Goal: Task Accomplishment & Management: Complete application form

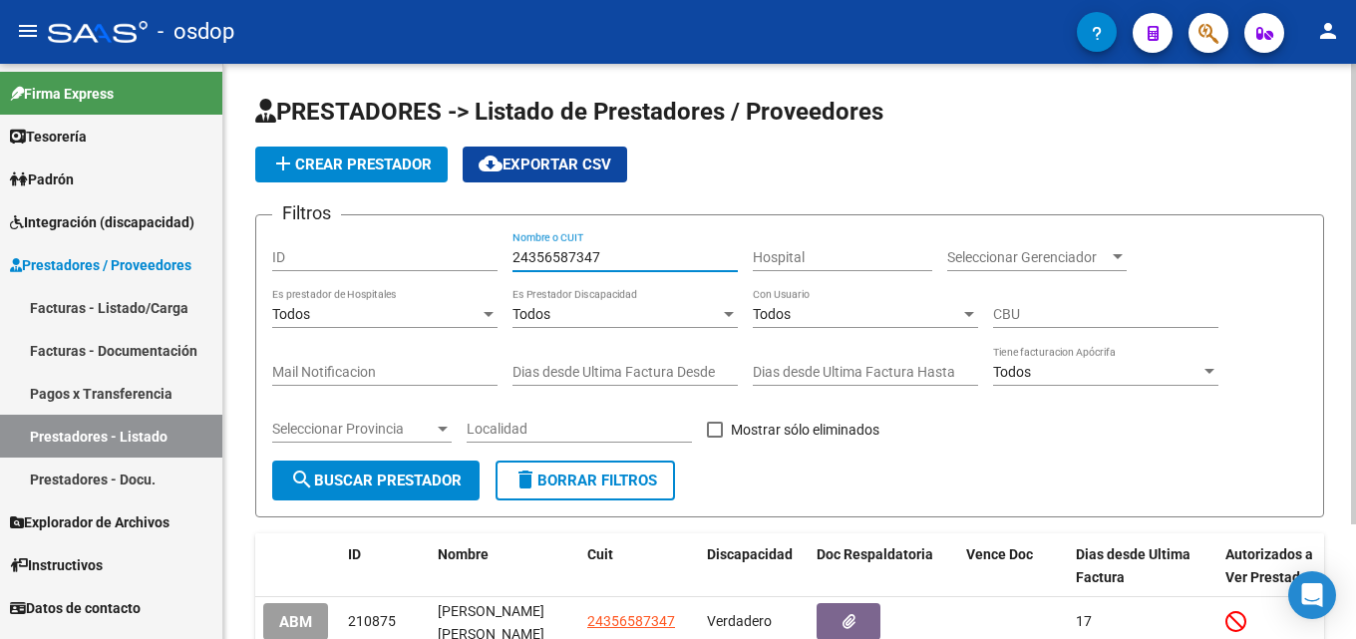
scroll to position [100, 0]
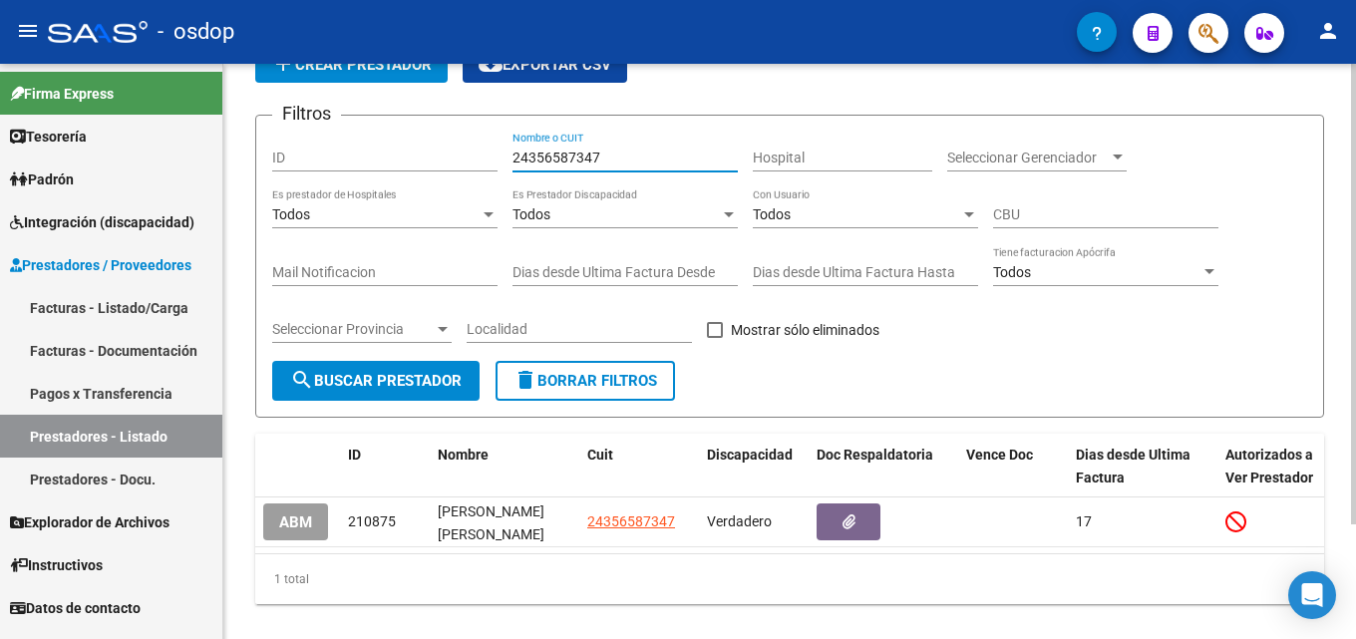
click at [625, 394] on button "delete Borrar Filtros" at bounding box center [585, 381] width 179 height 40
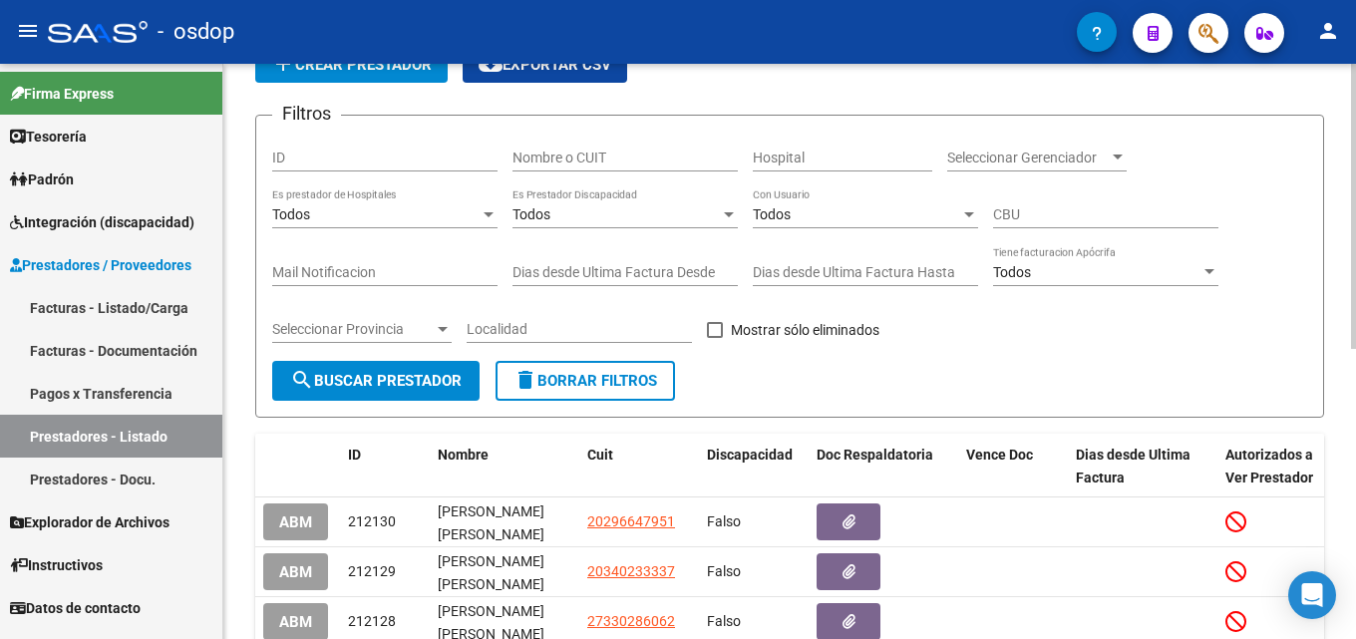
click at [617, 165] on input "Nombre o CUIT" at bounding box center [625, 158] width 225 height 17
click at [624, 162] on input "Nombre o CUIT" at bounding box center [625, 158] width 225 height 17
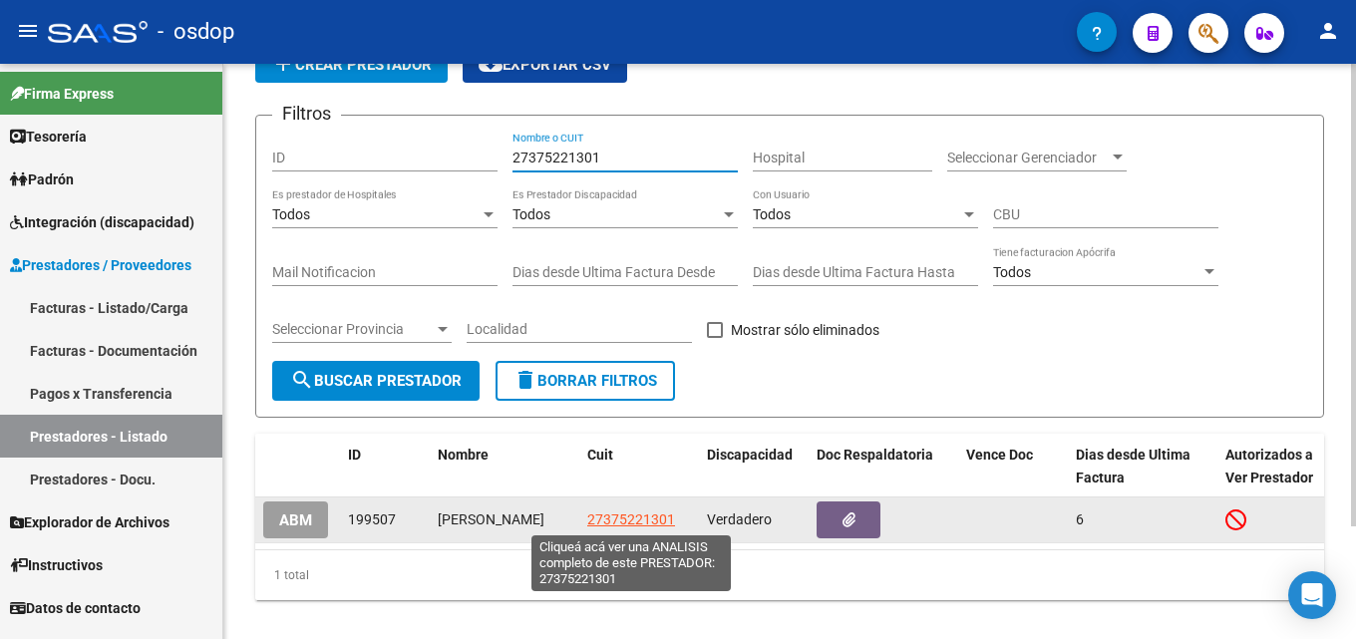
type input "27375221301"
click at [642, 524] on span "27375221301" at bounding box center [631, 520] width 88 height 16
type textarea "27375221301"
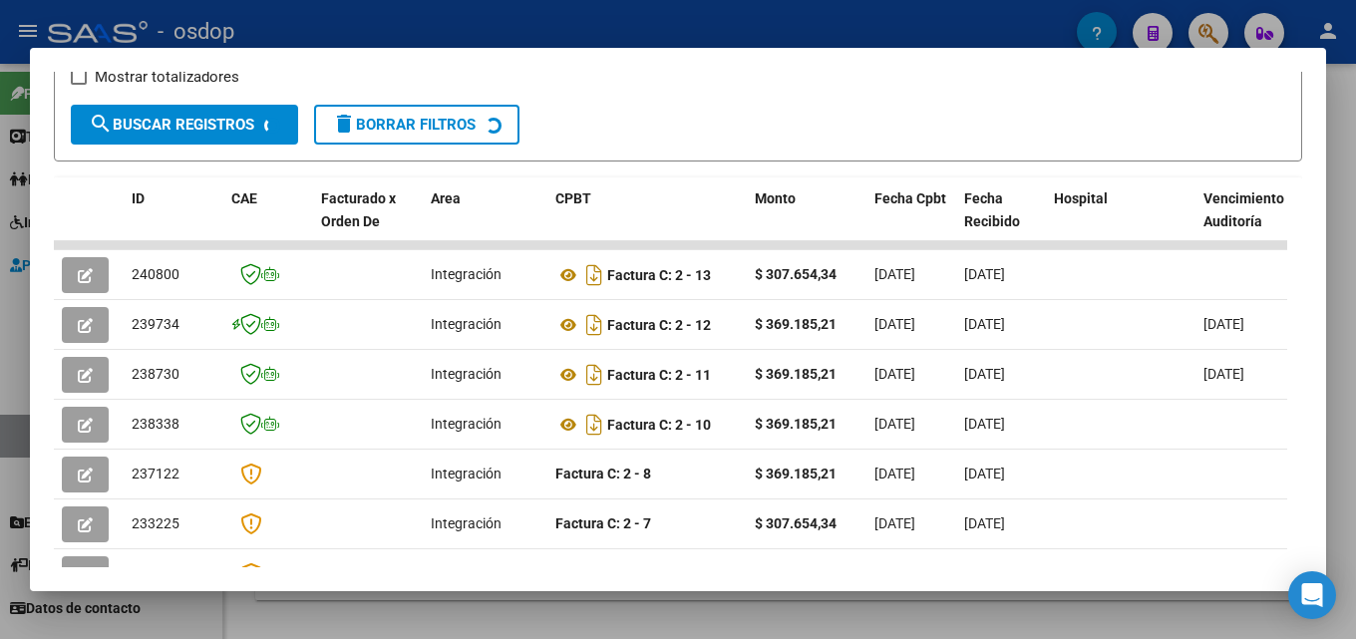
scroll to position [374, 0]
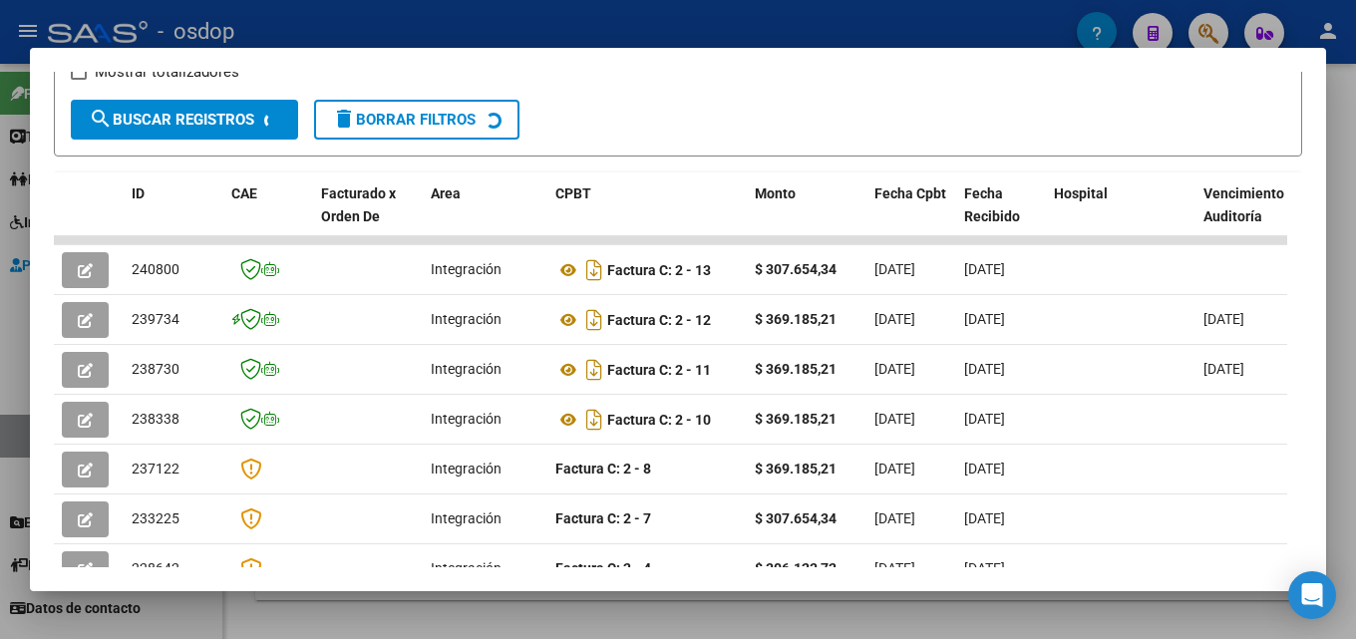
click at [1350, 306] on div at bounding box center [678, 319] width 1356 height 639
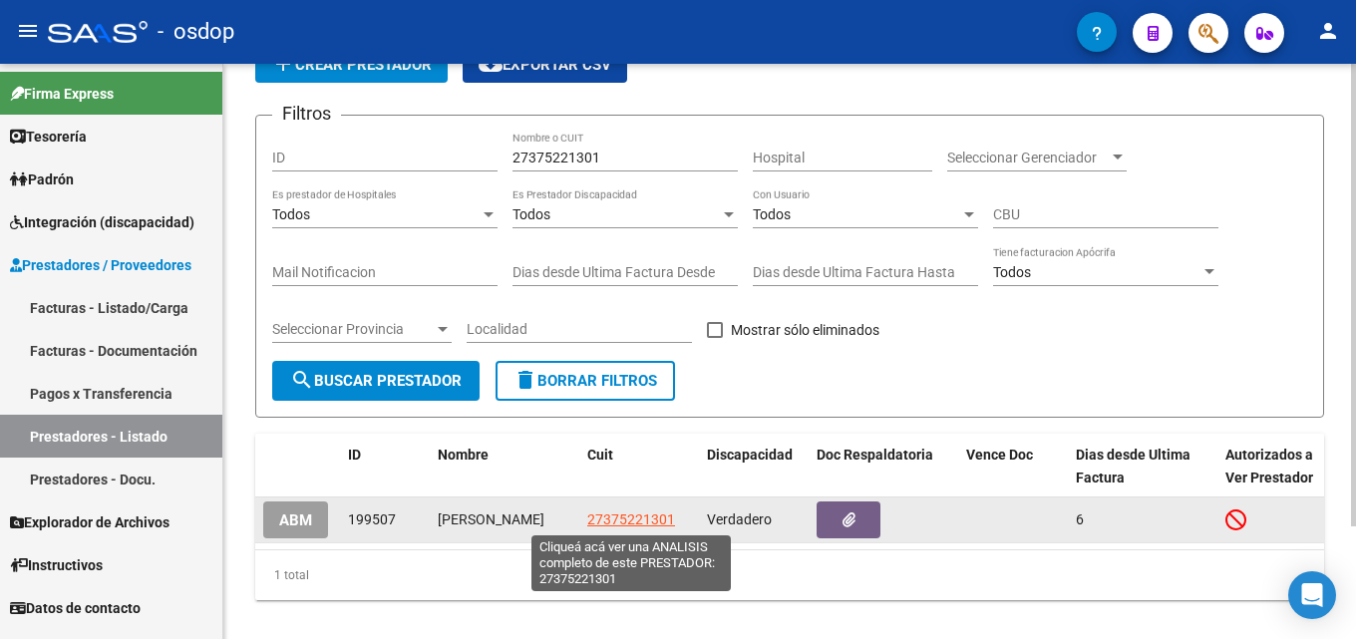
click at [659, 515] on span "27375221301" at bounding box center [631, 520] width 88 height 16
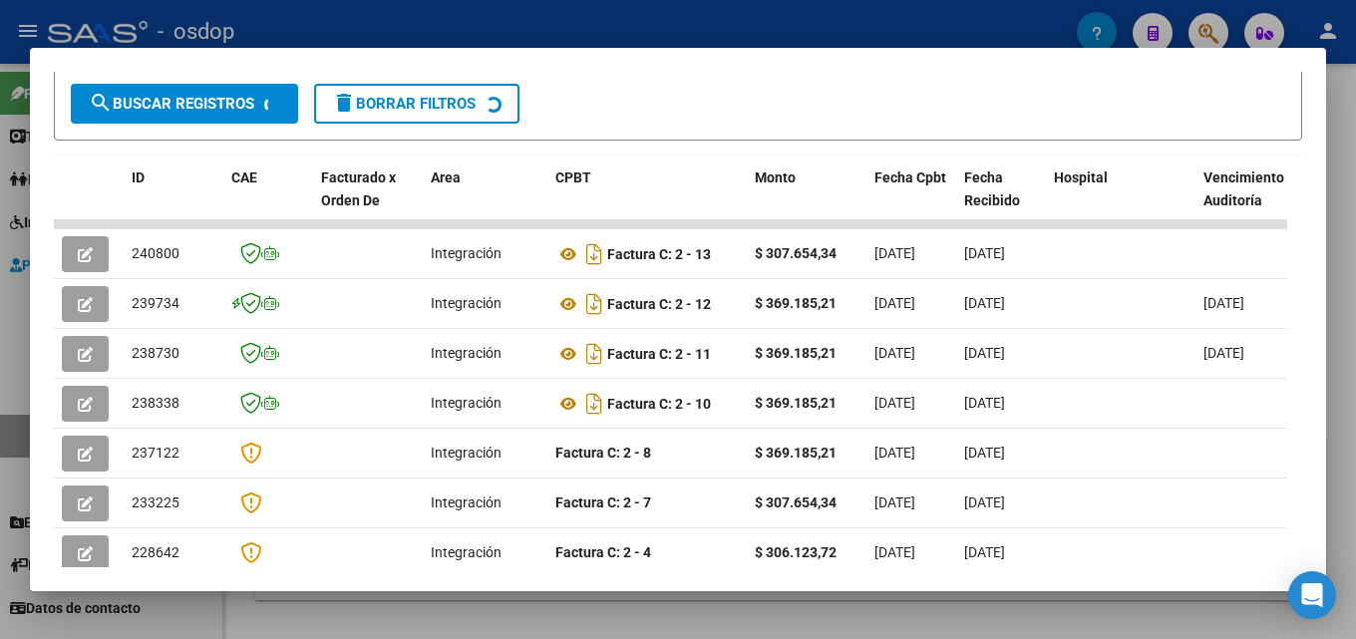
scroll to position [407, 0]
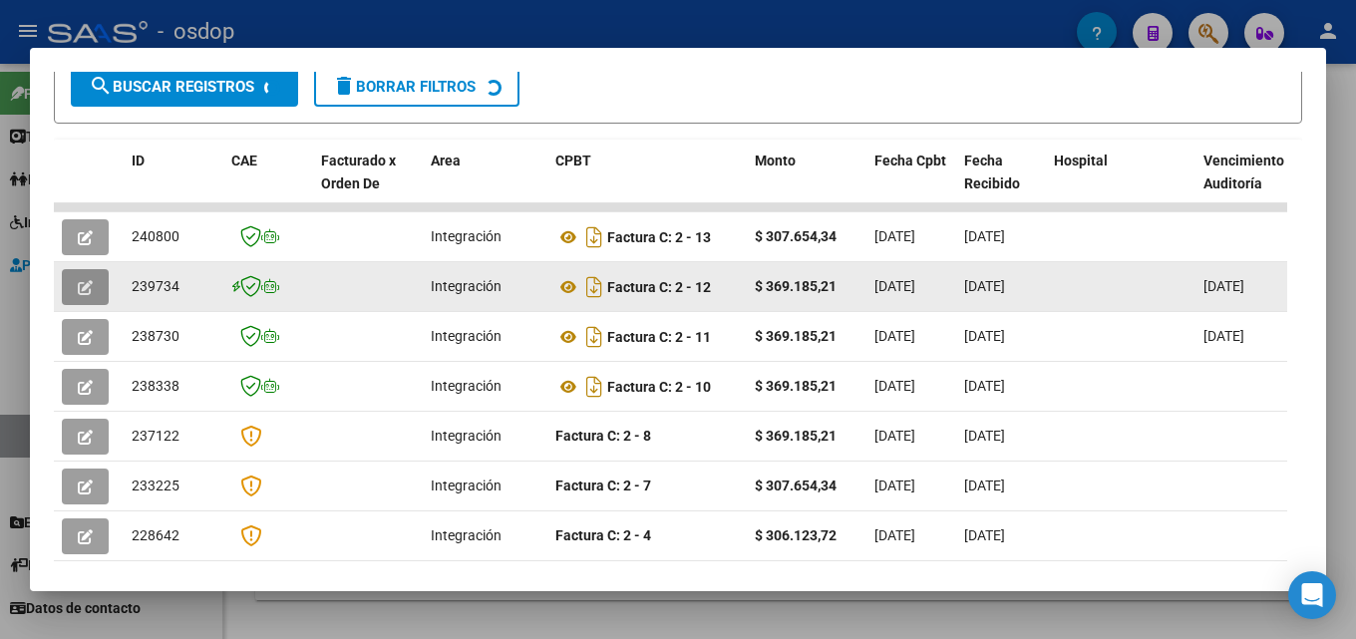
click at [94, 299] on button "button" at bounding box center [85, 287] width 47 height 36
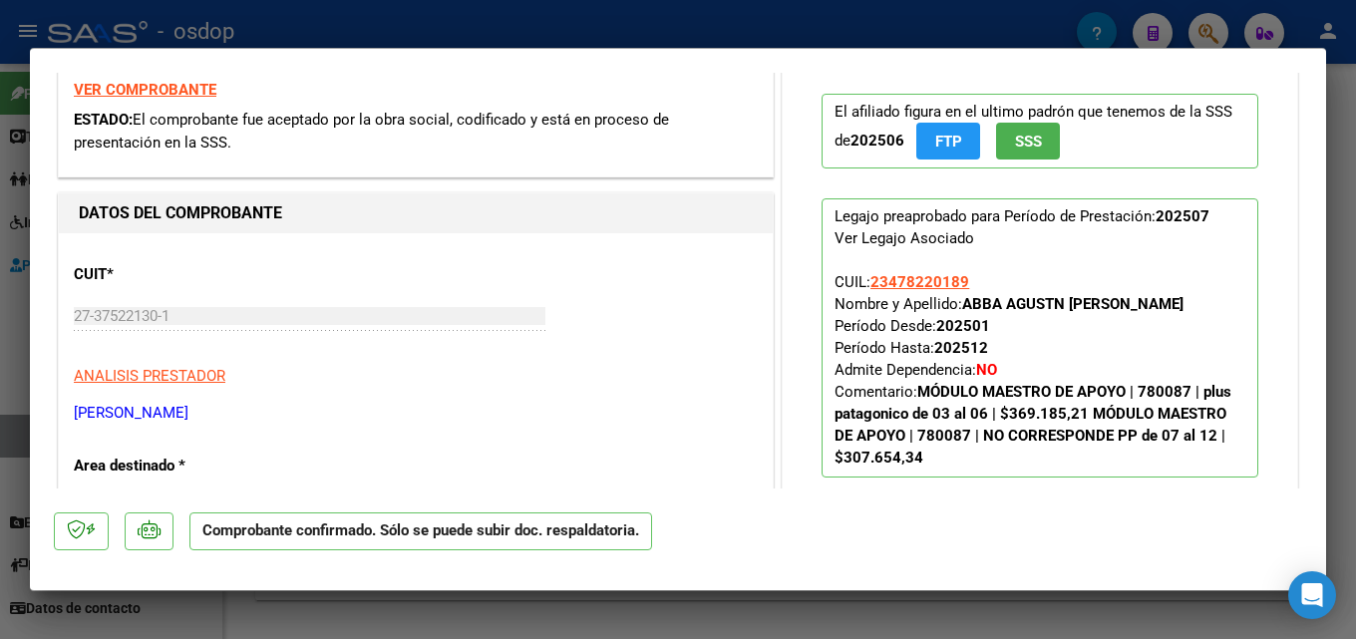
scroll to position [390, 0]
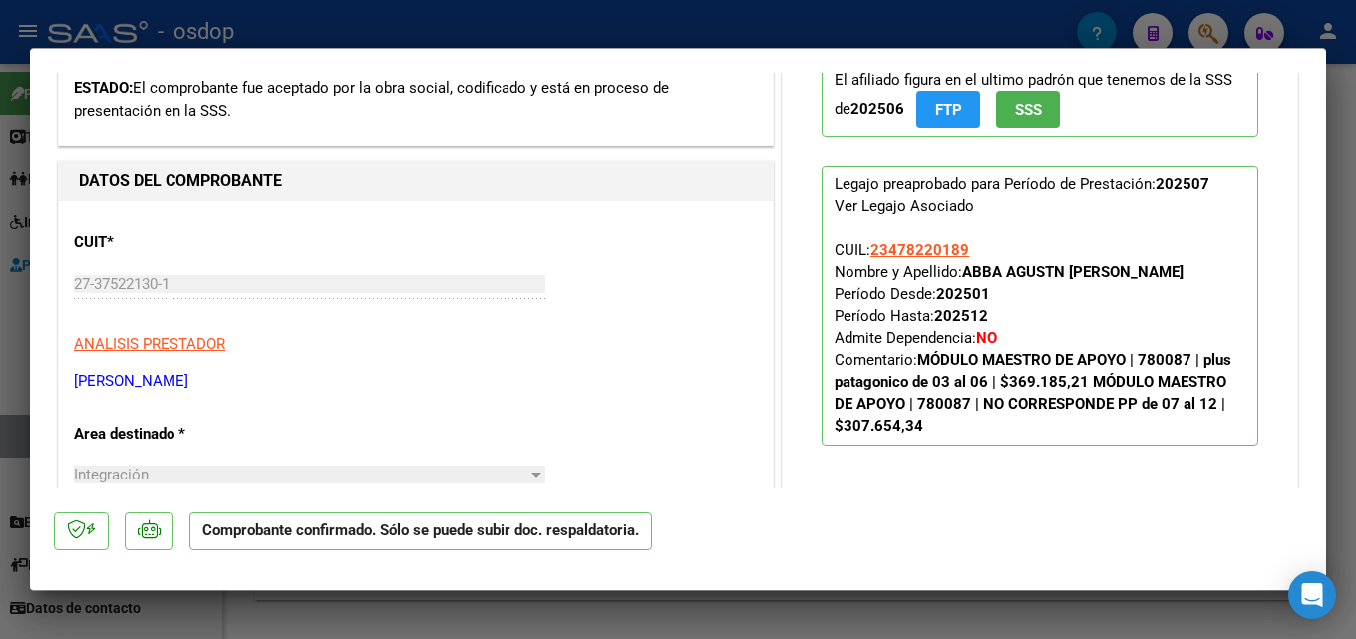
click at [1355, 232] on div at bounding box center [678, 319] width 1356 height 639
type input "$ 0,00"
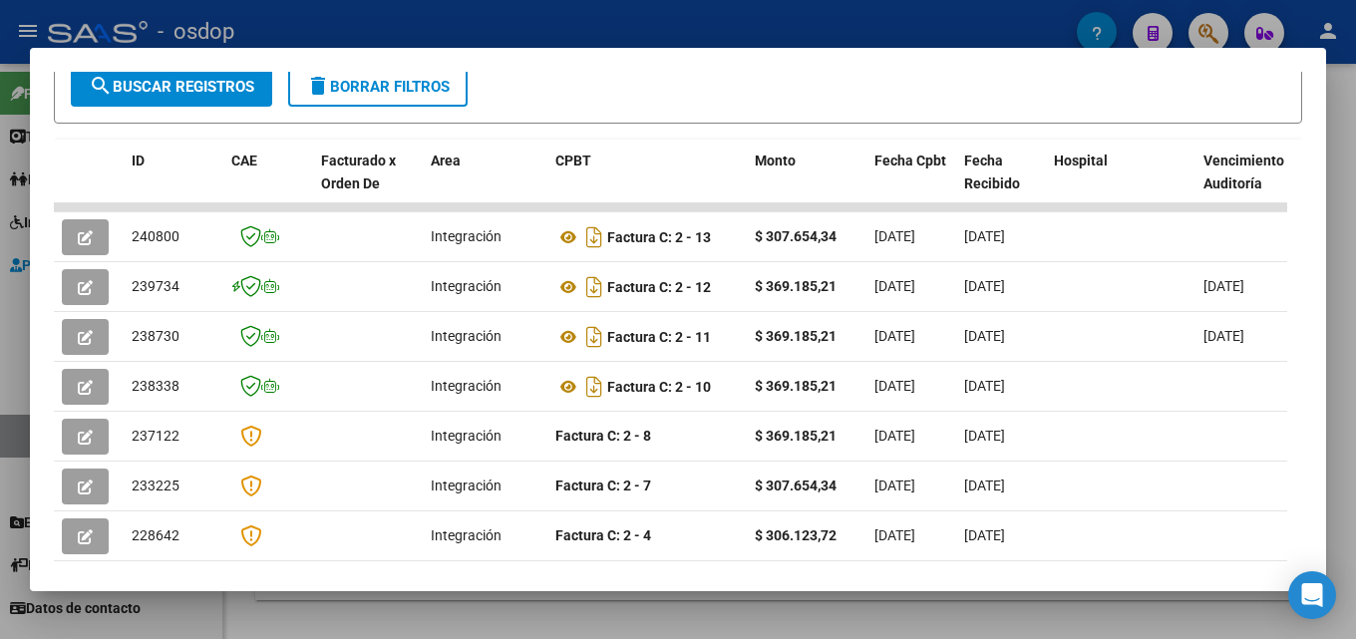
click at [1348, 333] on div at bounding box center [678, 319] width 1356 height 639
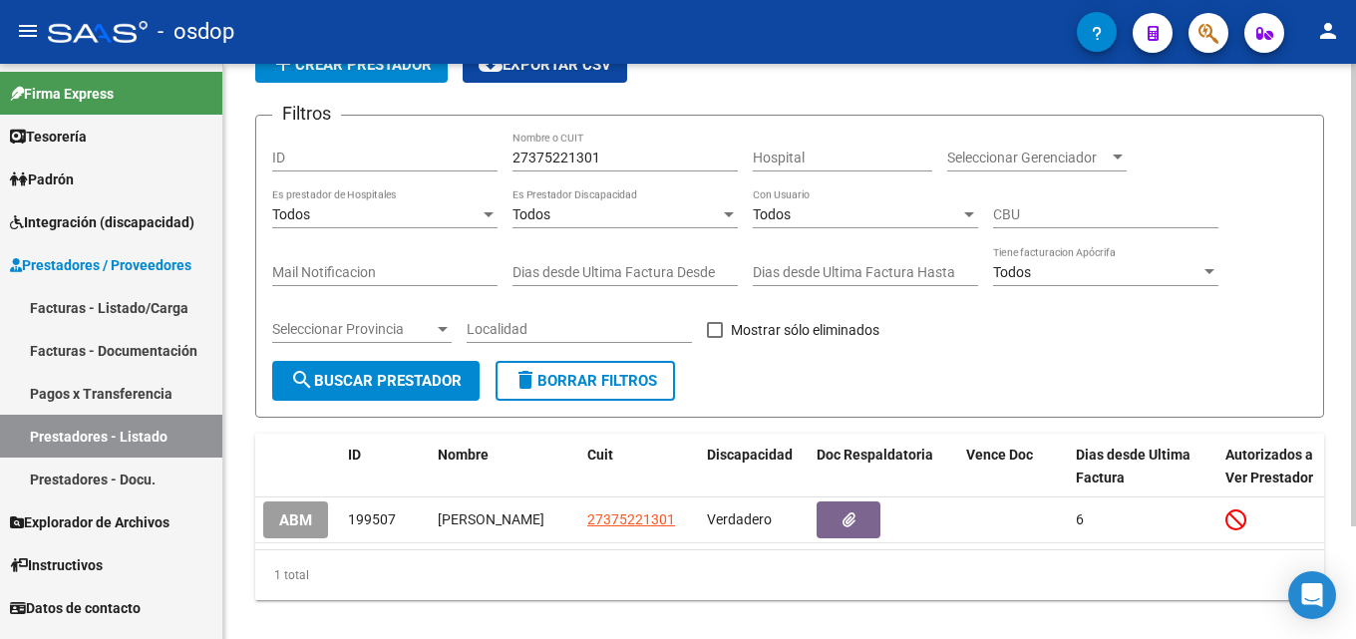
click at [640, 374] on span "delete Borrar Filtros" at bounding box center [586, 381] width 144 height 18
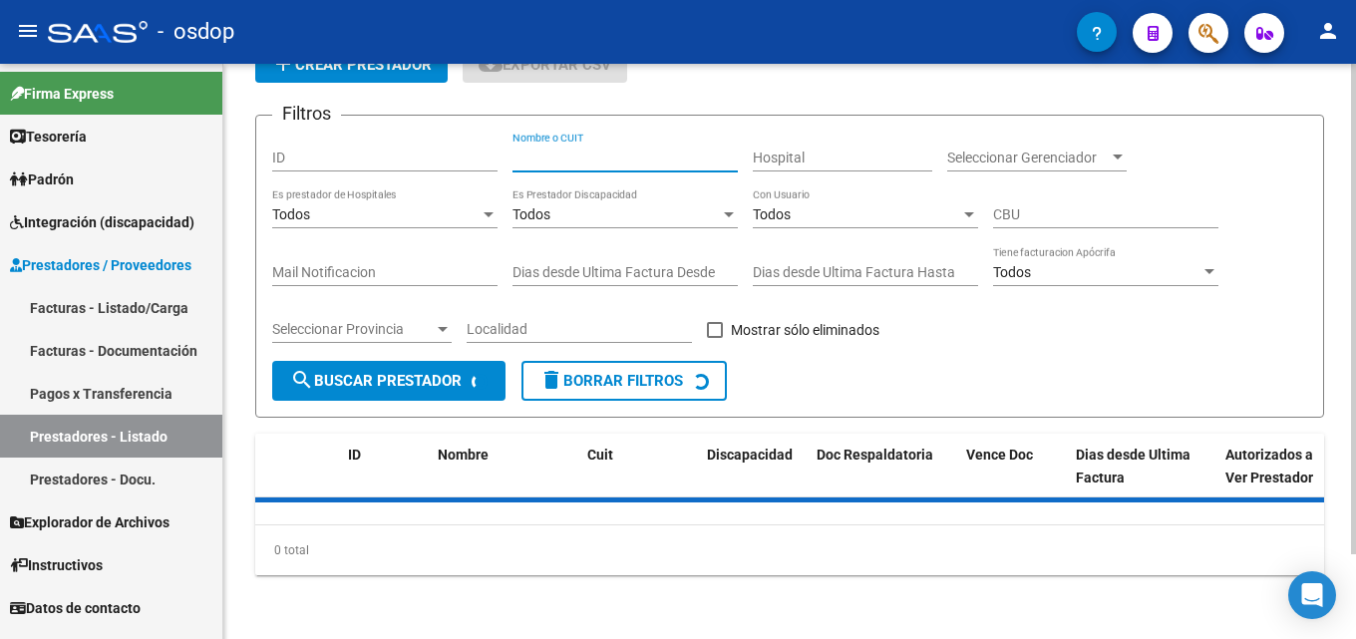
click at [616, 150] on input "Nombre o CUIT" at bounding box center [625, 158] width 225 height 17
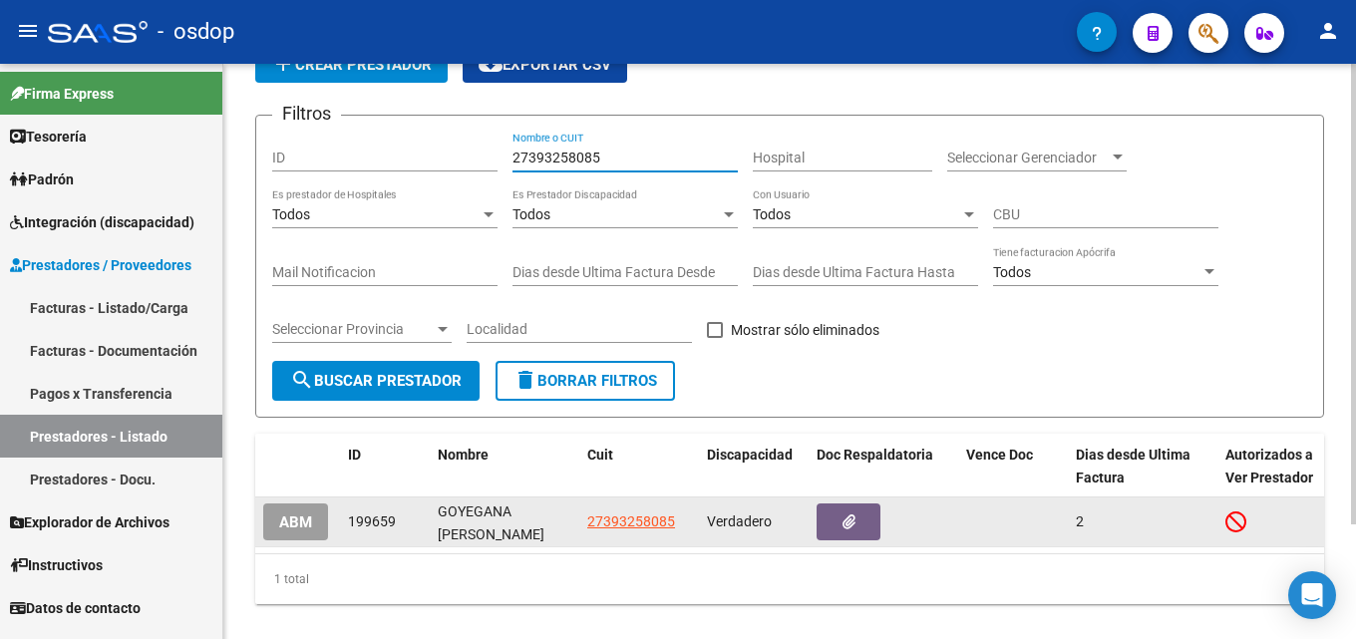
type input "27393258085"
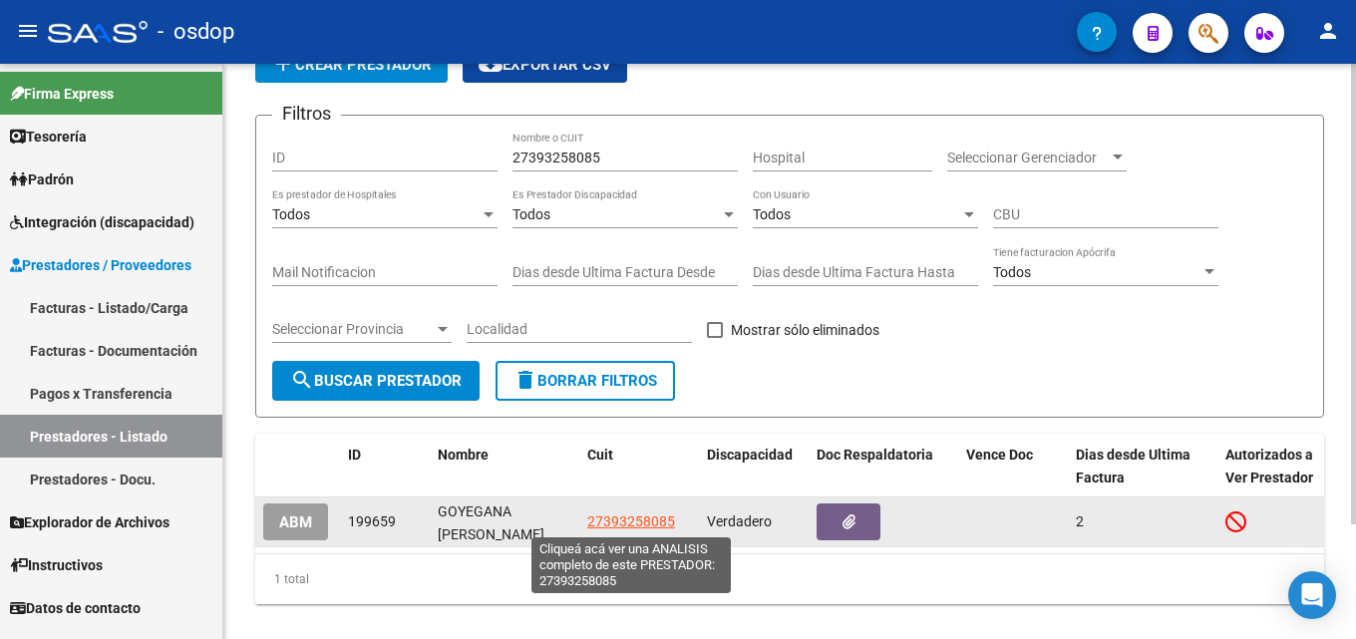
click at [645, 524] on span "27393258085" at bounding box center [631, 522] width 88 height 16
type textarea "27393258085"
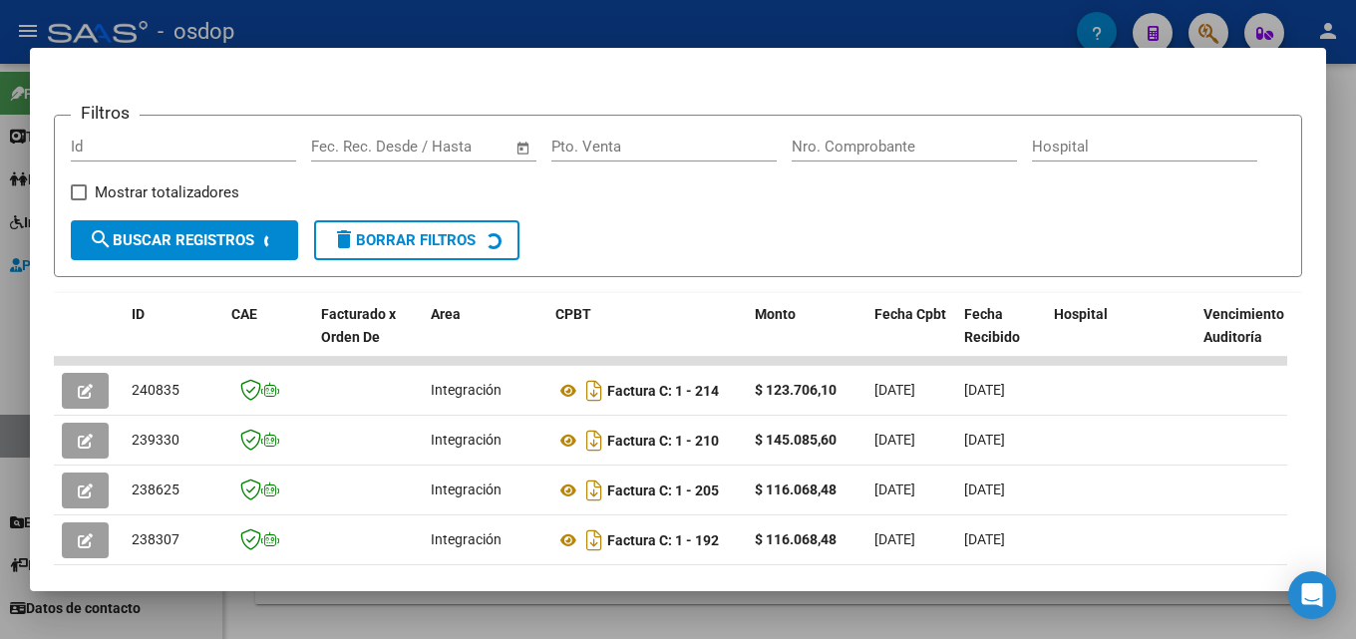
scroll to position [389, 0]
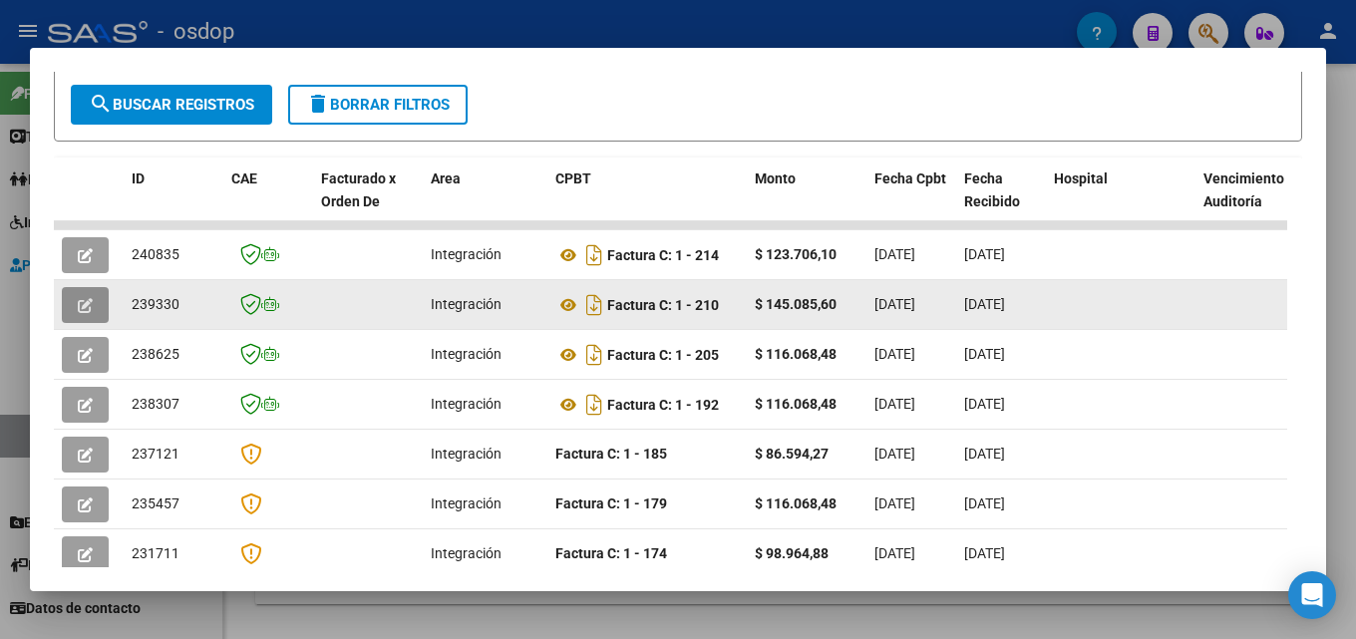
click at [76, 310] on button "button" at bounding box center [85, 305] width 47 height 36
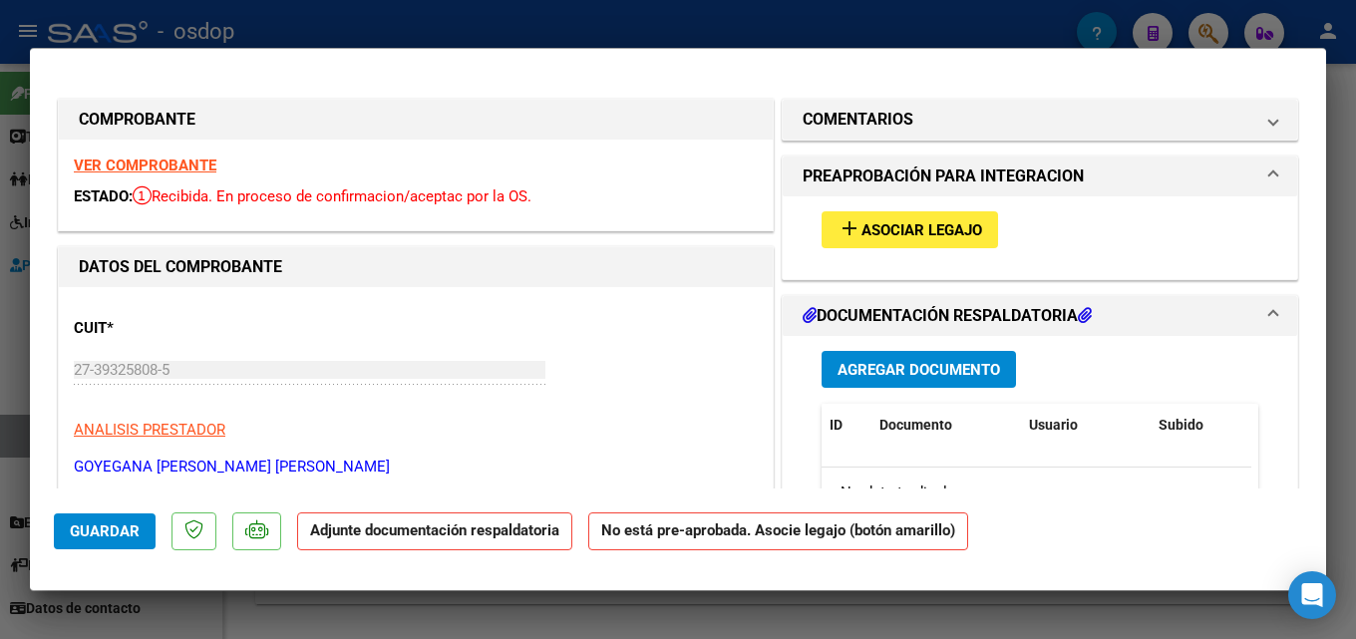
click at [1355, 198] on div at bounding box center [678, 319] width 1356 height 639
type input "$ 0,00"
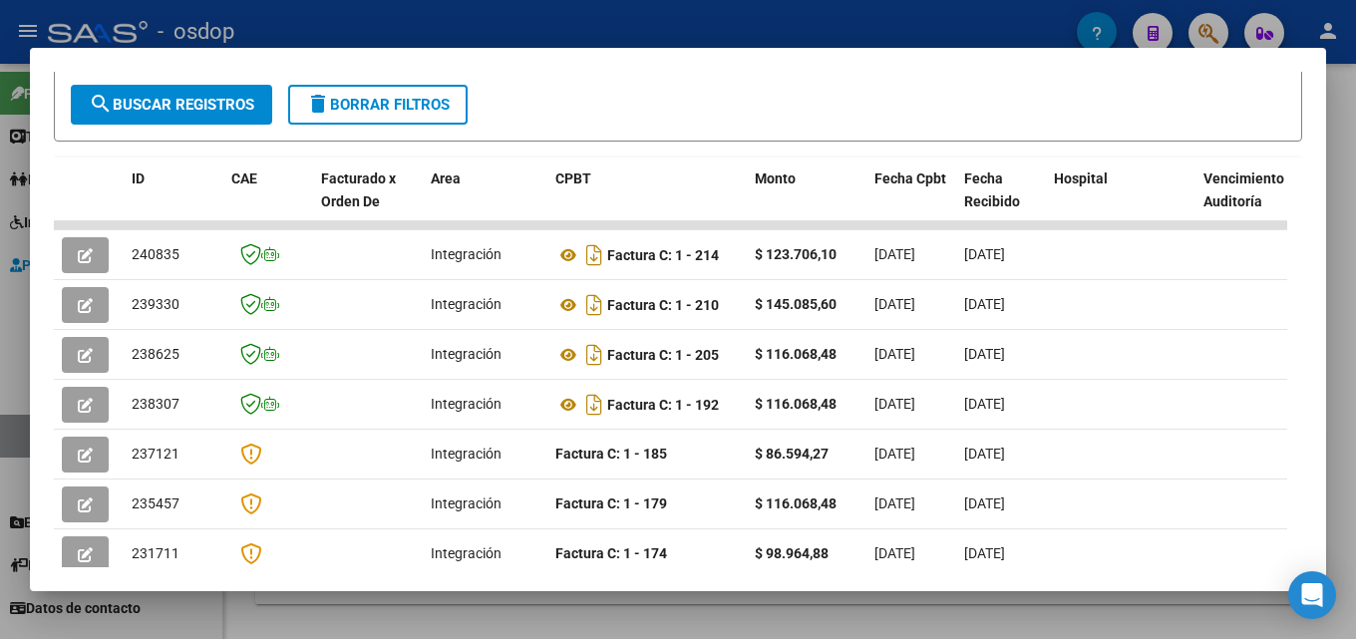
click at [1355, 368] on div at bounding box center [678, 319] width 1356 height 639
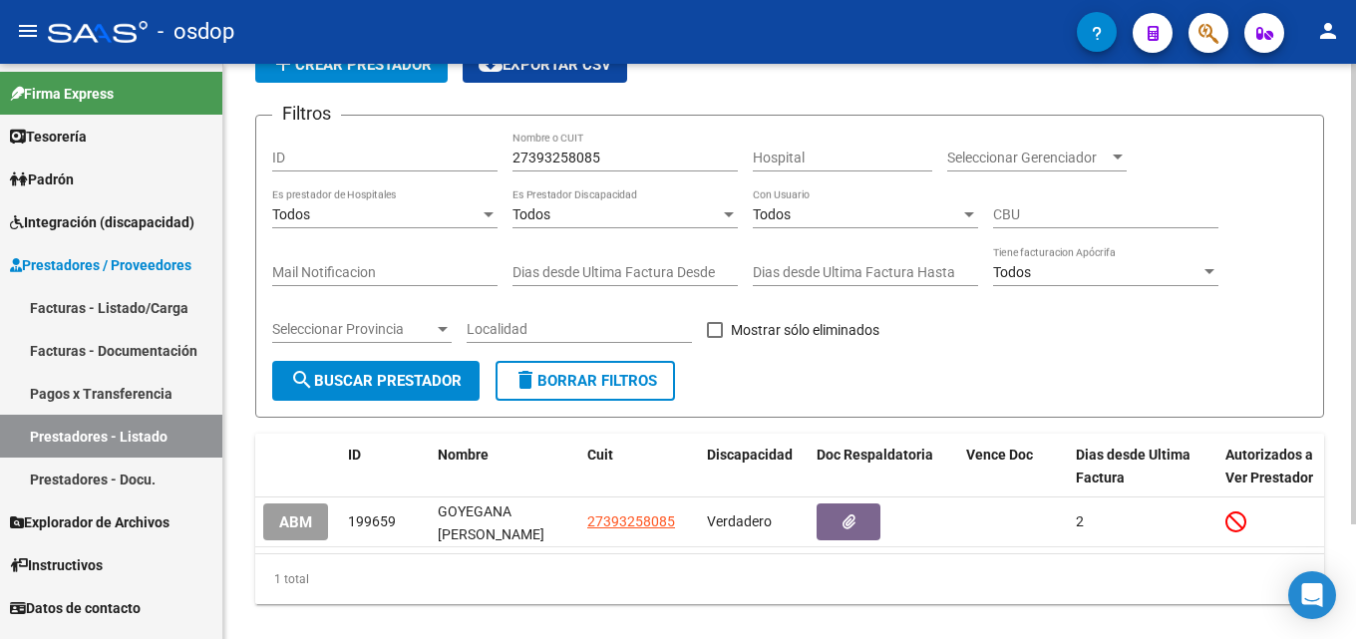
click at [639, 384] on span "delete Borrar Filtros" at bounding box center [586, 381] width 144 height 18
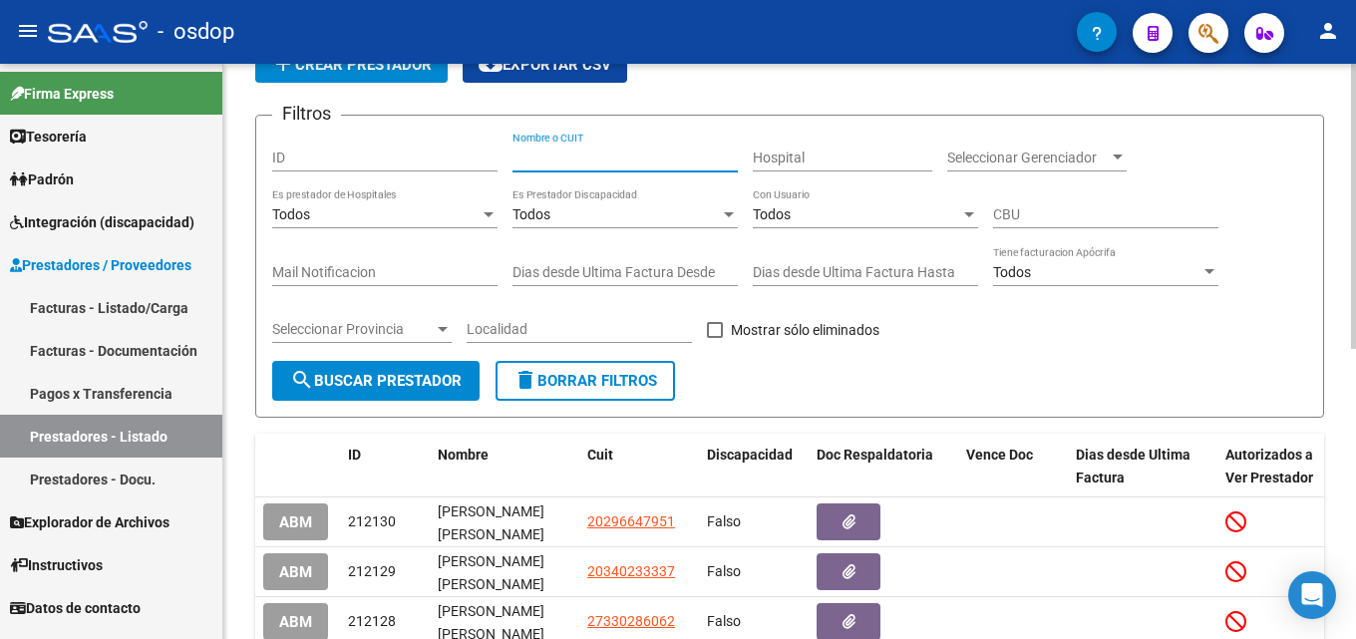
click at [582, 152] on input "Nombre o CUIT" at bounding box center [625, 158] width 225 height 17
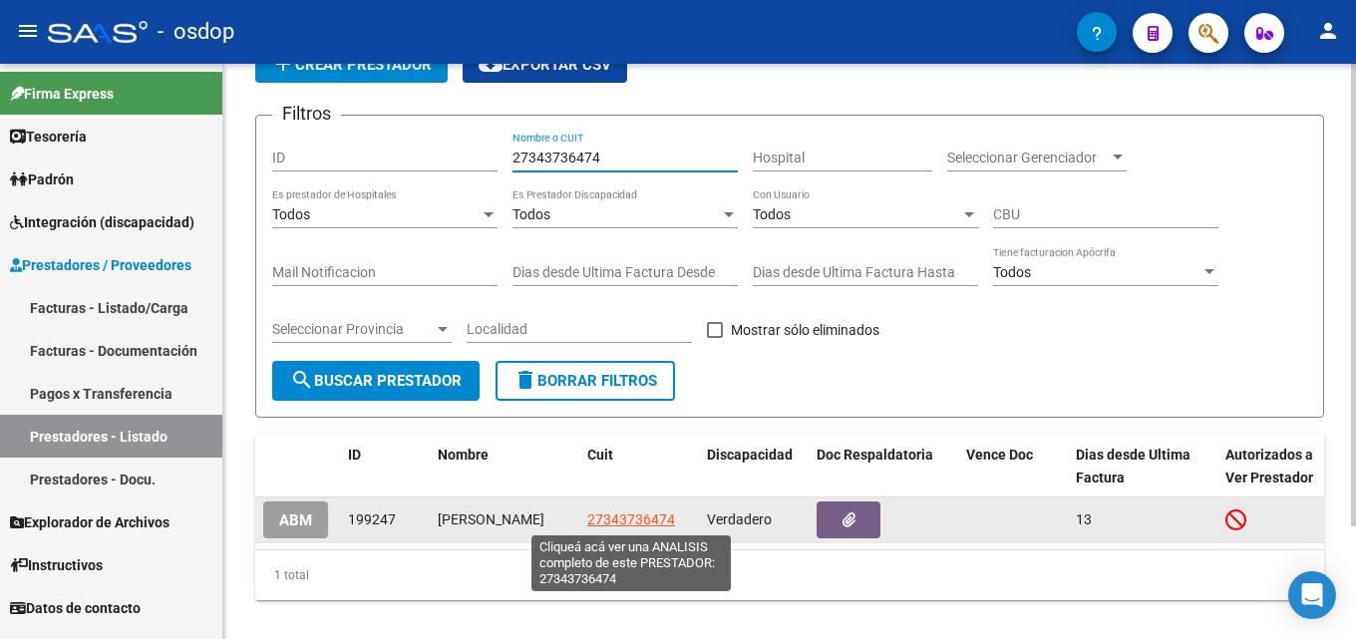
type input "27343736474"
click at [609, 522] on span "27343736474" at bounding box center [631, 520] width 88 height 16
type textarea "27343736474"
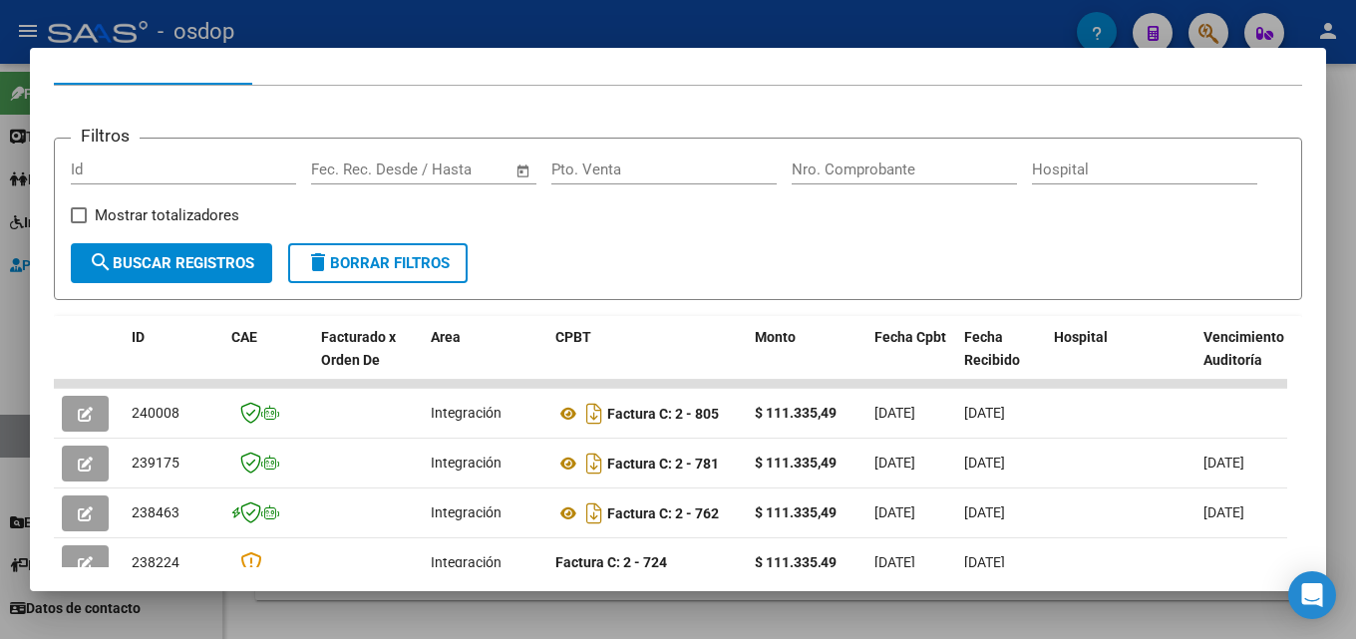
scroll to position [265, 0]
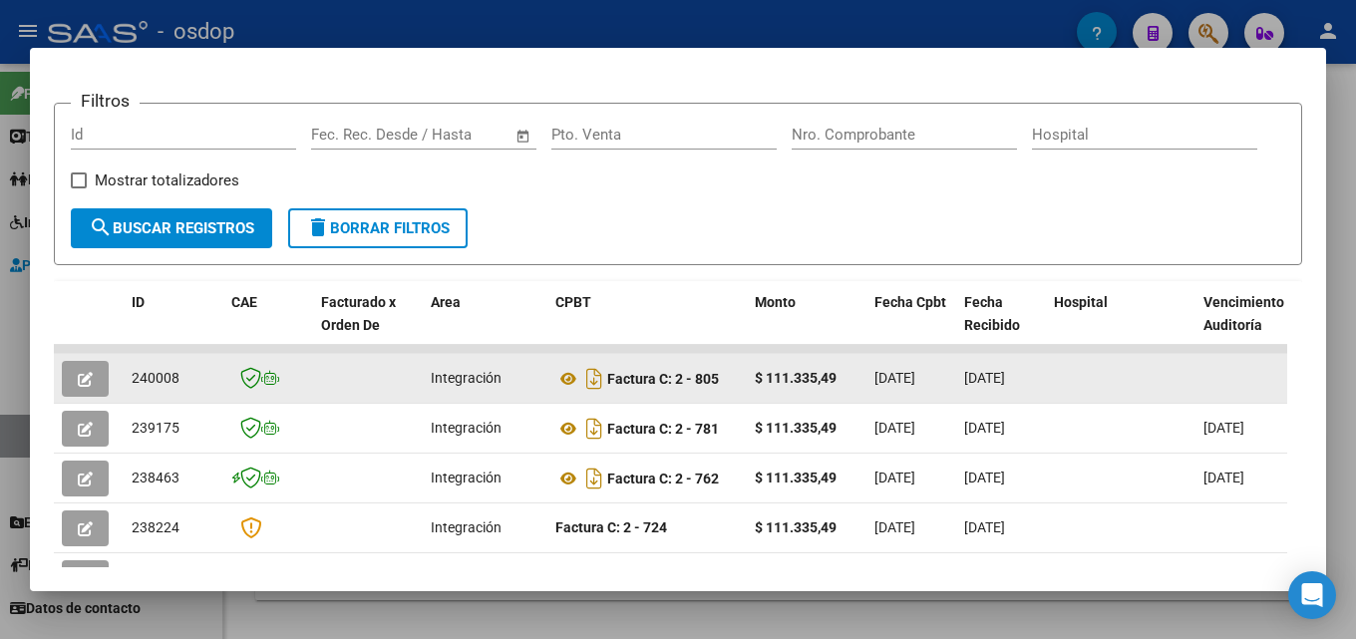
click at [86, 387] on icon "button" at bounding box center [85, 379] width 15 height 15
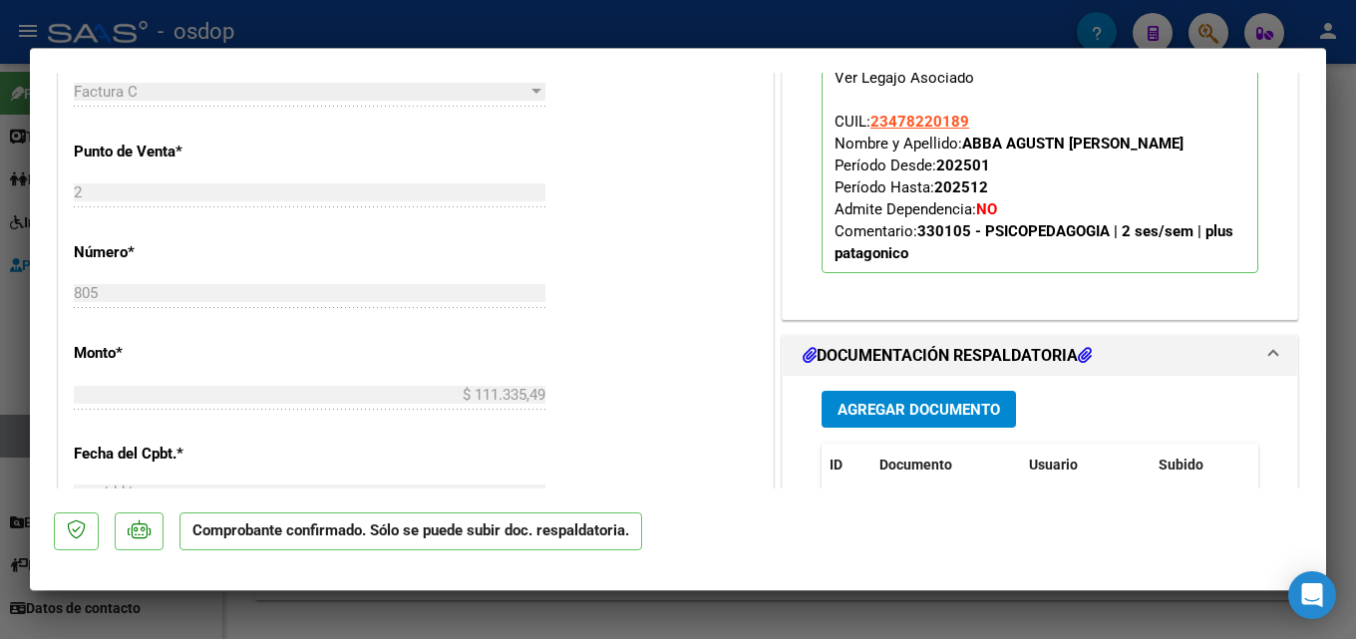
scroll to position [915, 0]
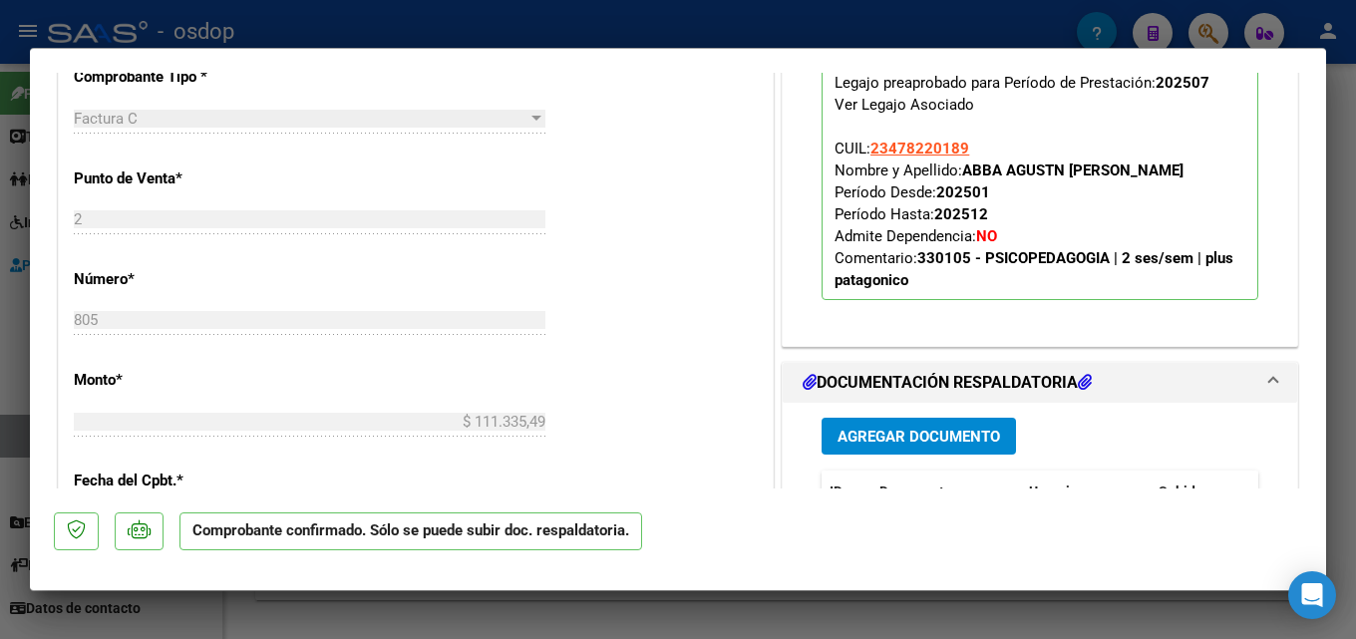
click at [1355, 307] on div at bounding box center [678, 319] width 1356 height 639
type input "$ 0,00"
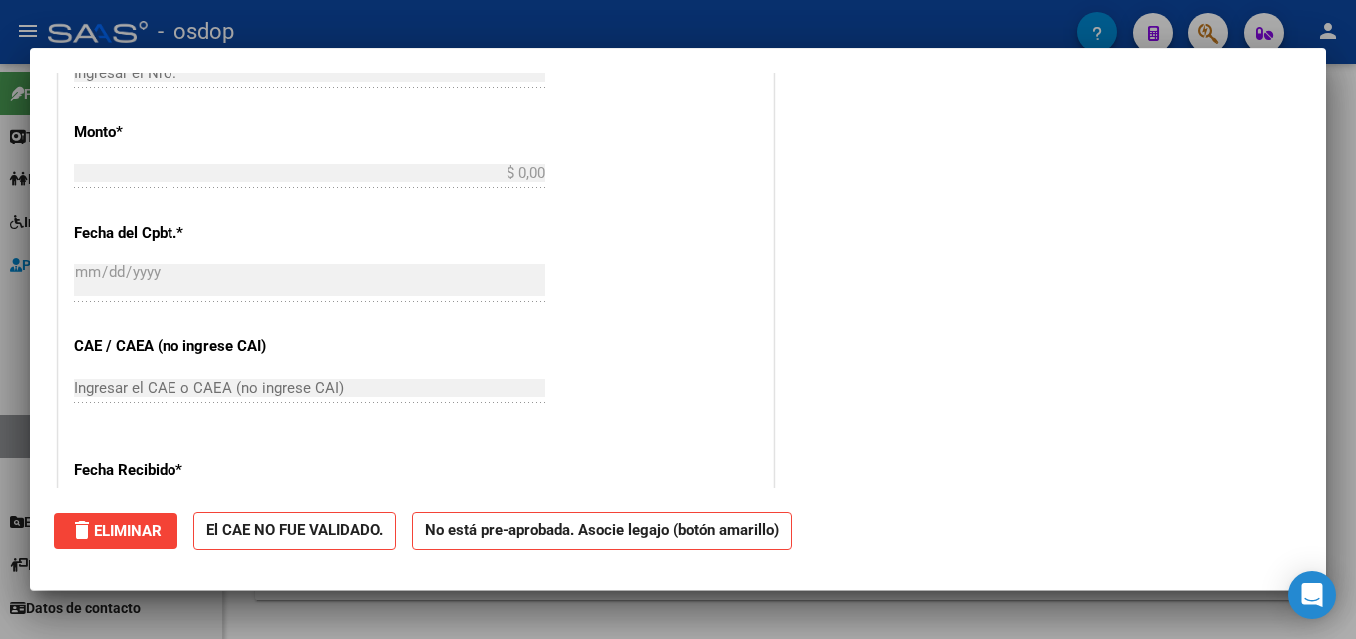
scroll to position [0, 0]
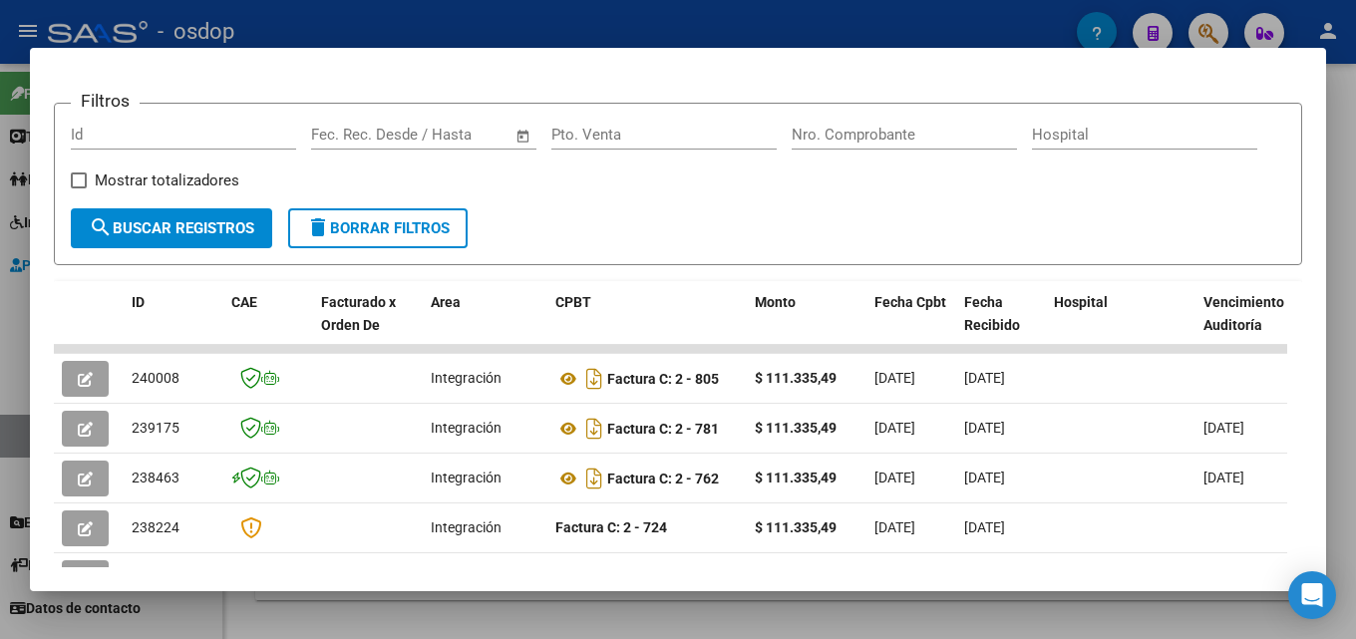
click at [1354, 283] on div at bounding box center [678, 319] width 1356 height 639
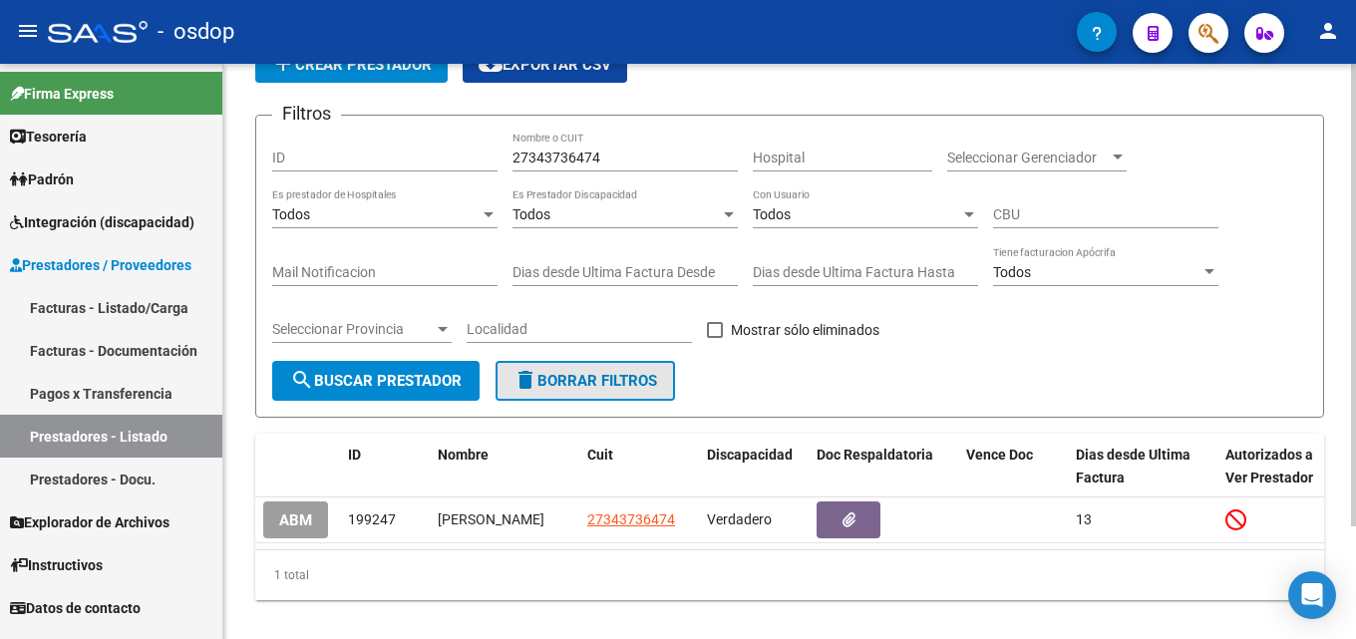
click at [637, 394] on button "delete Borrar Filtros" at bounding box center [585, 381] width 179 height 40
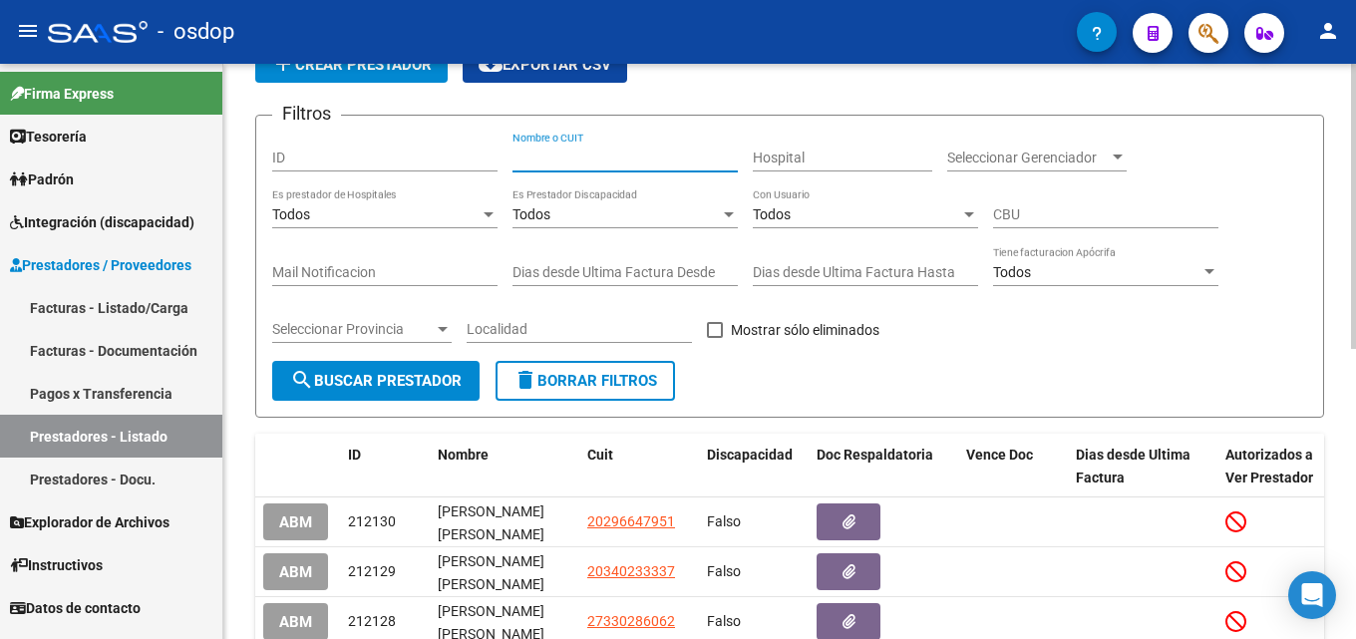
click at [618, 151] on input "Nombre o CUIT" at bounding box center [625, 158] width 225 height 17
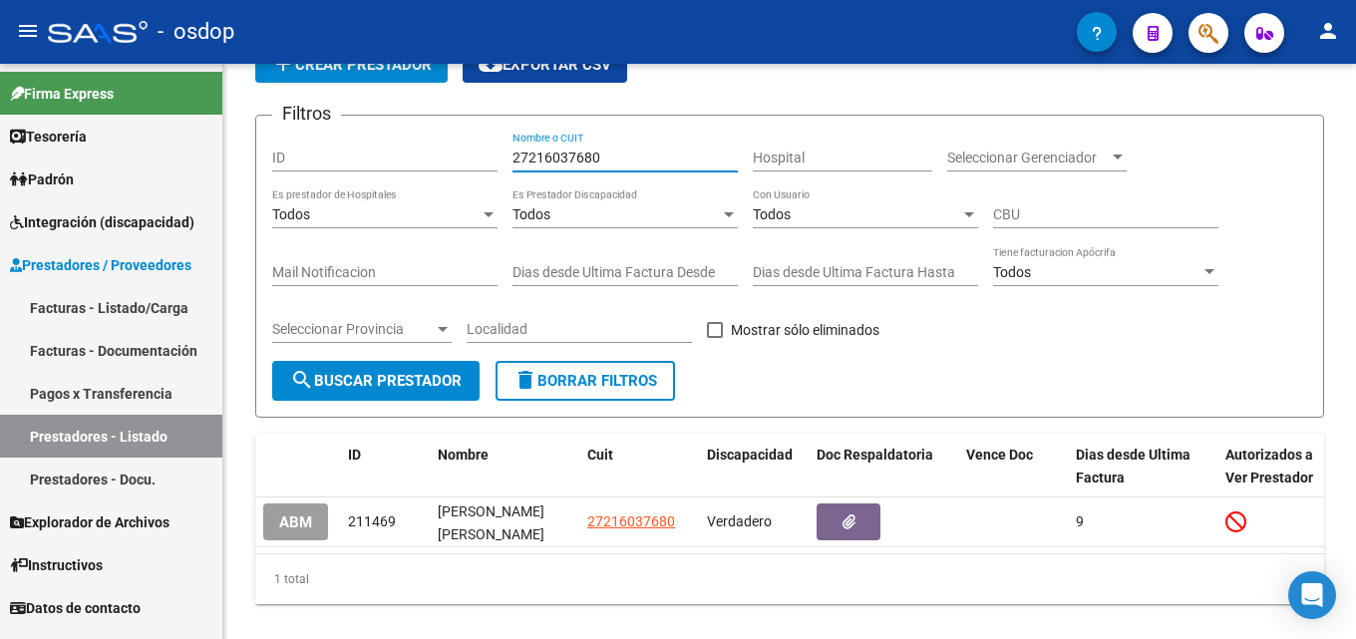
type input "27216037680"
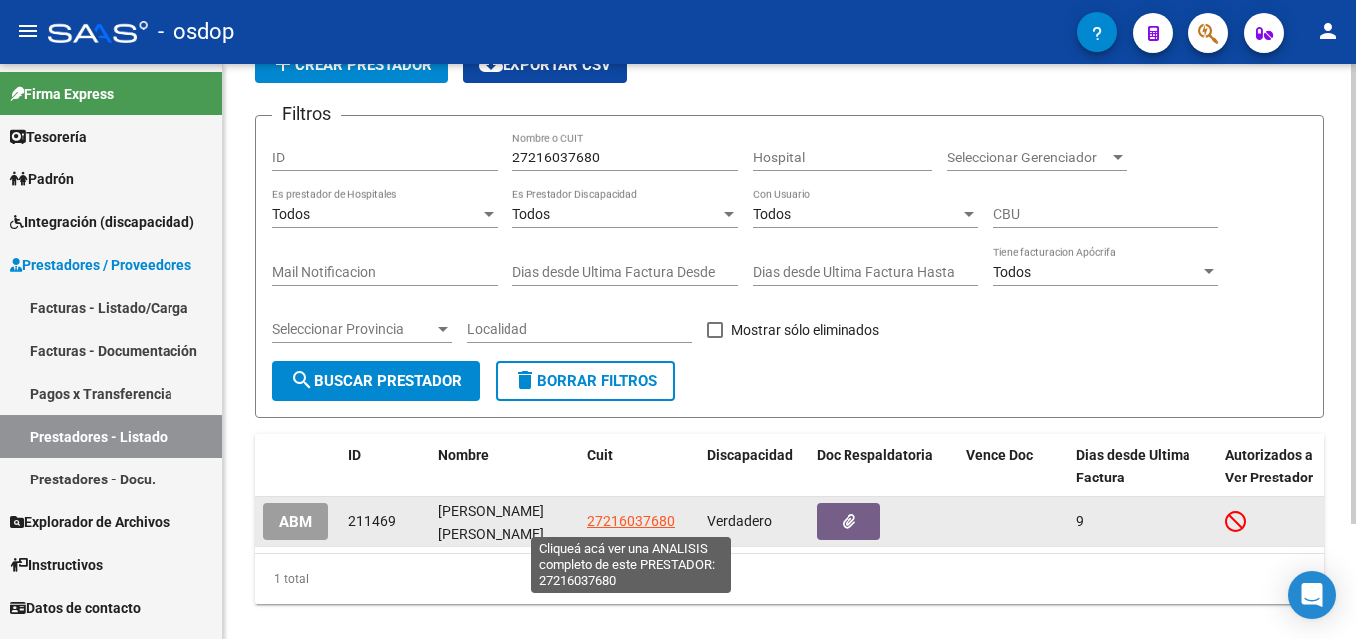
click at [652, 515] on span "27216037680" at bounding box center [631, 522] width 88 height 16
type textarea "27216037680"
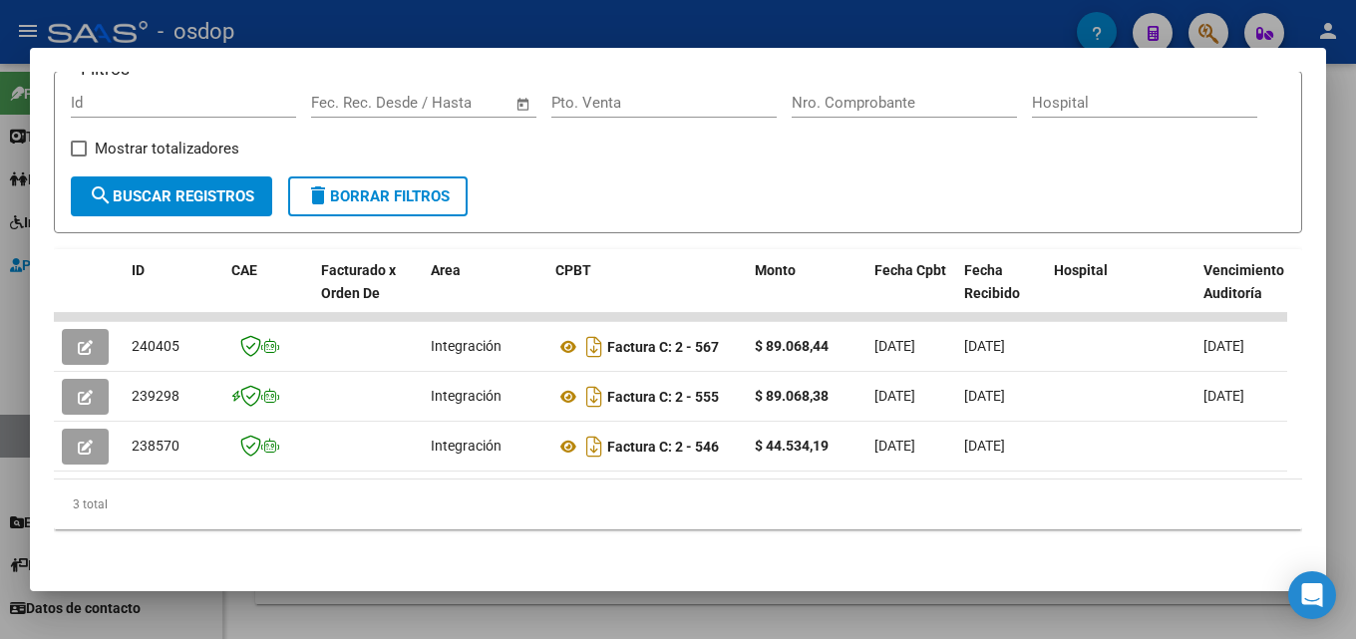
scroll to position [319, 0]
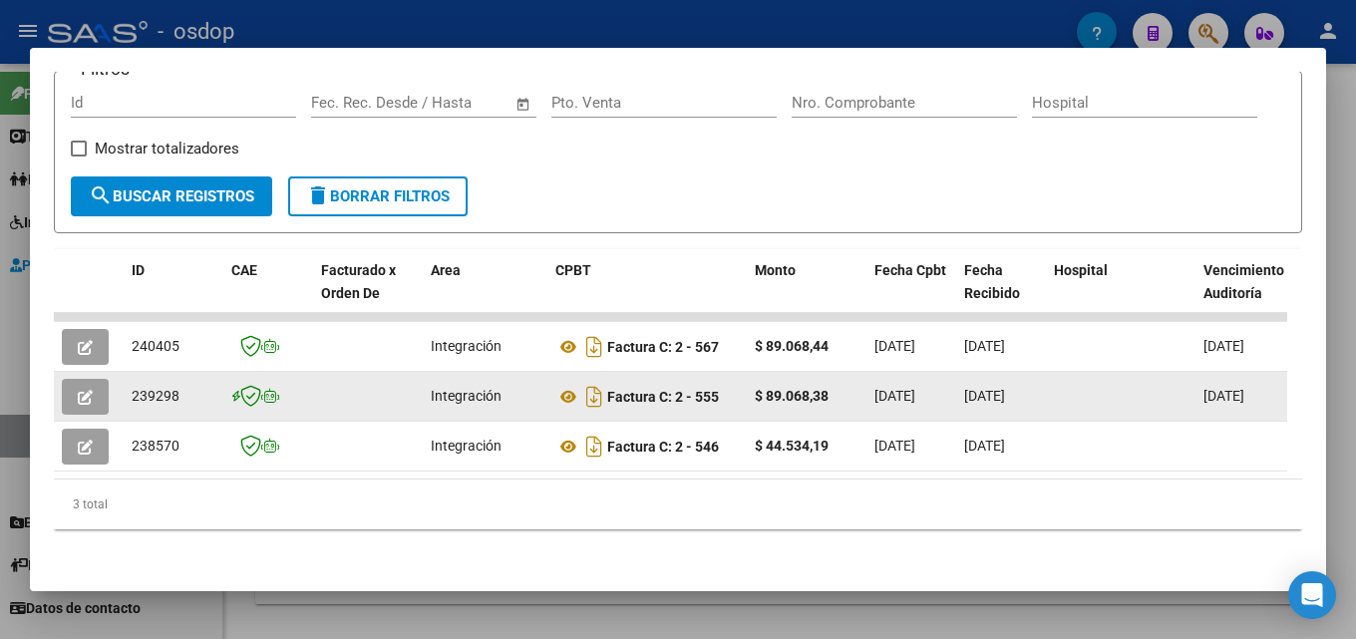
click at [95, 388] on button "button" at bounding box center [85, 397] width 47 height 36
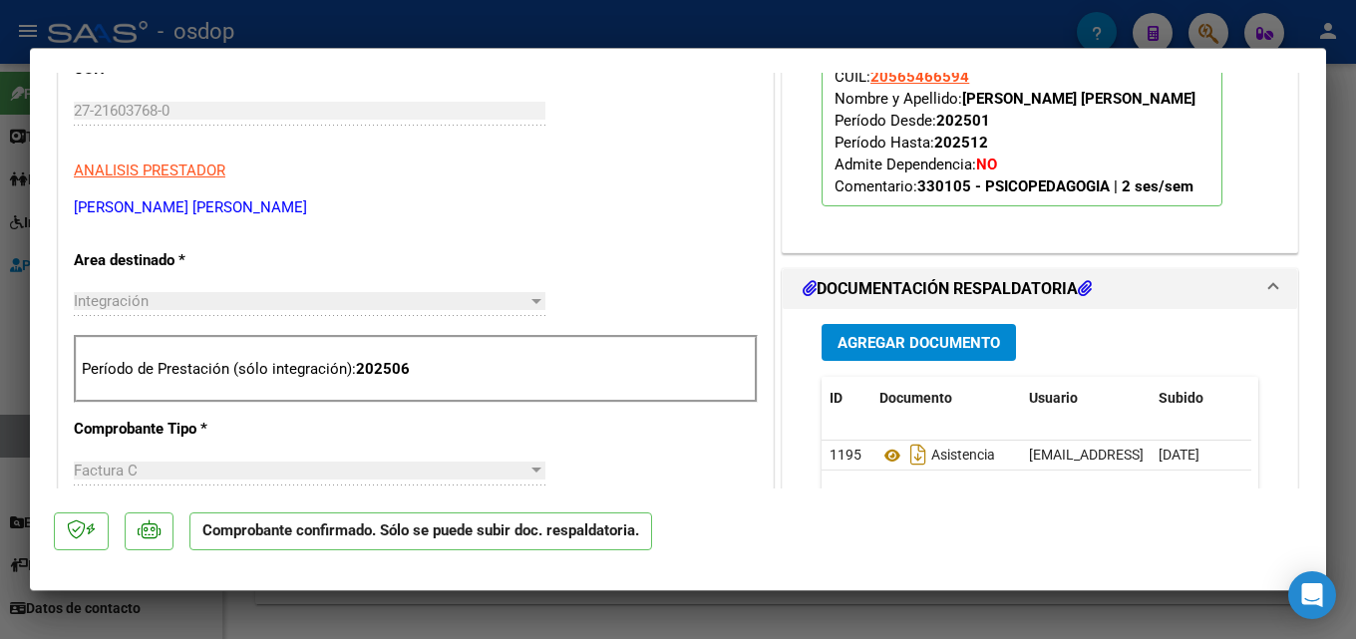
scroll to position [579, 0]
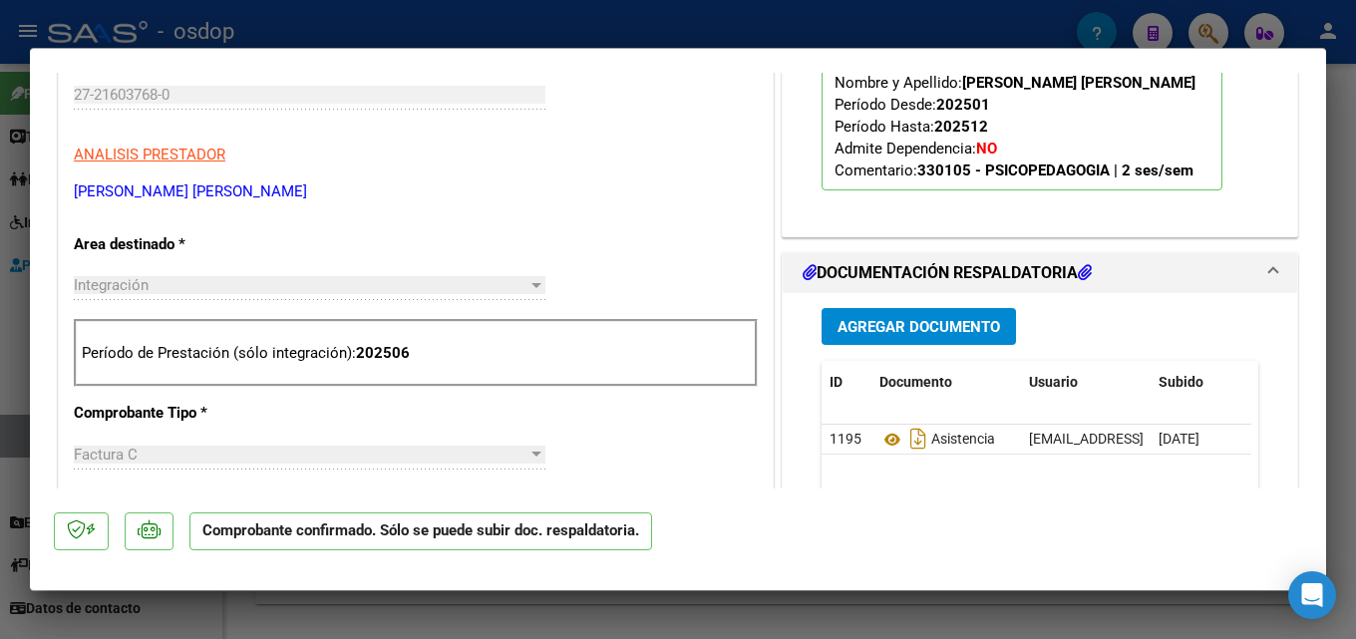
click at [1355, 299] on div at bounding box center [678, 319] width 1356 height 639
type input "$ 0,00"
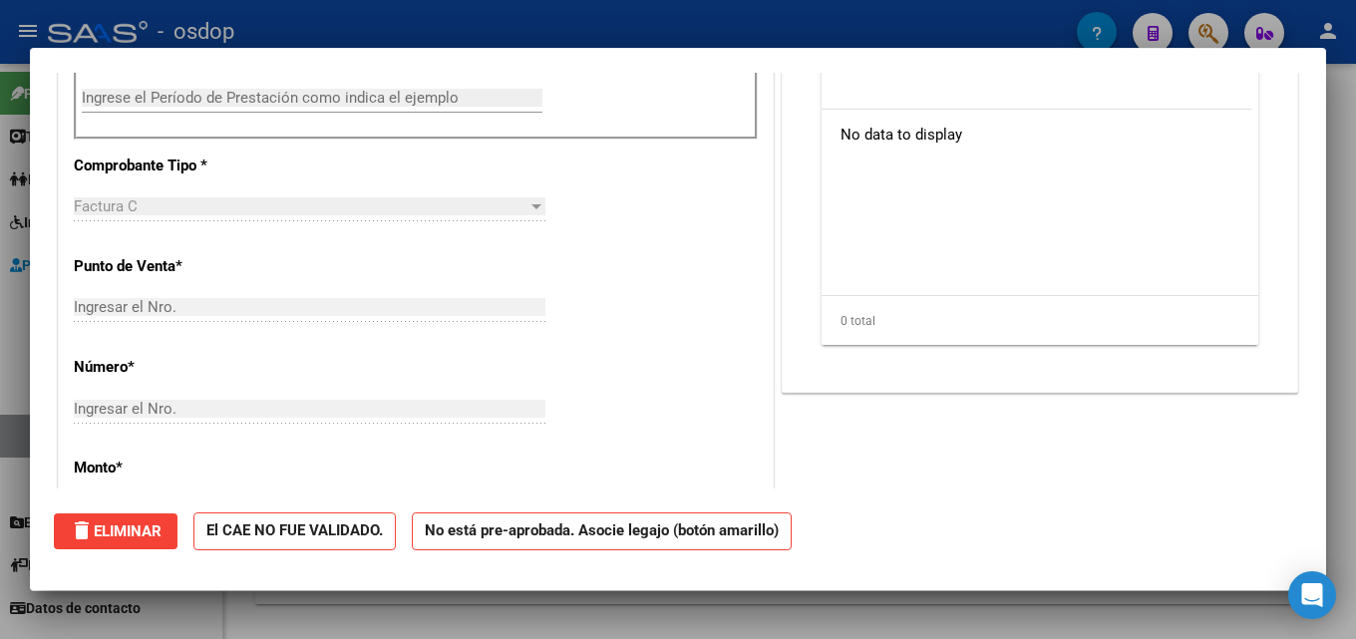
scroll to position [0, 0]
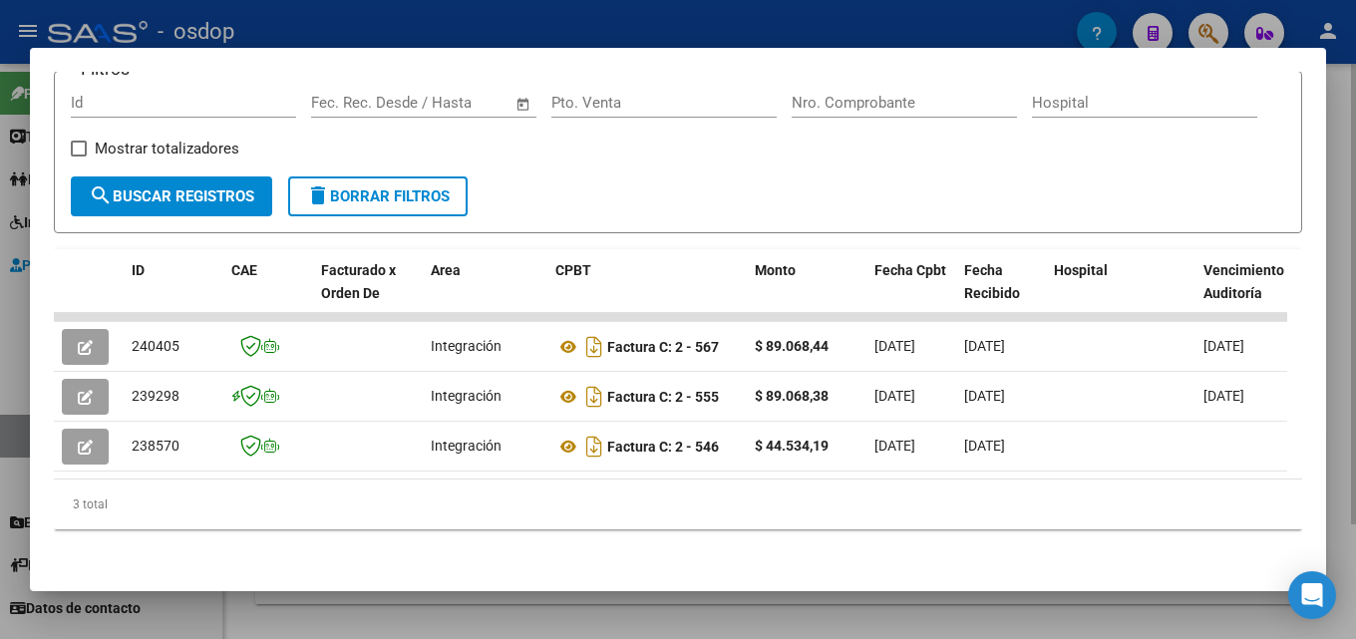
click at [1352, 295] on div at bounding box center [678, 319] width 1356 height 639
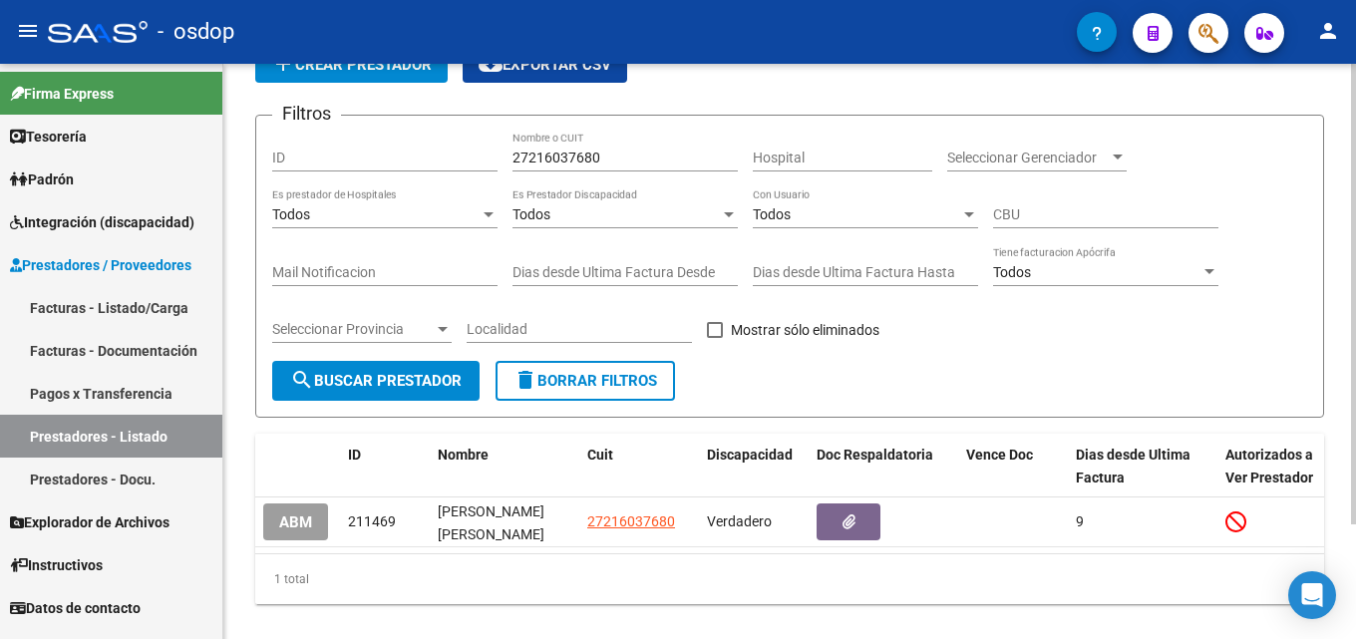
click at [645, 388] on span "delete Borrar Filtros" at bounding box center [586, 381] width 144 height 18
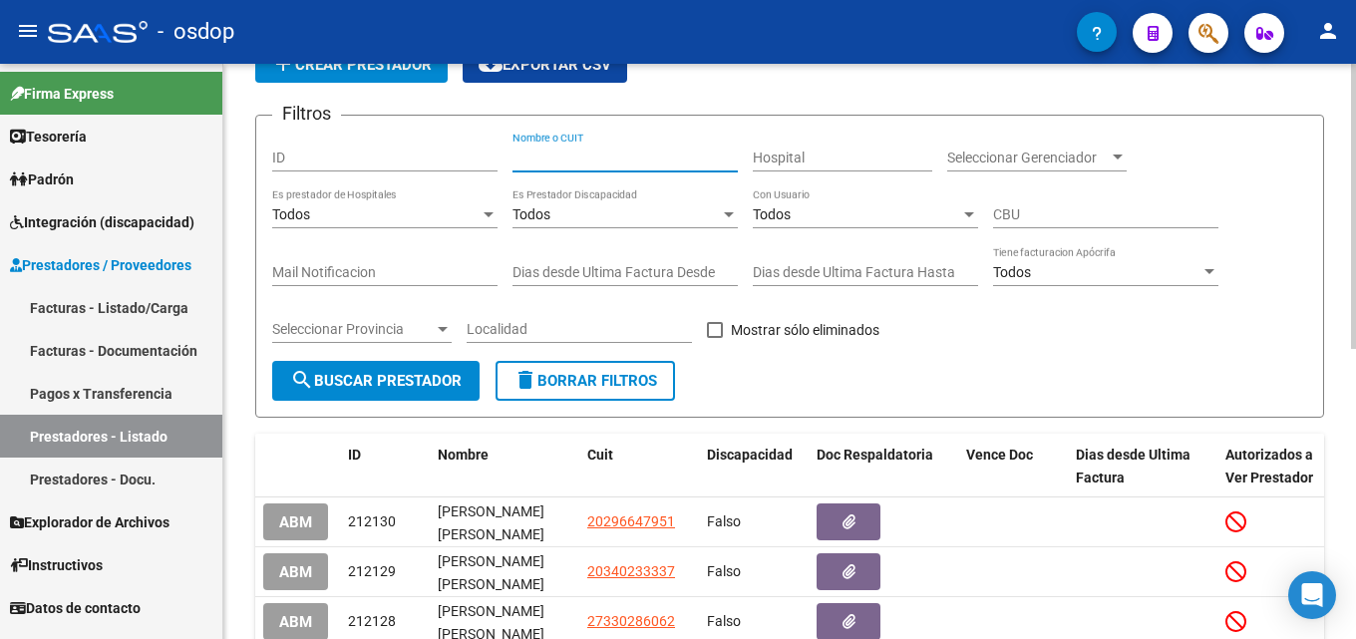
click at [577, 161] on input "Nombre o CUIT" at bounding box center [625, 158] width 225 height 17
click at [534, 153] on input "Nombre o CUIT" at bounding box center [625, 158] width 225 height 17
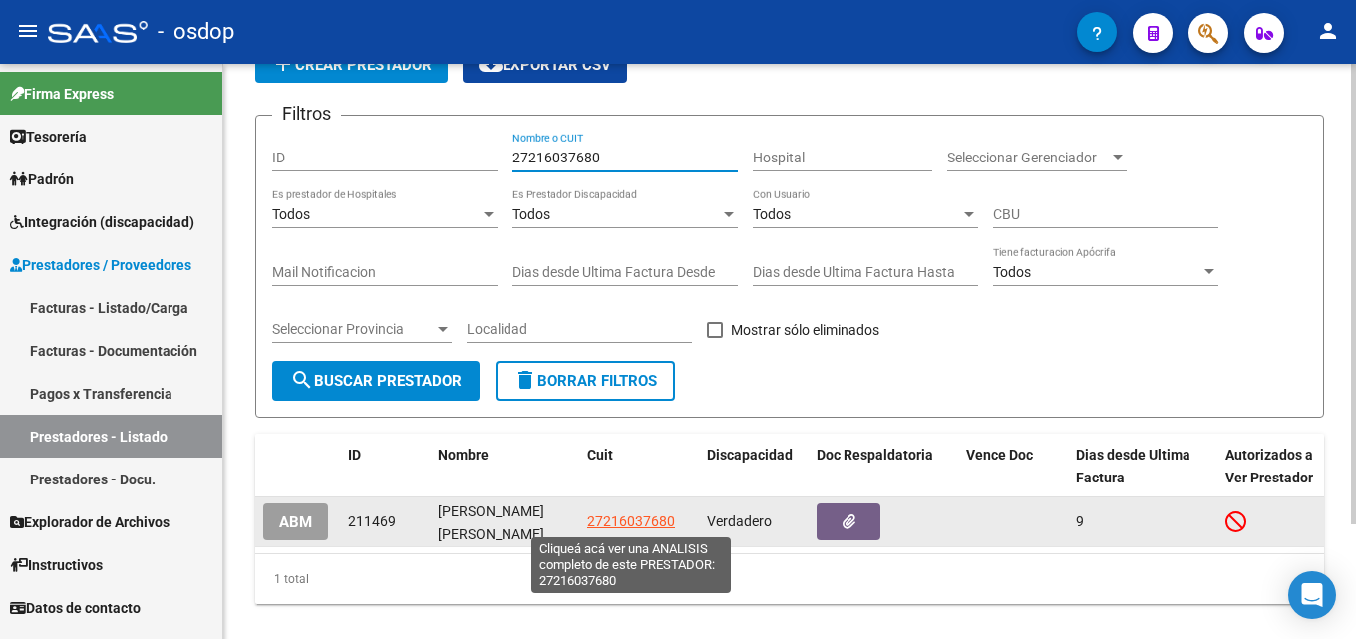
type input "27216037680"
click at [622, 528] on span "27216037680" at bounding box center [631, 522] width 88 height 16
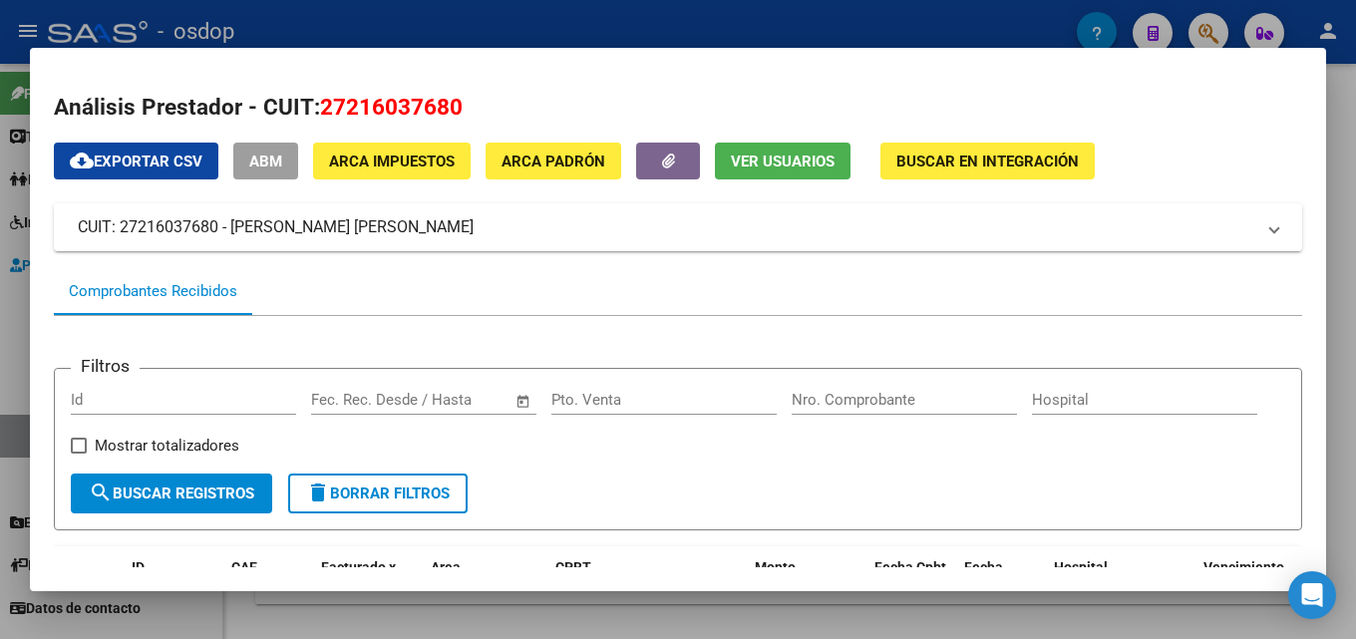
click at [1355, 202] on div at bounding box center [678, 319] width 1356 height 639
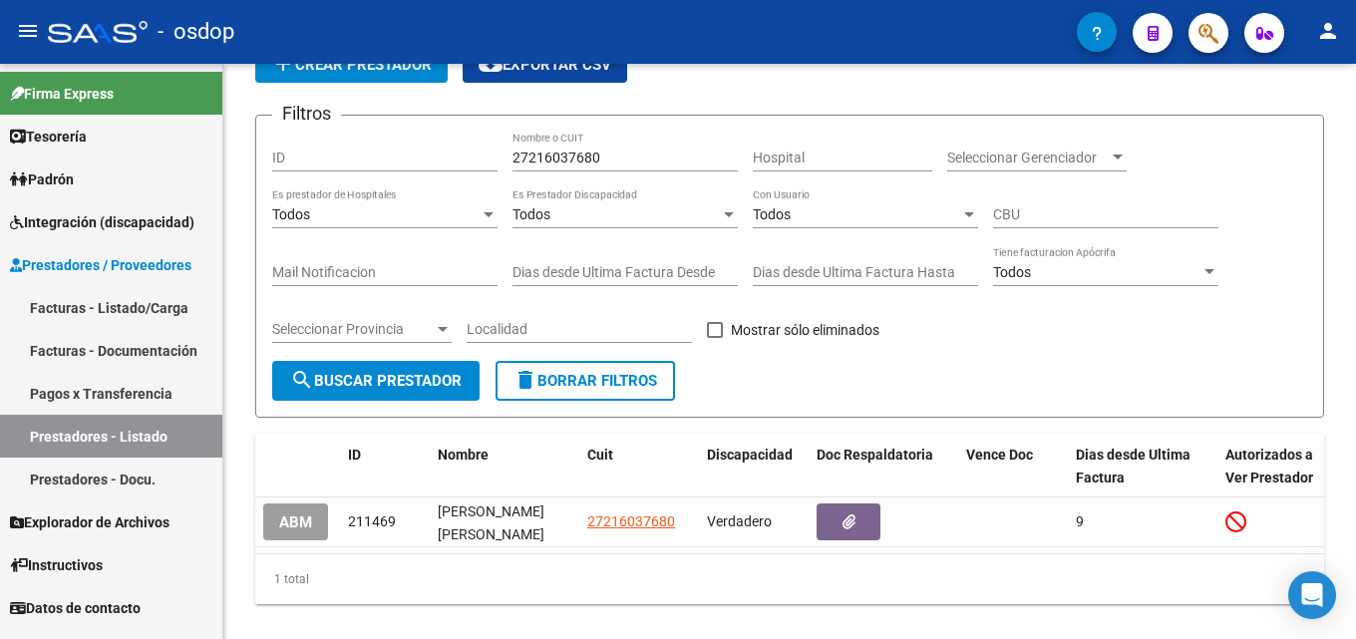
click at [155, 309] on link "Facturas - Listado/Carga" at bounding box center [111, 307] width 222 height 43
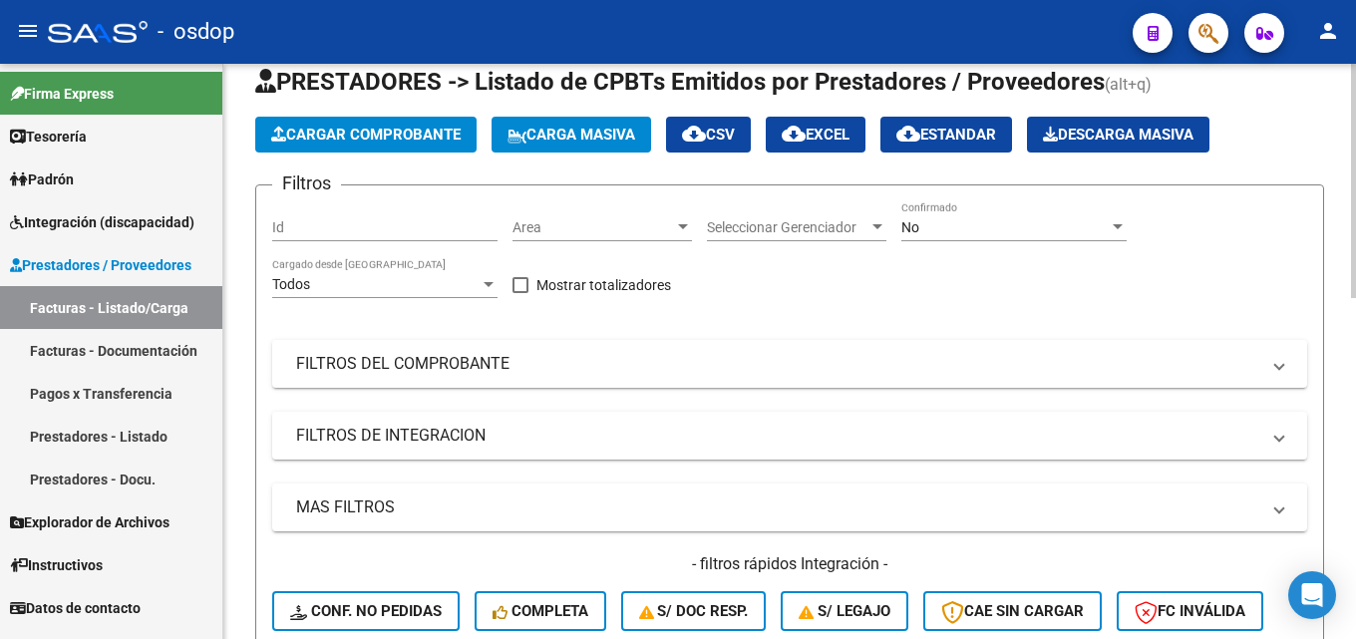
scroll to position [106, 0]
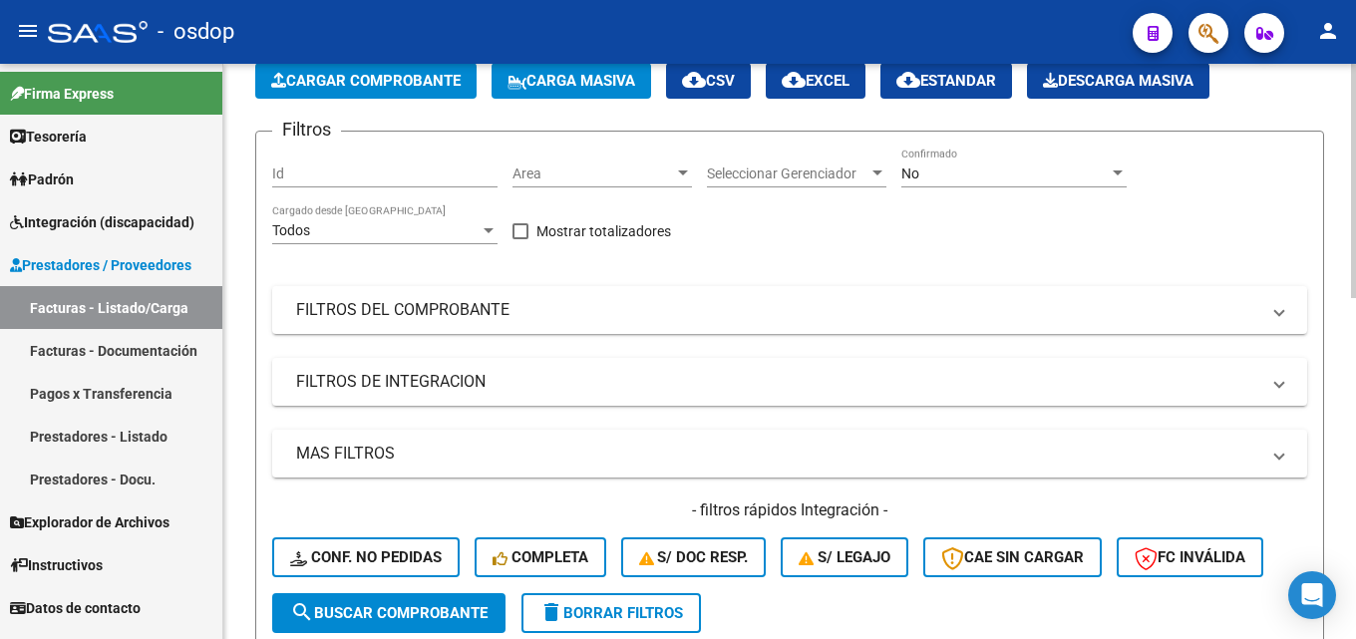
click at [1355, 313] on div at bounding box center [1353, 225] width 5 height 234
click at [434, 303] on mat-panel-title "FILTROS DEL COMPROBANTE" at bounding box center [777, 310] width 963 height 22
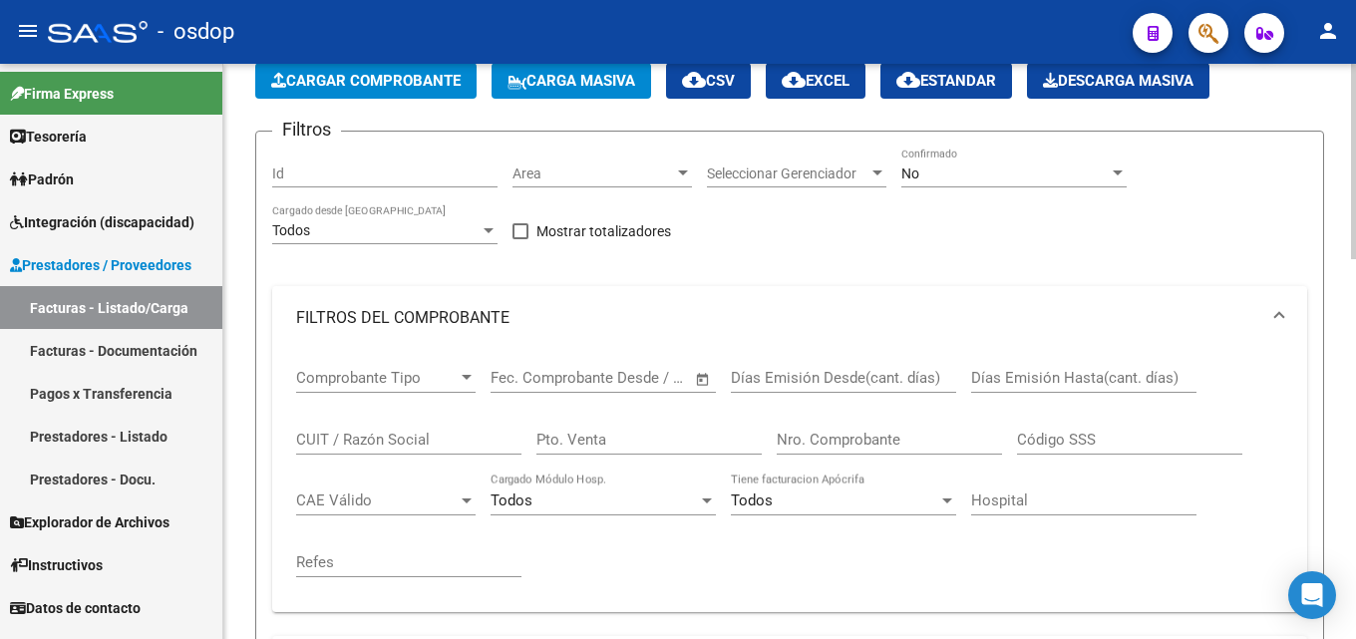
click at [374, 436] on input "CUIT / Razón Social" at bounding box center [408, 440] width 225 height 18
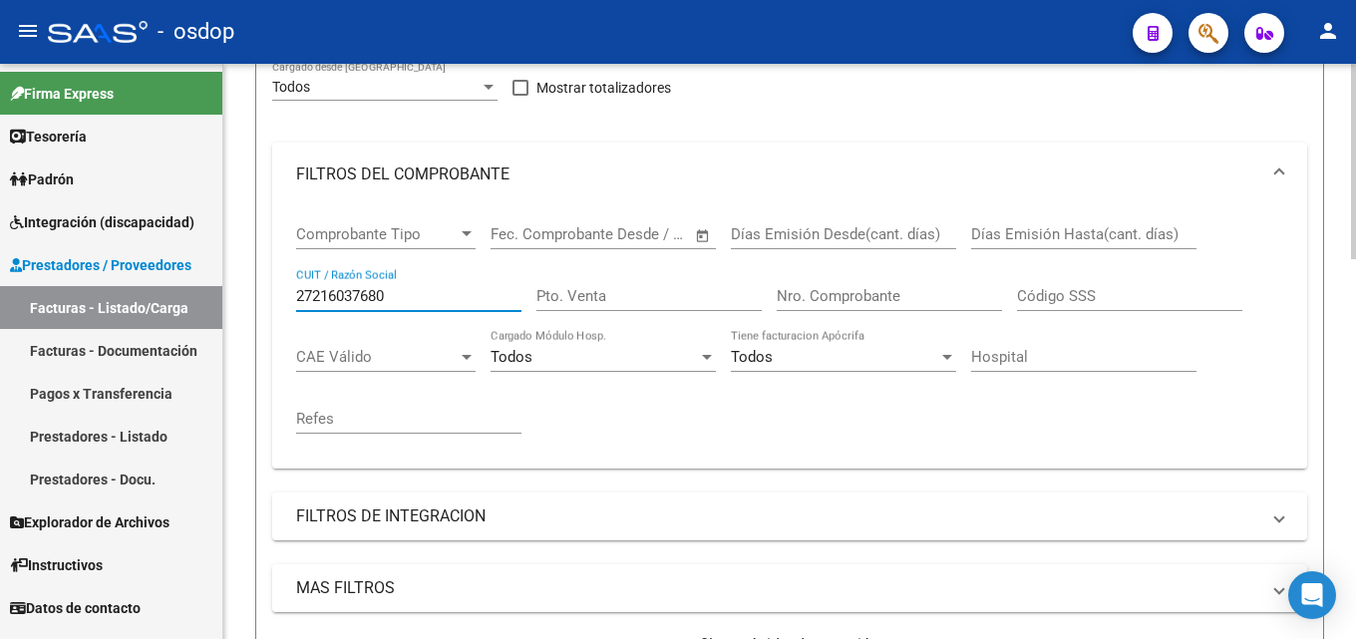
scroll to position [352, 0]
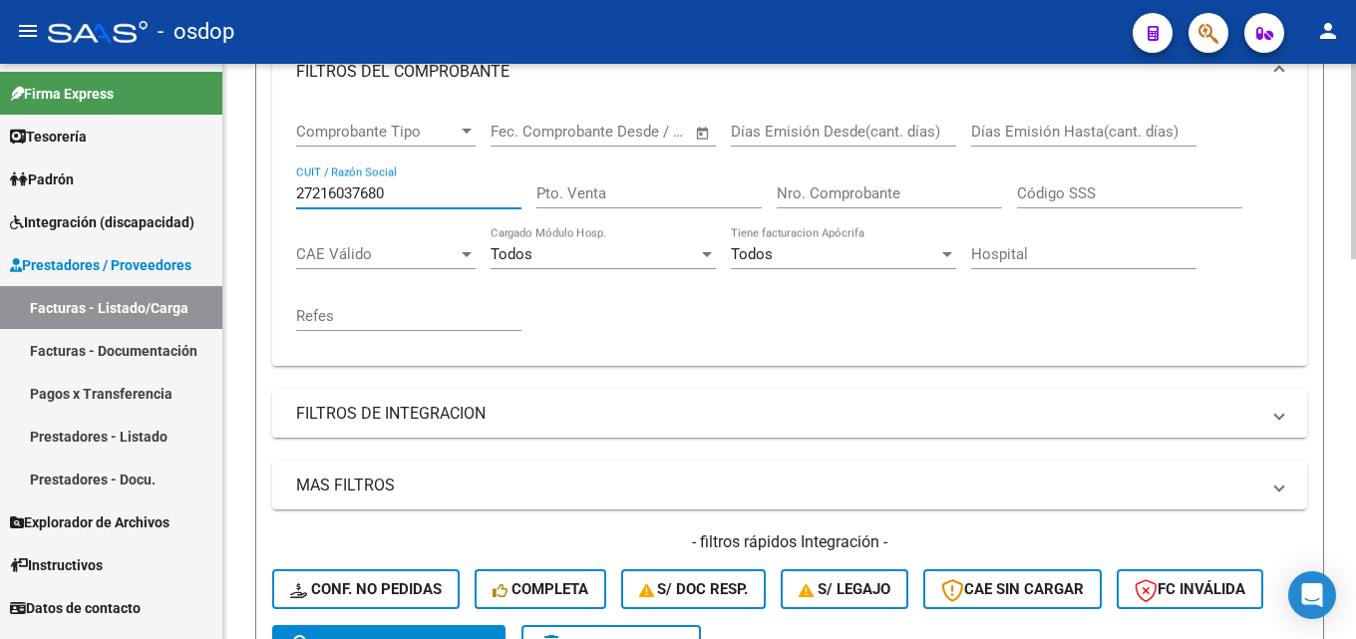
click at [1355, 338] on div at bounding box center [1353, 282] width 5 height 195
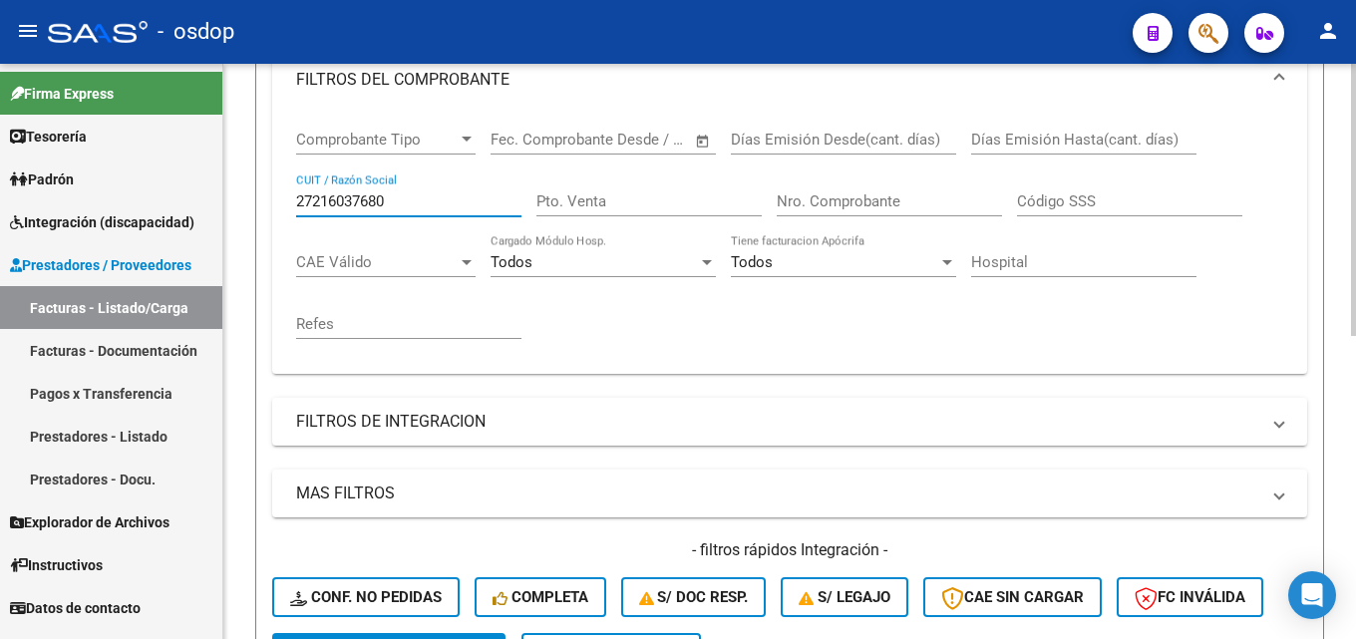
scroll to position [337, 0]
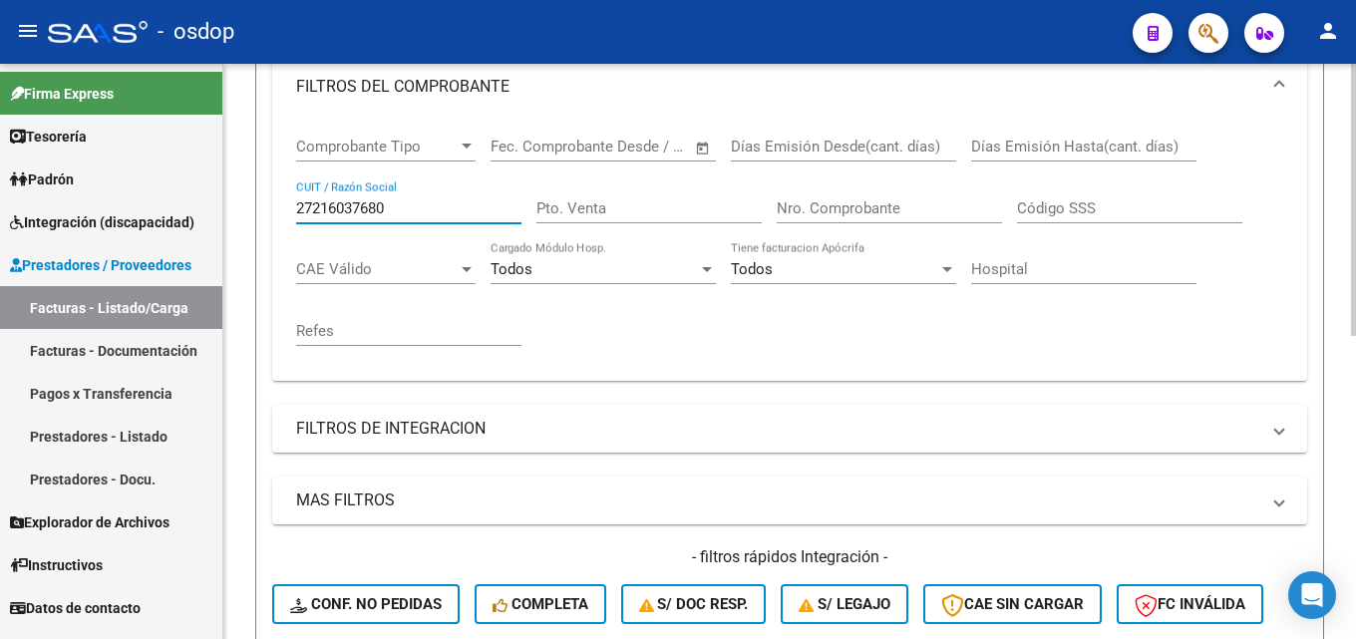
click at [1355, 275] on div at bounding box center [1353, 359] width 5 height 272
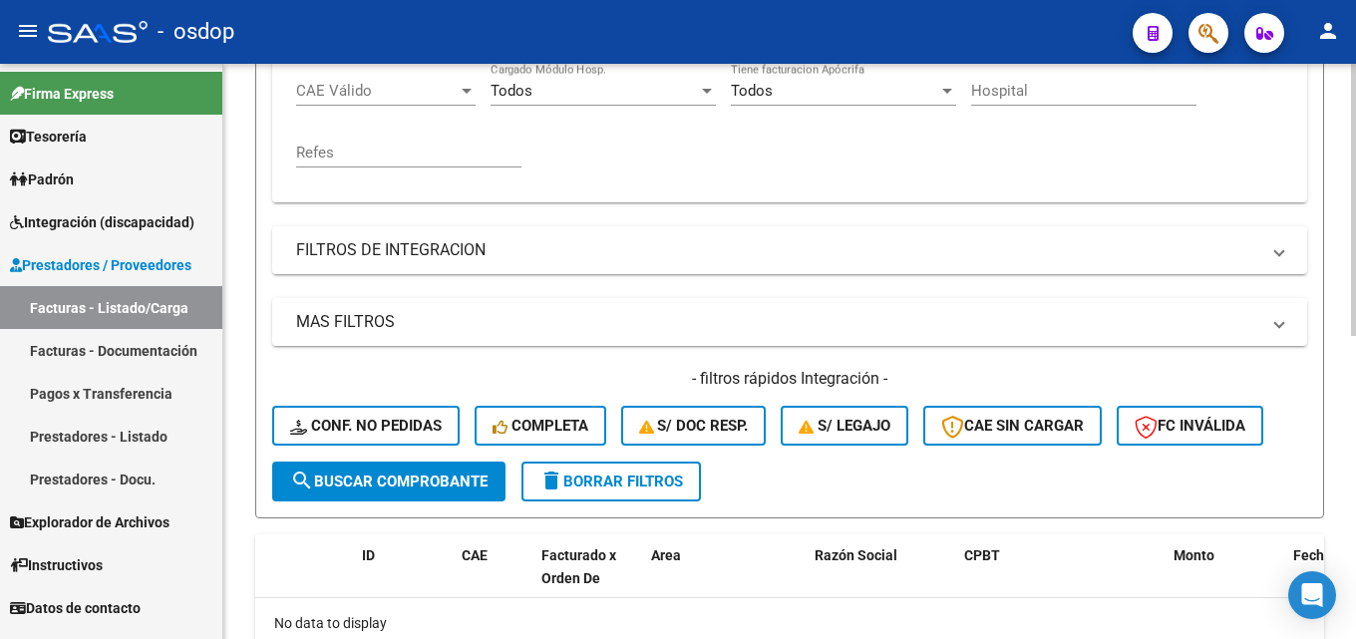
scroll to position [519, 0]
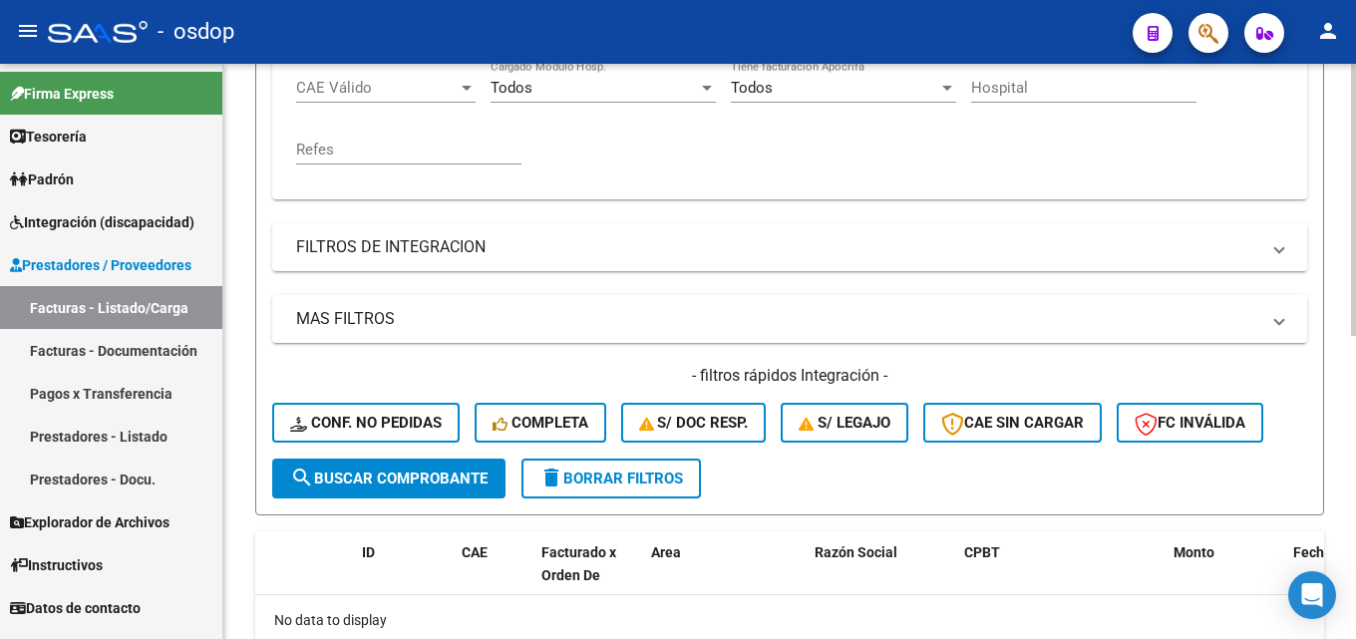
click at [1355, 361] on div at bounding box center [1353, 445] width 5 height 272
type input "27216037680"
click at [402, 477] on span "search Buscar Comprobante" at bounding box center [388, 479] width 197 height 18
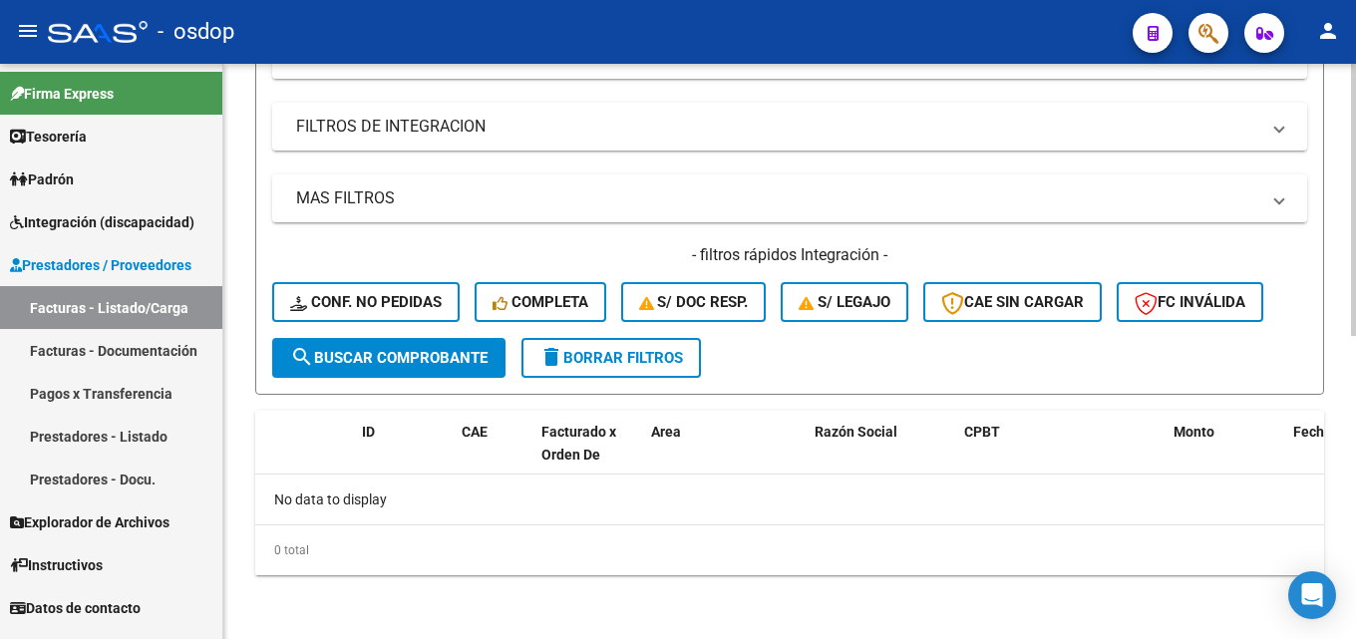
click at [1355, 402] on div at bounding box center [1353, 503] width 5 height 272
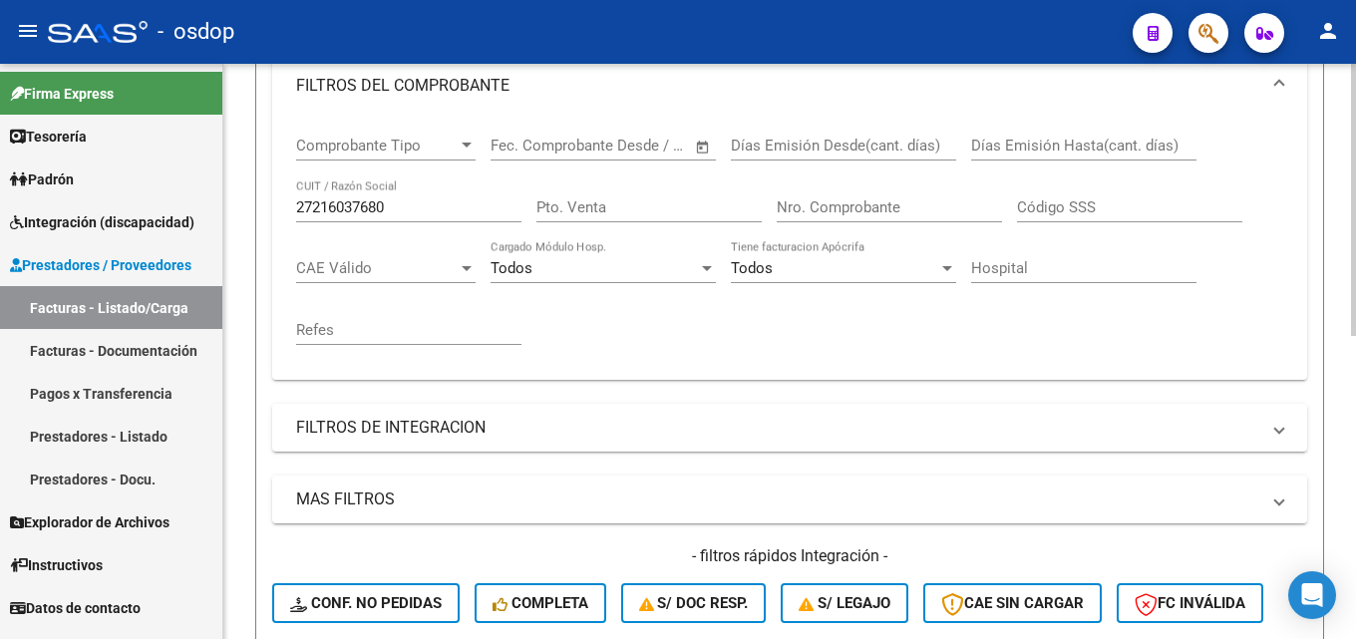
scroll to position [336, 0]
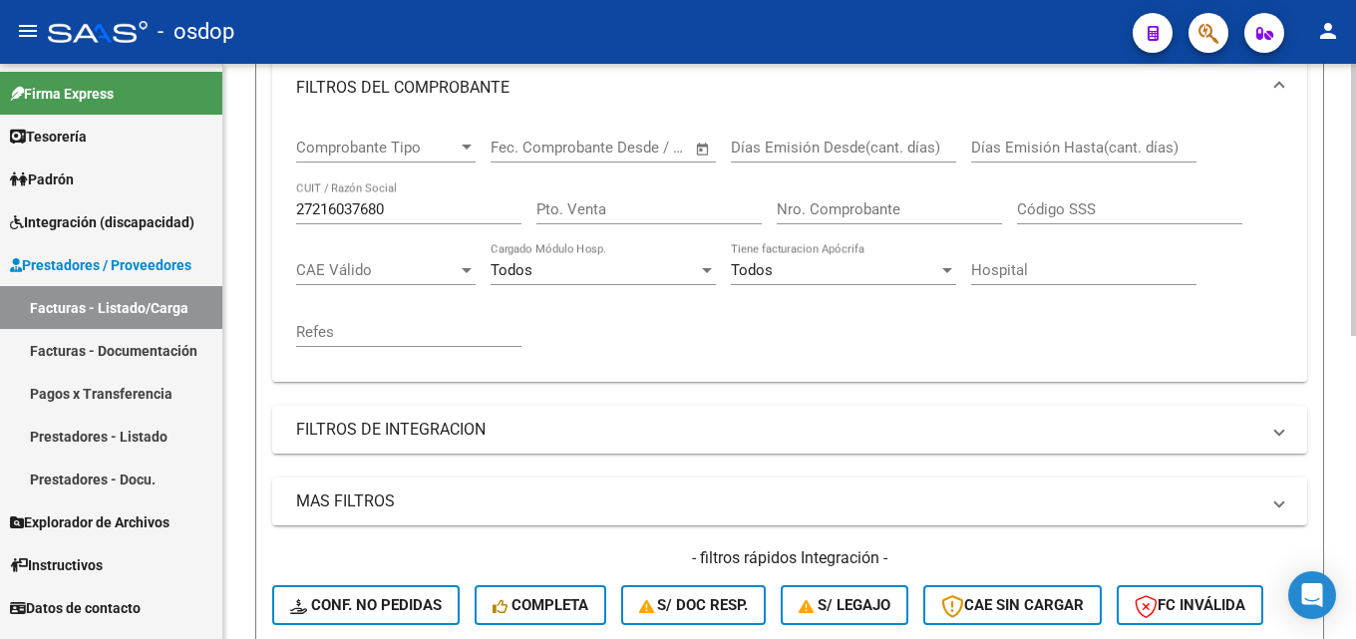
click at [1355, 308] on div at bounding box center [1353, 359] width 5 height 272
drag, startPoint x: 392, startPoint y: 207, endPoint x: 298, endPoint y: 202, distance: 93.9
click at [298, 202] on input "27216037680" at bounding box center [408, 209] width 225 height 18
click at [117, 431] on link "Prestadores - Listado" at bounding box center [111, 436] width 222 height 43
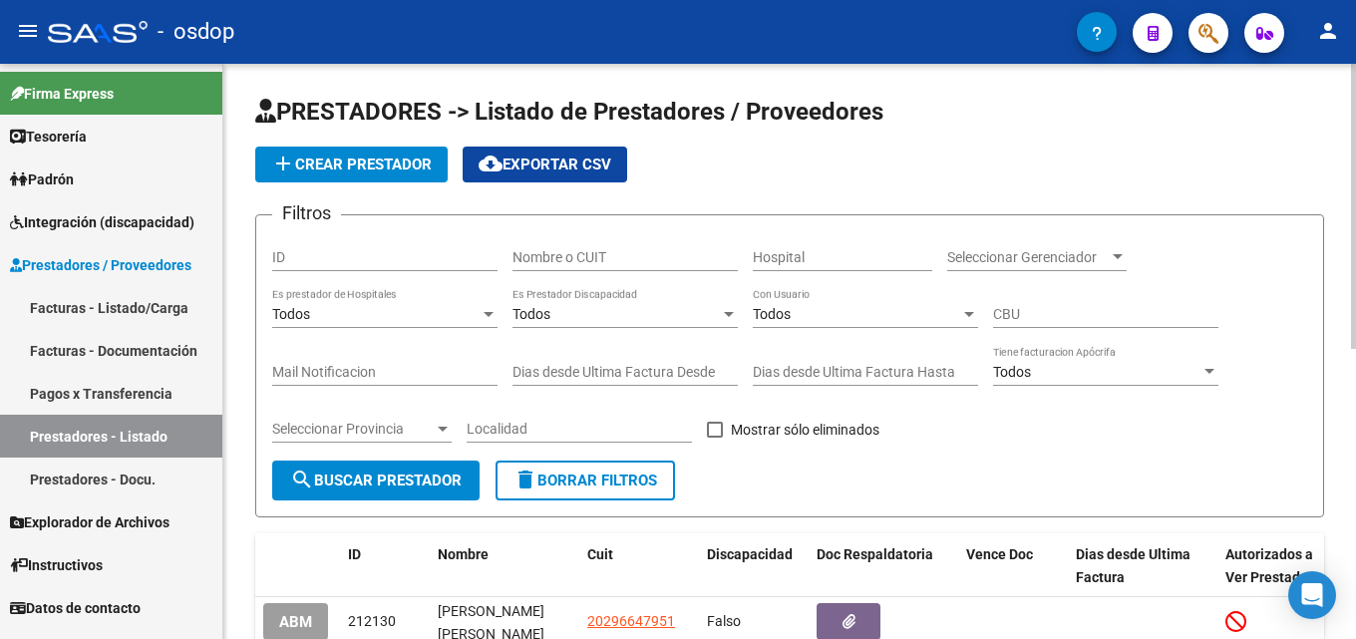
click at [1337, 300] on div "PRESTADORES -> Listado de Prestadores / Proveedores add Crear Prestador cloud_d…" at bounding box center [792, 634] width 1138 height 1141
click at [674, 251] on input "Nombre o CUIT" at bounding box center [625, 257] width 225 height 17
paste input "27216037680"
type input "27216037680"
click at [330, 478] on span "search Buscar Prestador" at bounding box center [376, 481] width 172 height 18
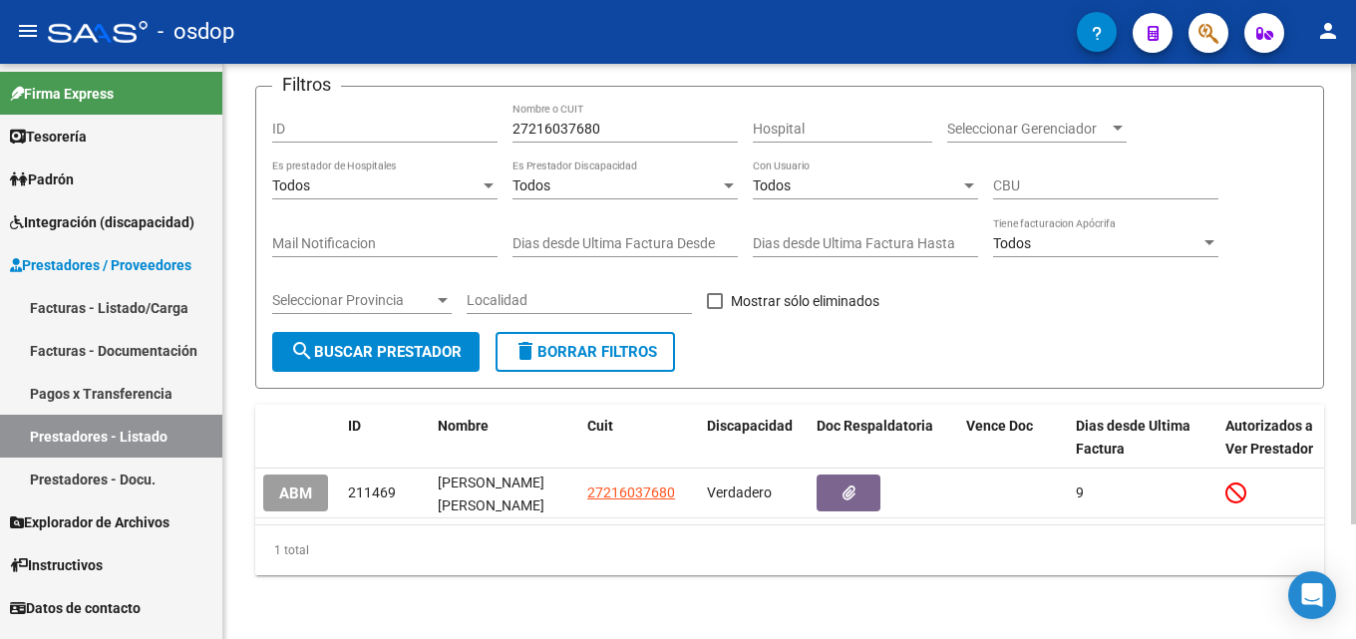
click at [1337, 623] on div "PRESTADORES -> Listado de Prestadores / Proveedores add Crear Prestador cloud_d…" at bounding box center [792, 287] width 1138 height 704
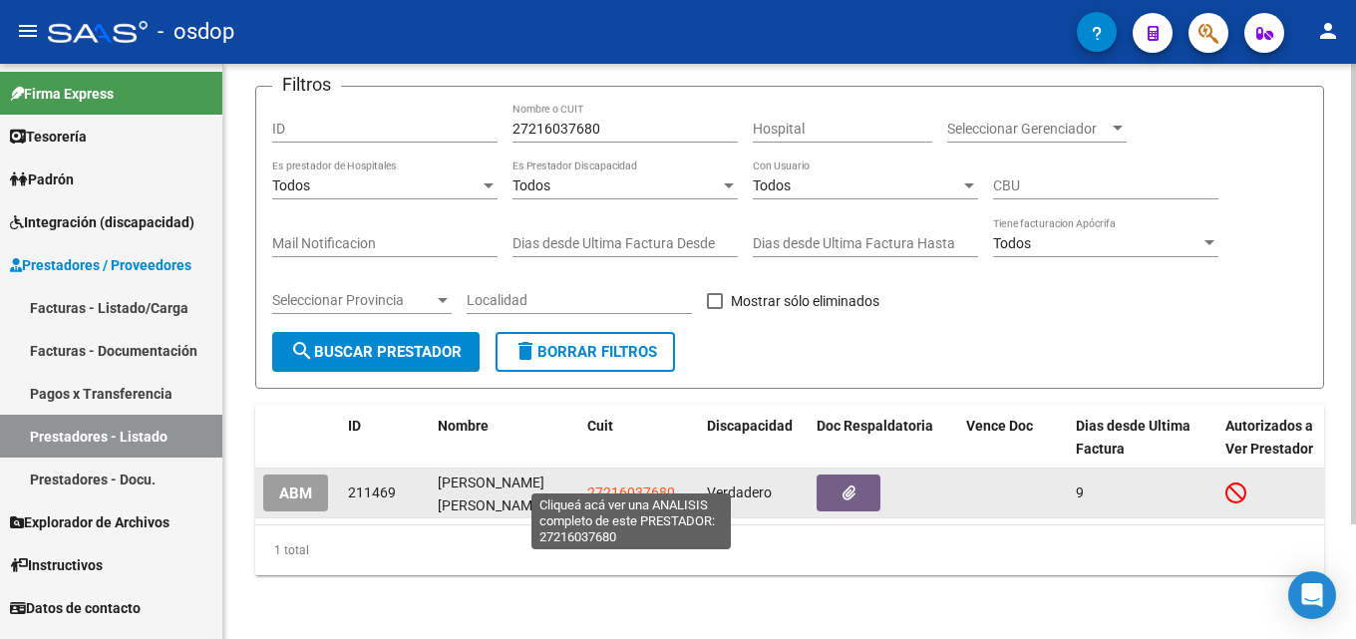
click at [620, 485] on span "27216037680" at bounding box center [631, 493] width 88 height 16
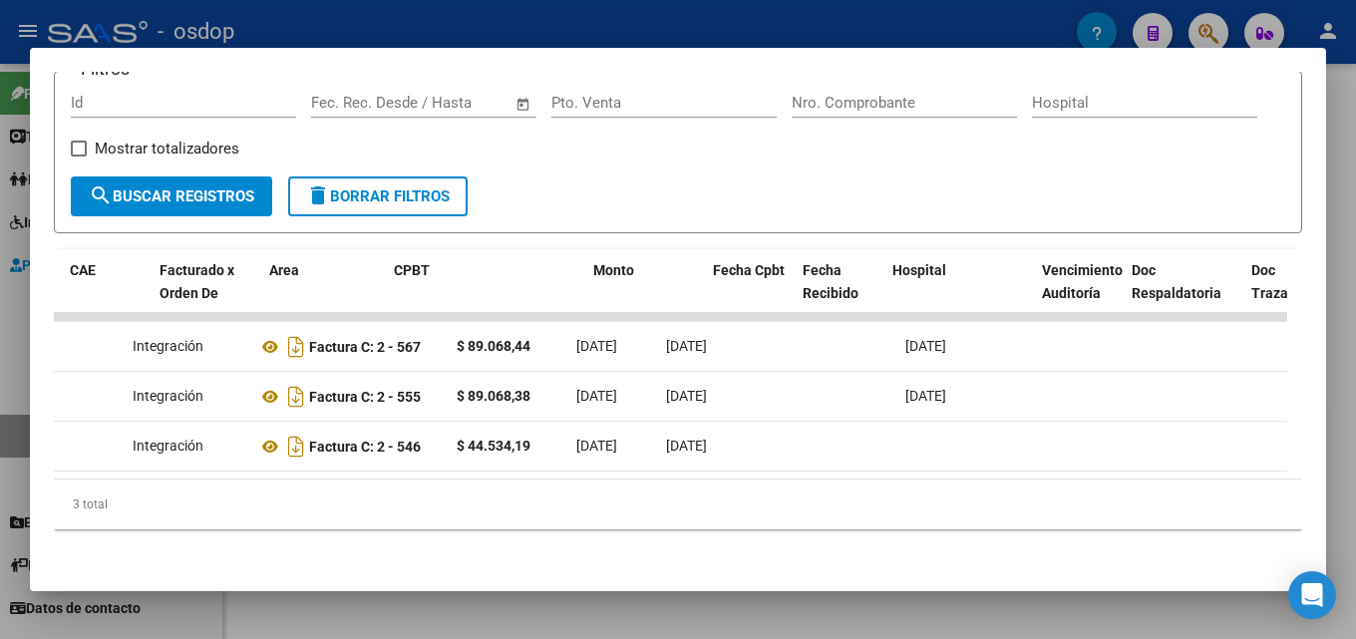
scroll to position [0, 0]
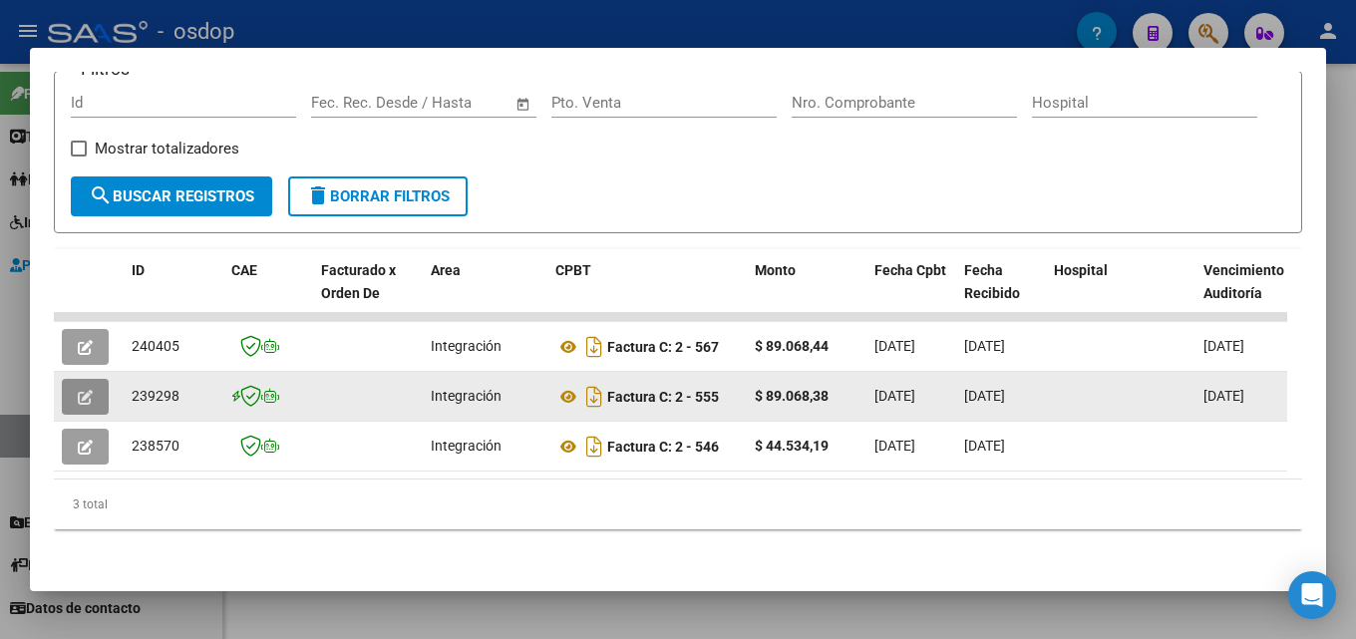
click at [93, 383] on button "button" at bounding box center [85, 397] width 47 height 36
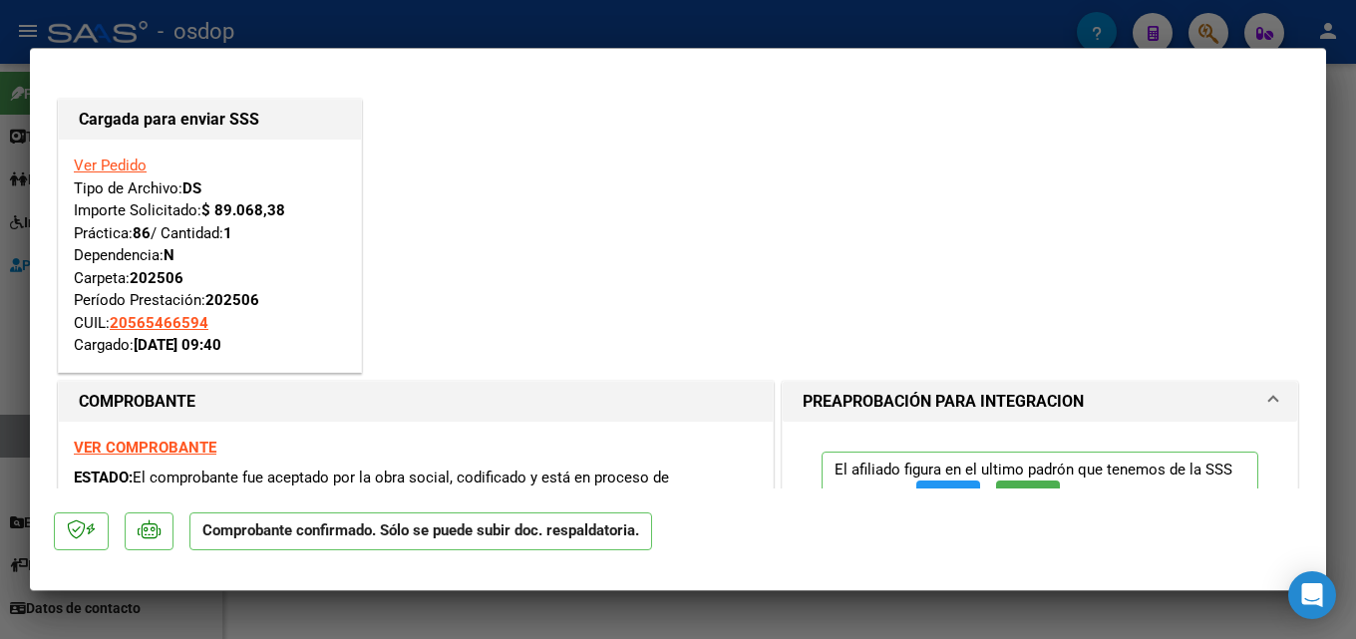
click at [1354, 285] on div at bounding box center [678, 319] width 1356 height 639
type input "$ 0,00"
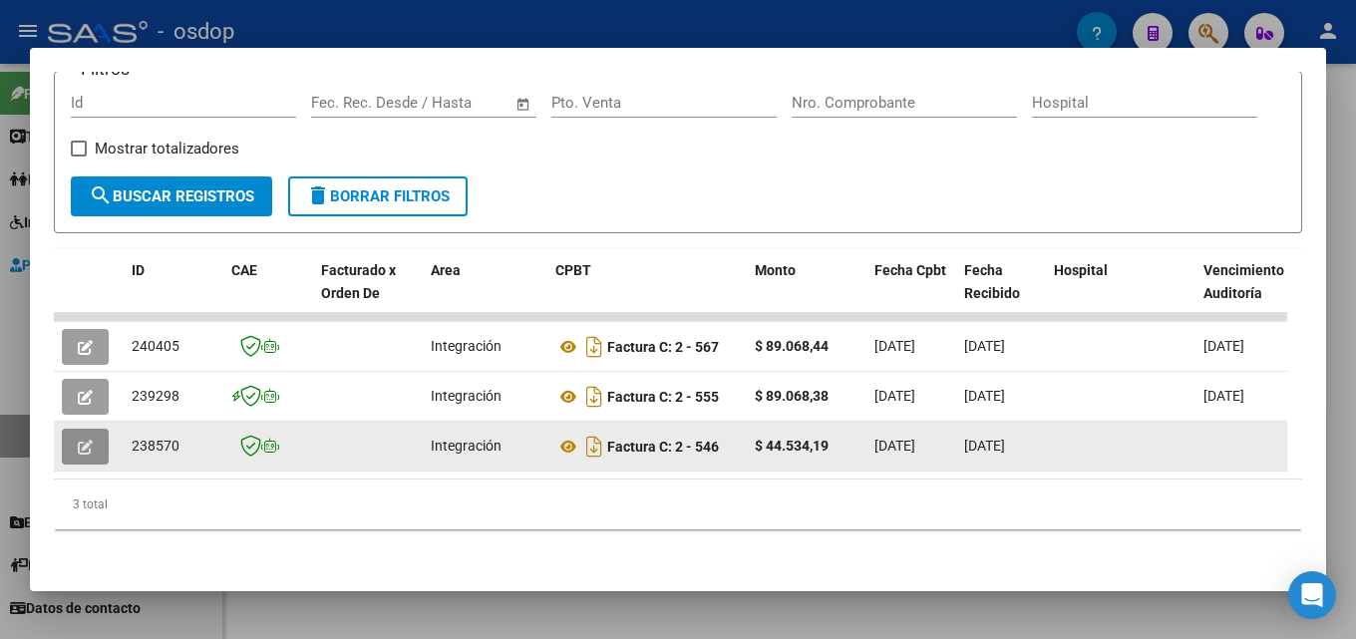
click at [78, 440] on icon "button" at bounding box center [85, 447] width 15 height 15
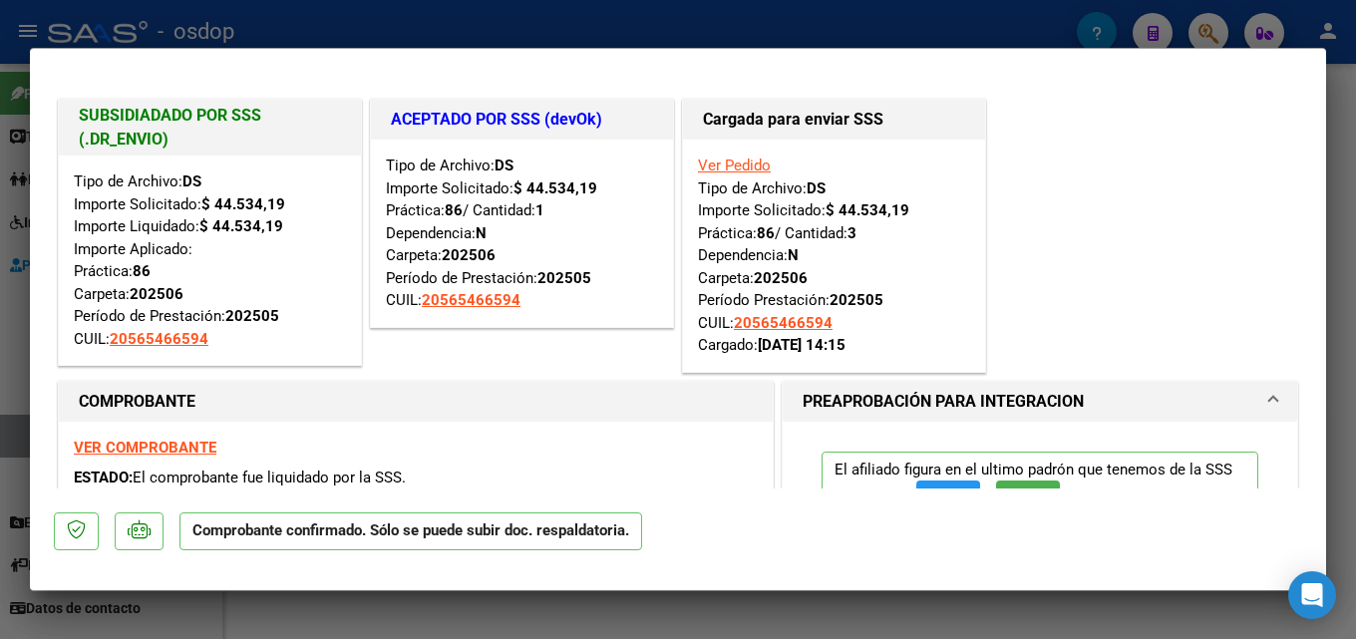
click at [1355, 356] on div at bounding box center [678, 319] width 1356 height 639
type input "$ 0,00"
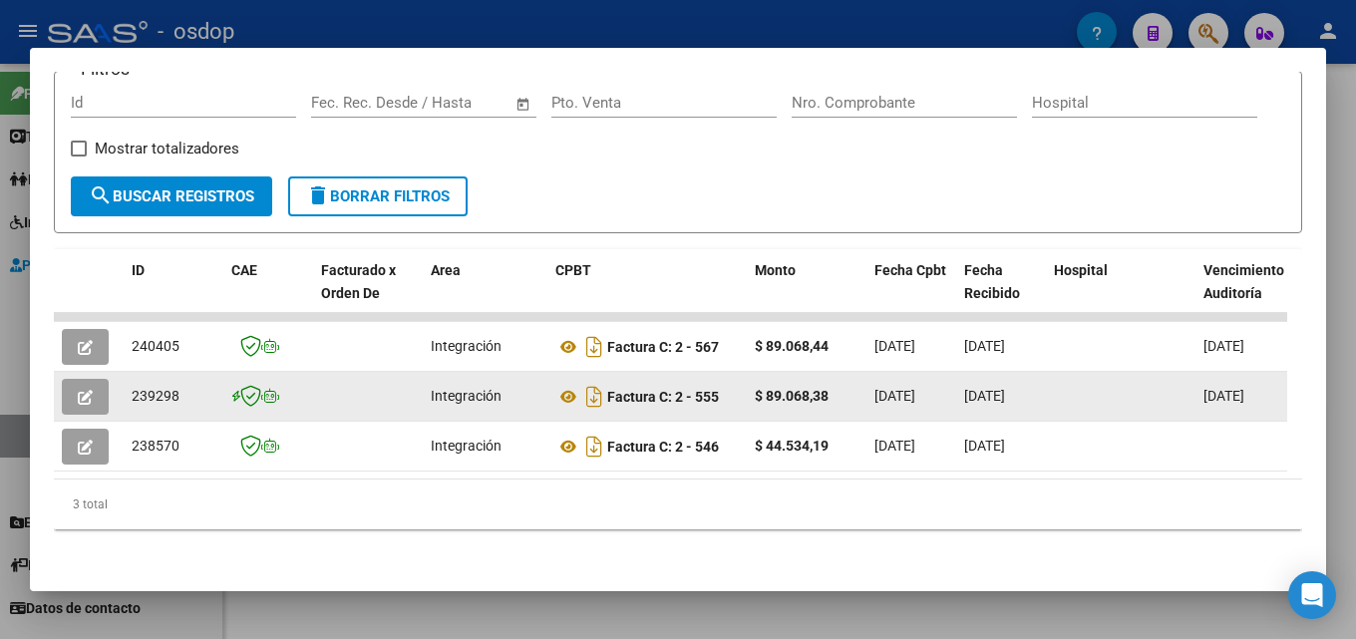
click at [92, 390] on icon "button" at bounding box center [85, 397] width 15 height 15
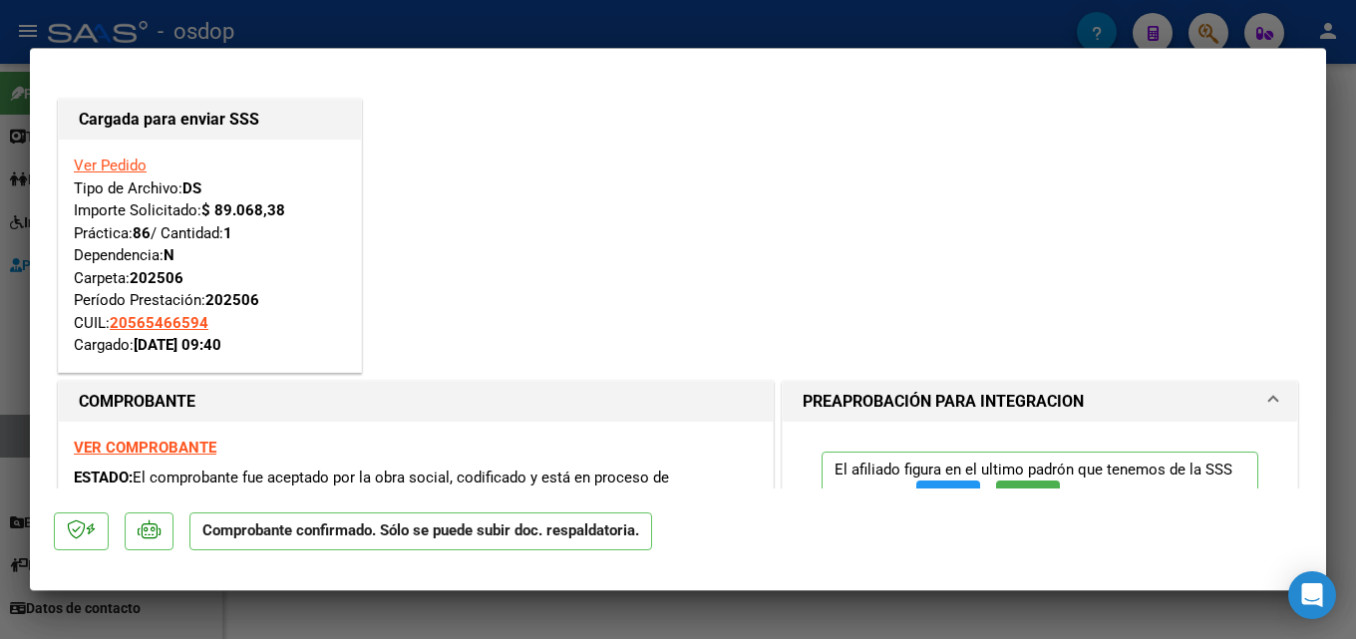
click at [1343, 335] on div at bounding box center [678, 319] width 1356 height 639
type input "$ 0,00"
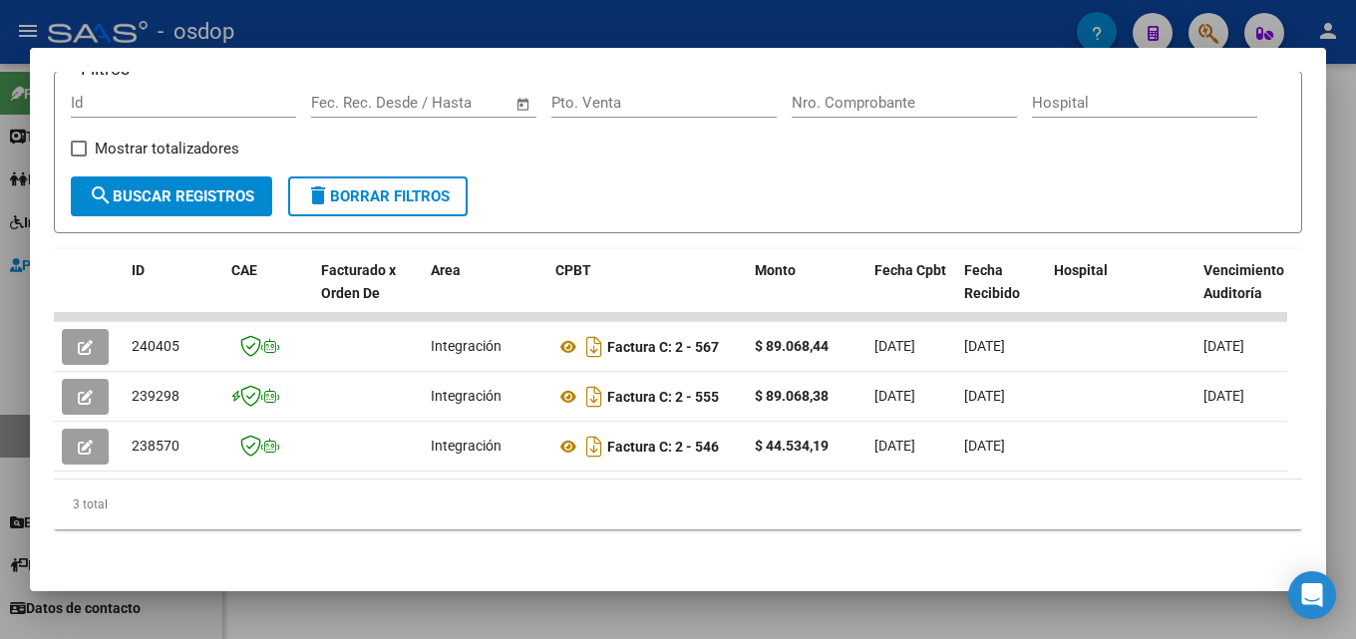
click at [1355, 339] on div at bounding box center [678, 319] width 1356 height 639
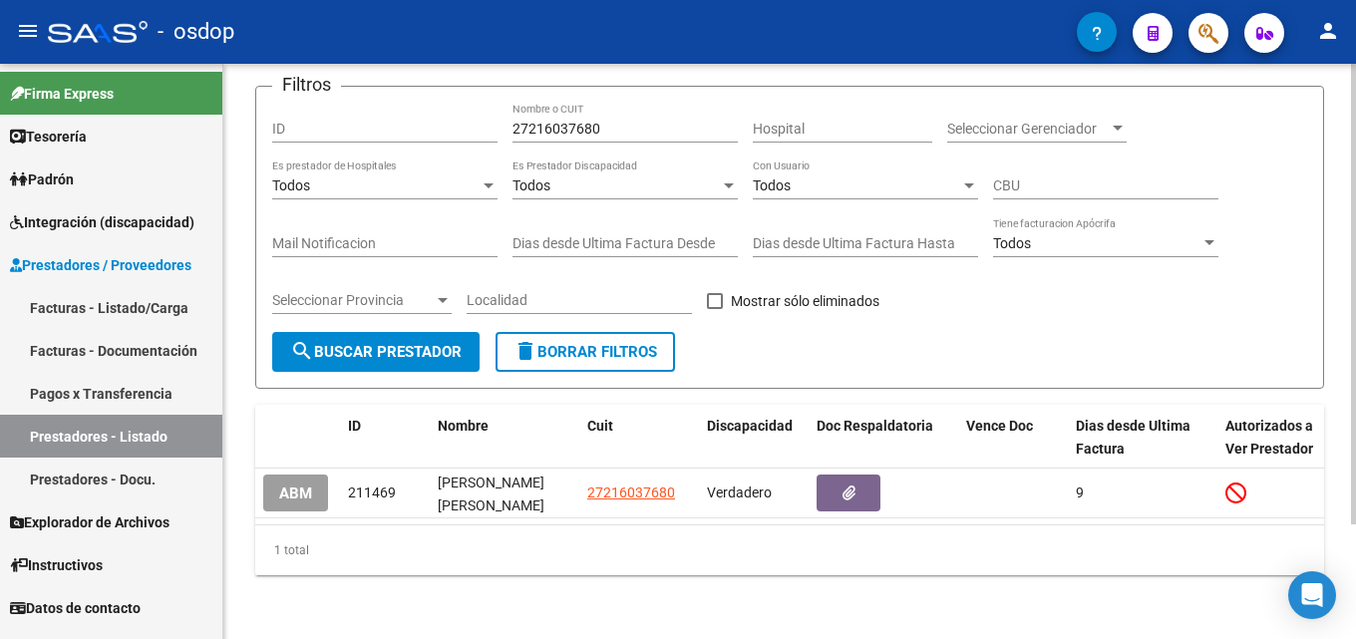
drag, startPoint x: 611, startPoint y: 333, endPoint x: 641, endPoint y: 213, distance: 123.3
click at [611, 343] on span "delete Borrar Filtros" at bounding box center [586, 352] width 144 height 18
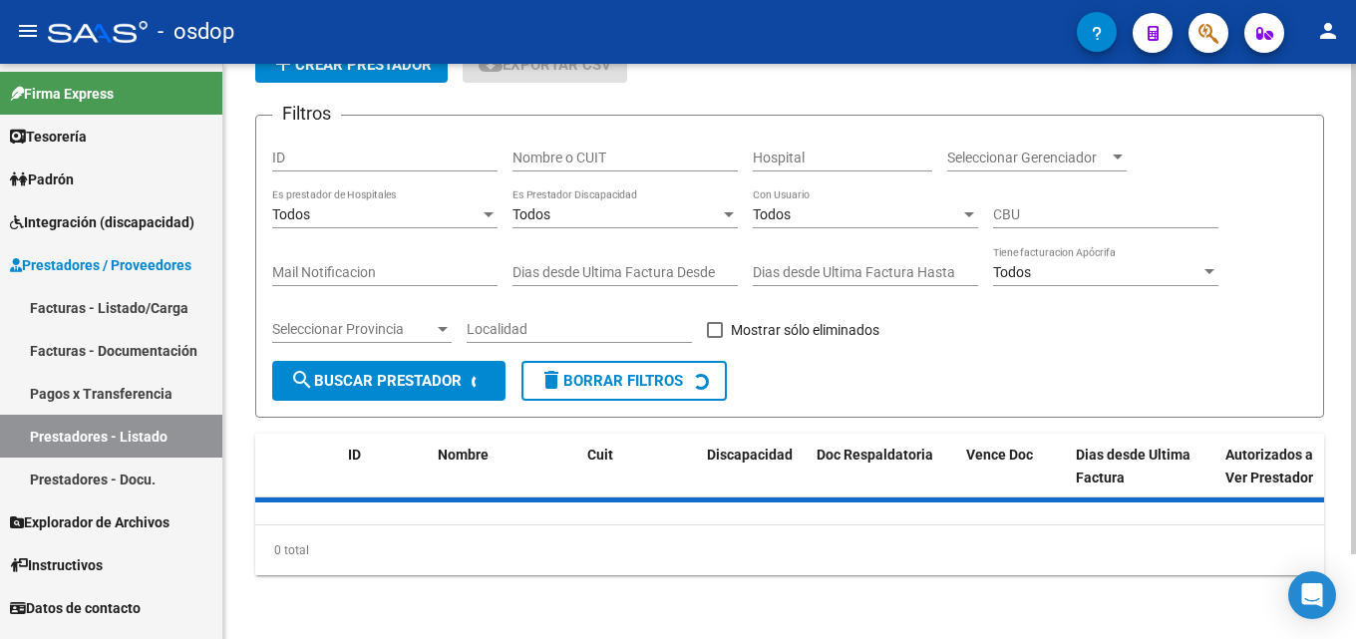
scroll to position [144, 0]
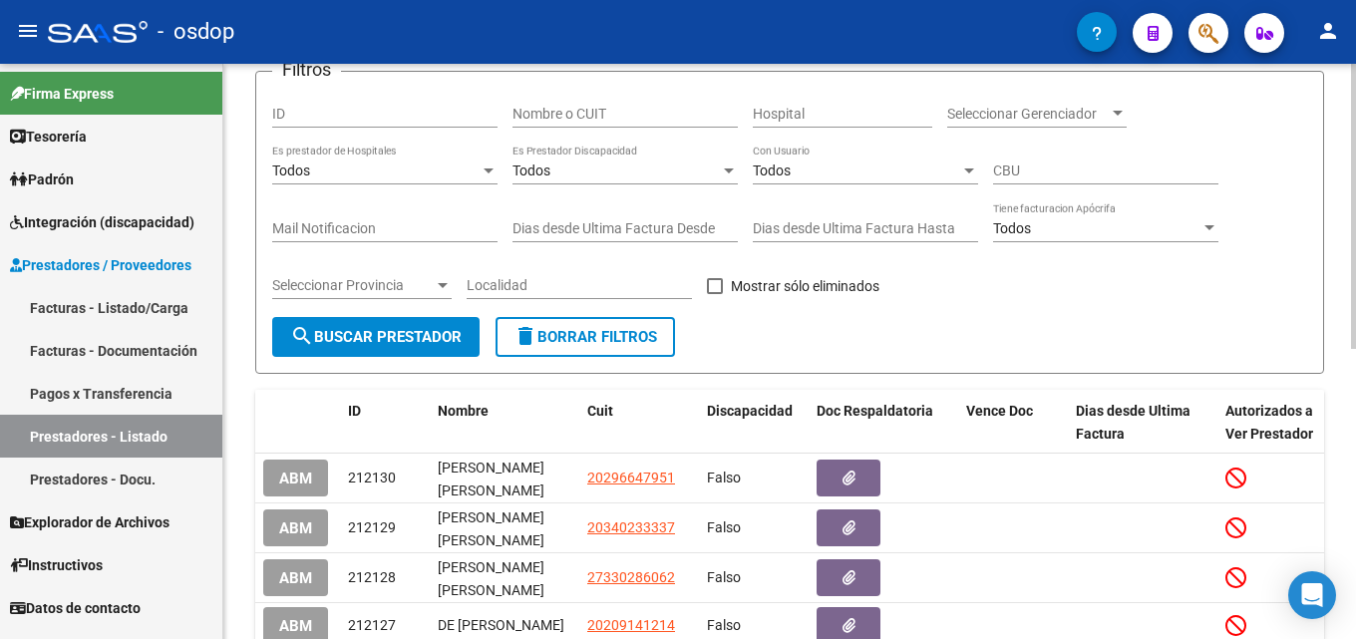
click at [619, 154] on div "Todos Es Prestador Discapacidad" at bounding box center [625, 165] width 225 height 40
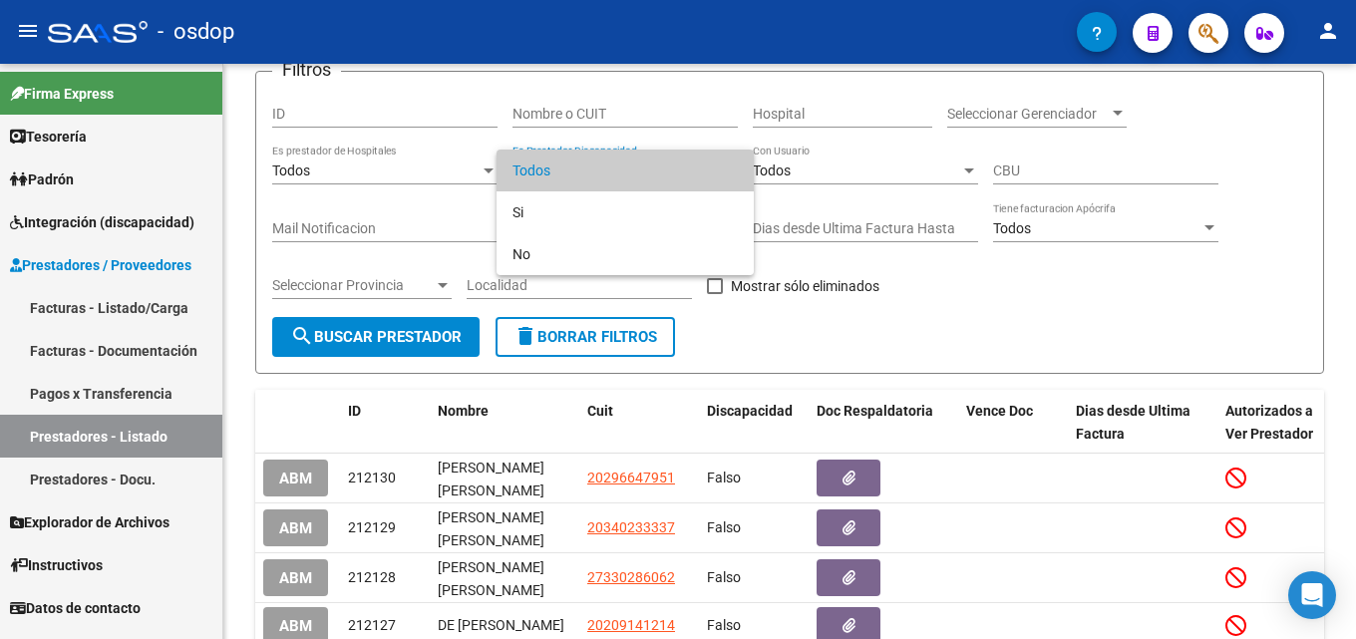
click at [624, 119] on div at bounding box center [678, 319] width 1356 height 639
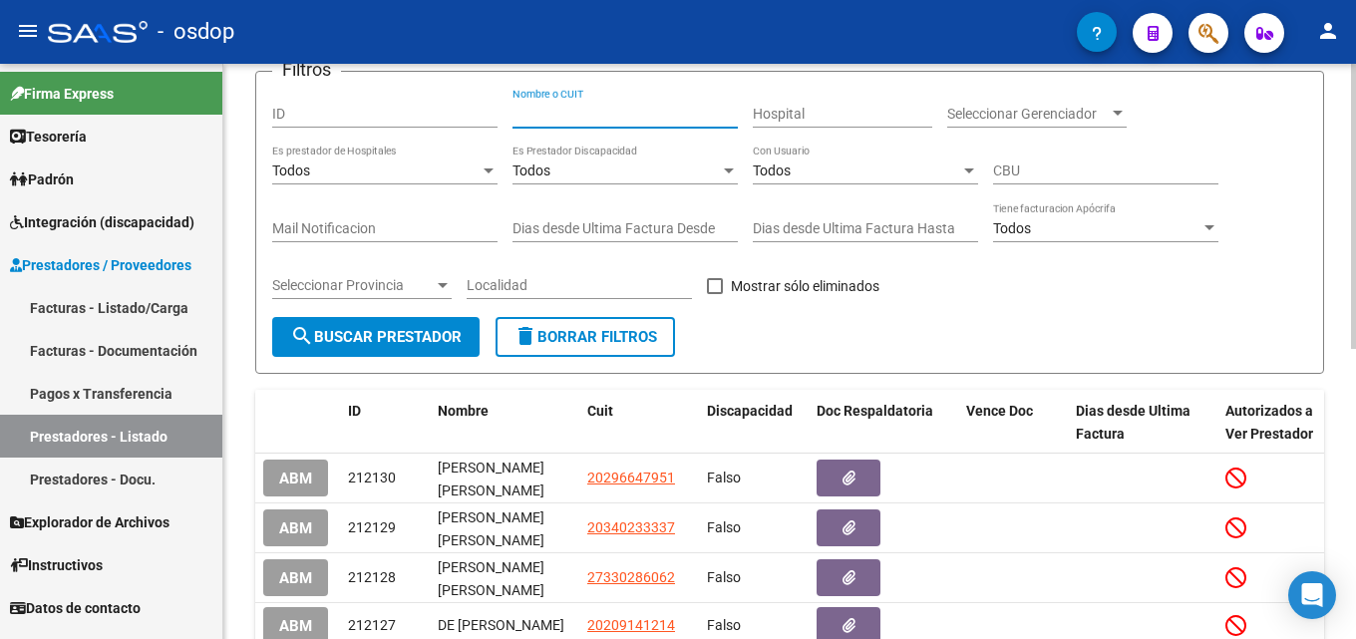
click at [623, 115] on input "Nombre o CUIT" at bounding box center [625, 114] width 225 height 17
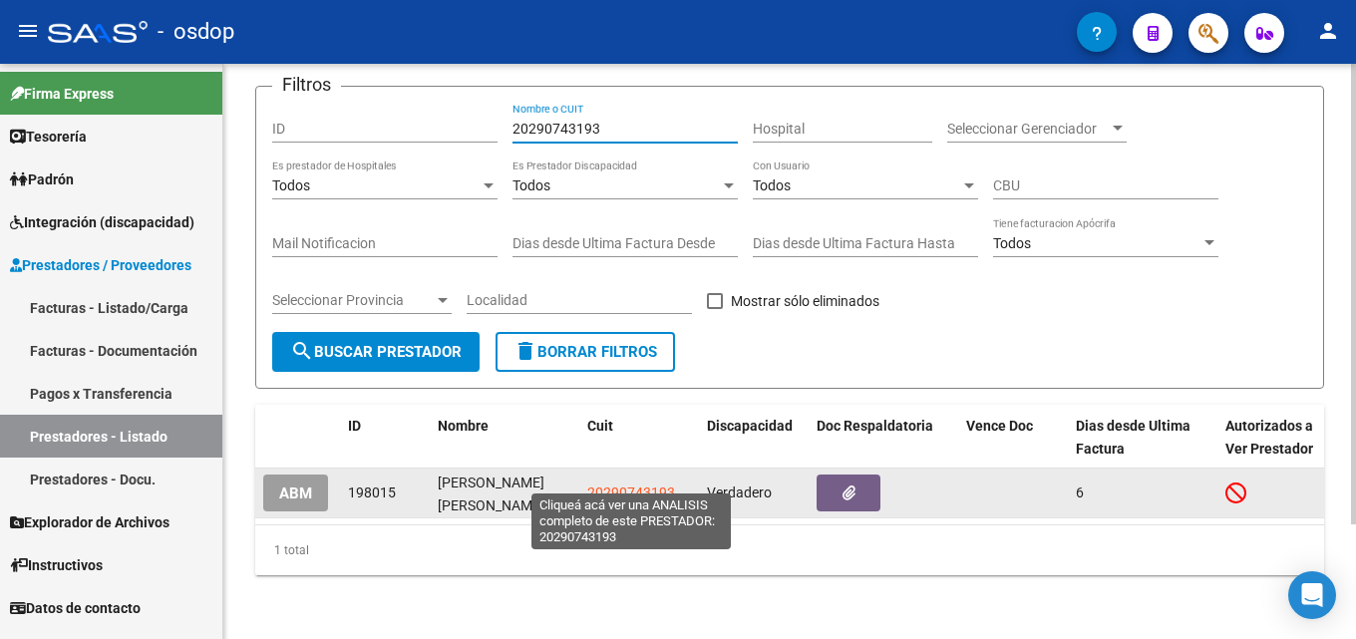
type input "20290743193"
click at [652, 485] on span "20290743193" at bounding box center [631, 493] width 88 height 16
type textarea "20290743193"
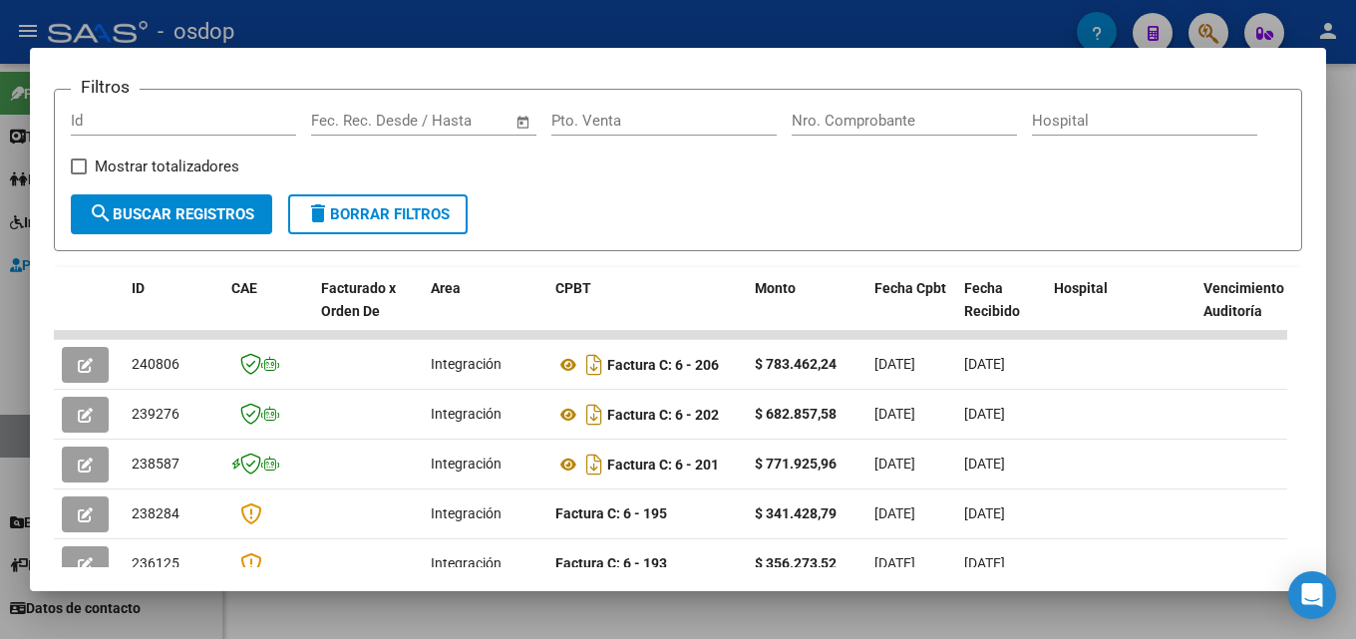
scroll to position [321, 0]
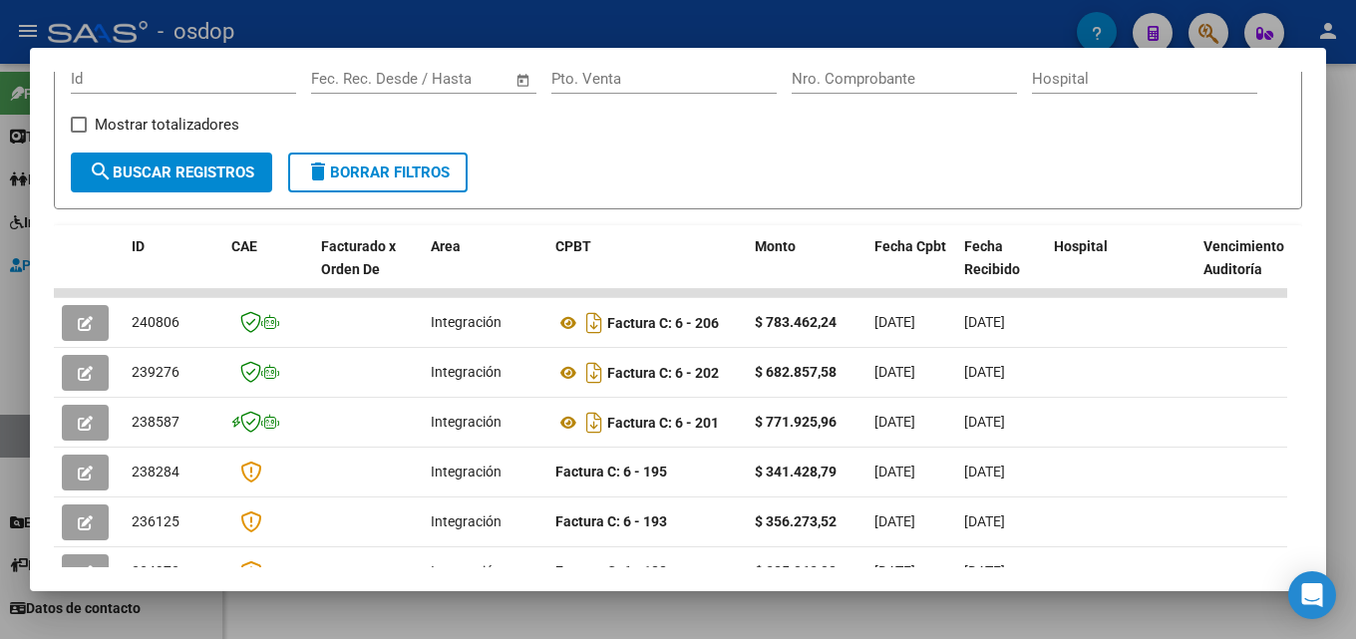
click at [1303, 178] on mat-dialog-content "Análisis Prestador - CUIT: 20290743193 cloud_download Exportar CSV ABM ARCA Imp…" at bounding box center [678, 320] width 1296 height 496
click at [1348, 242] on div at bounding box center [678, 319] width 1356 height 639
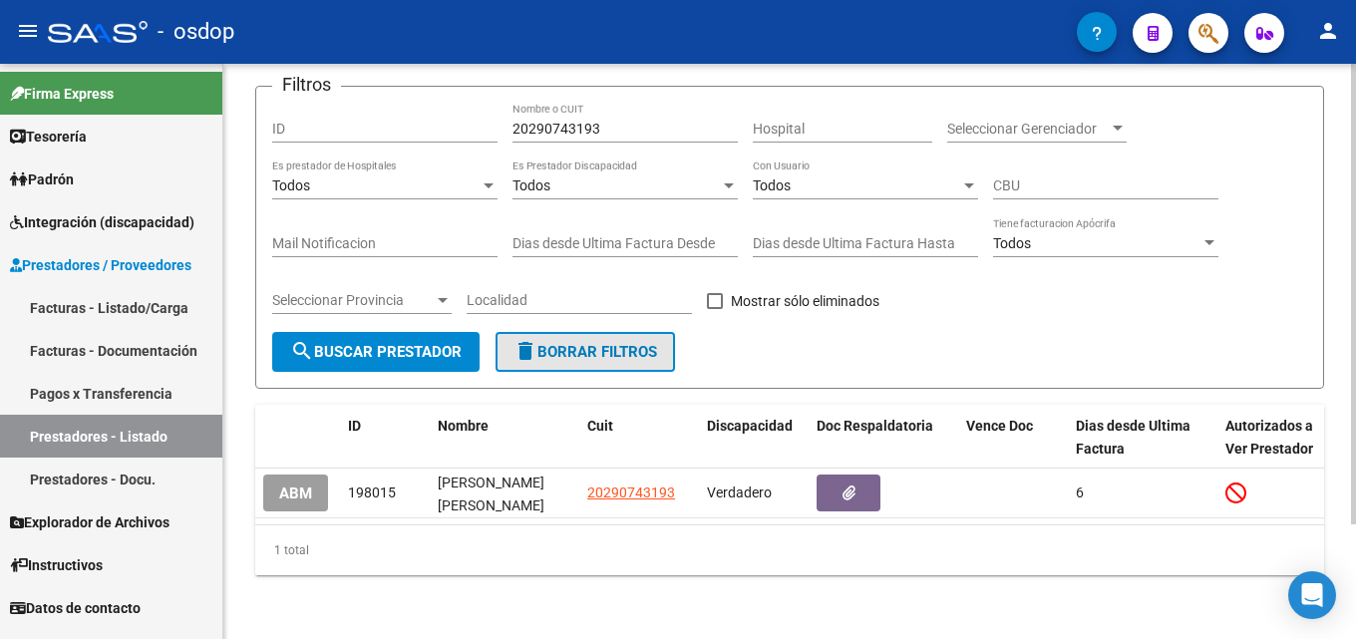
click at [670, 348] on button "delete Borrar Filtros" at bounding box center [585, 352] width 179 height 40
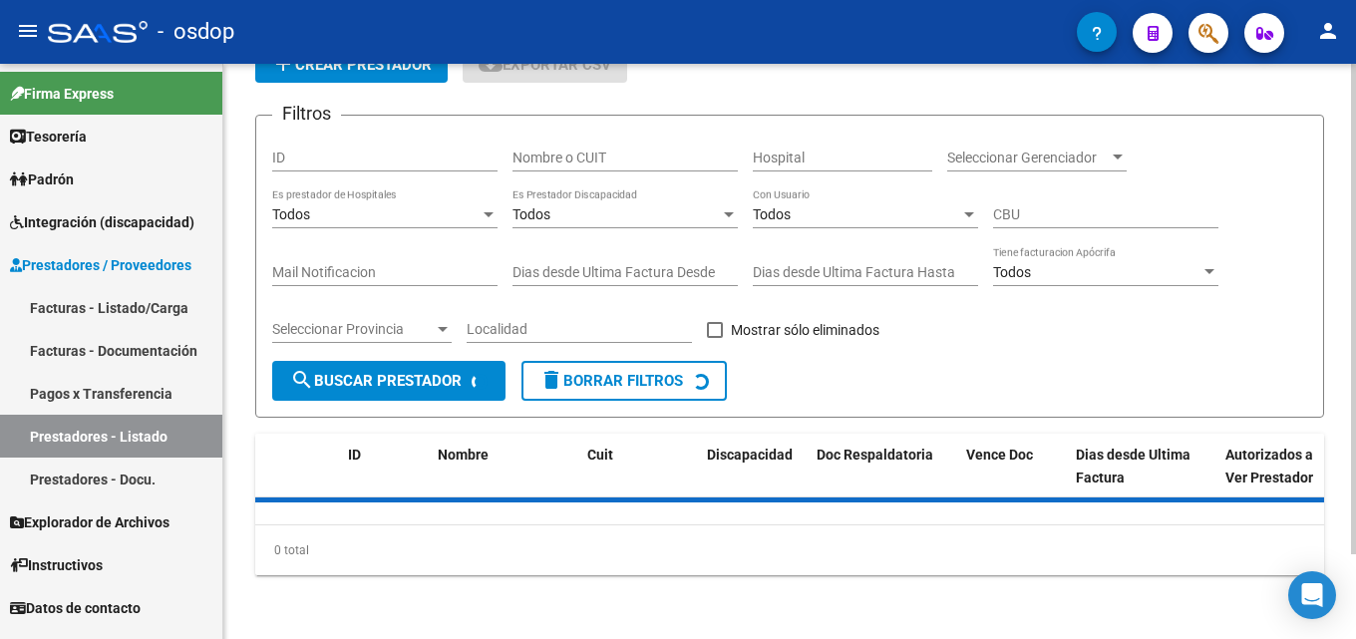
scroll to position [144, 0]
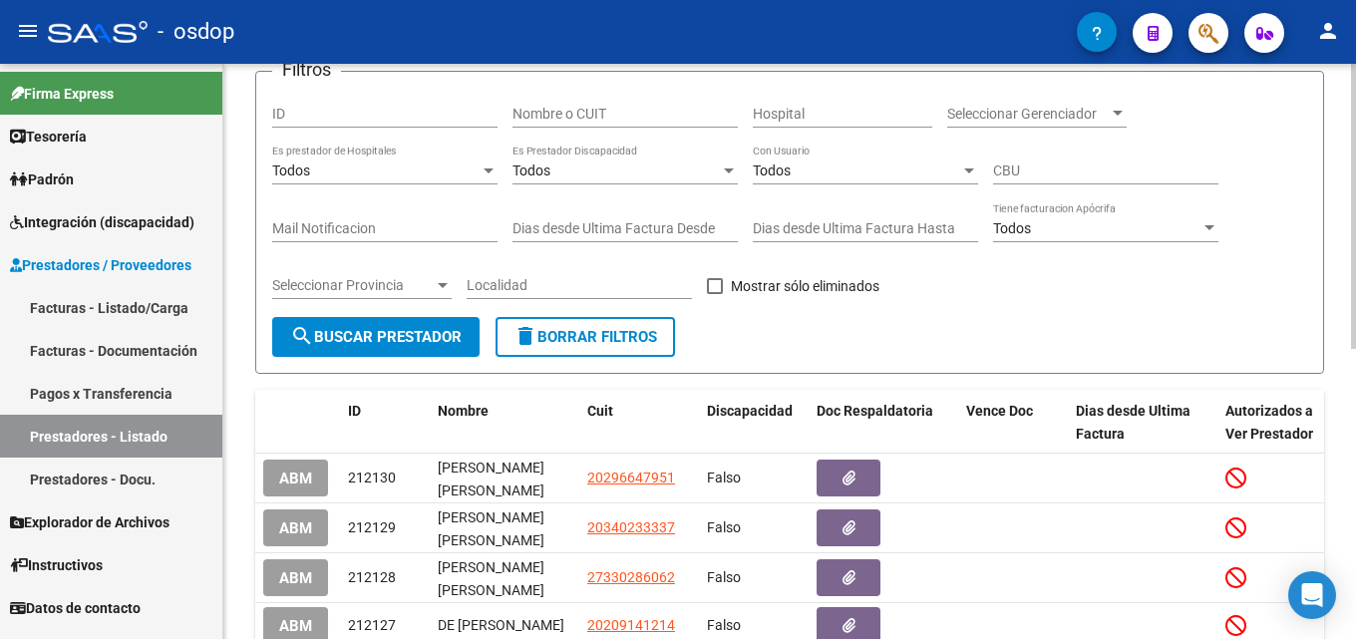
click at [606, 151] on div "Todos Es Prestador Discapacidad" at bounding box center [625, 165] width 225 height 40
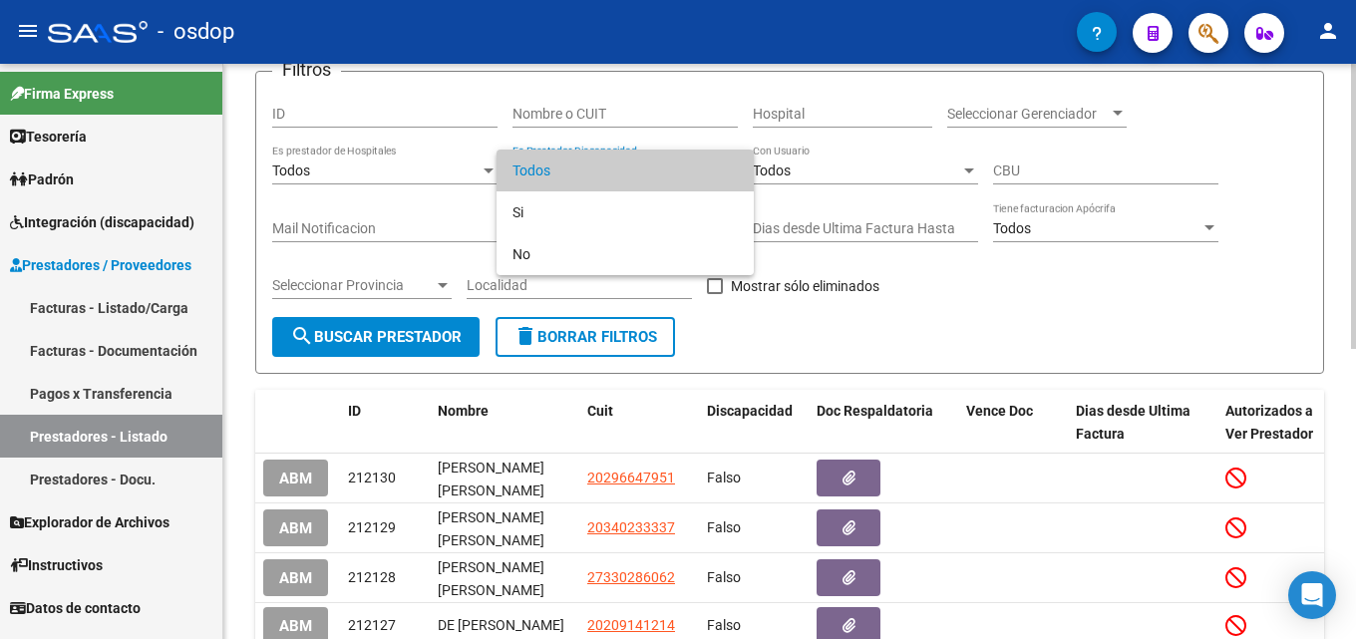
click at [609, 109] on div at bounding box center [678, 319] width 1356 height 639
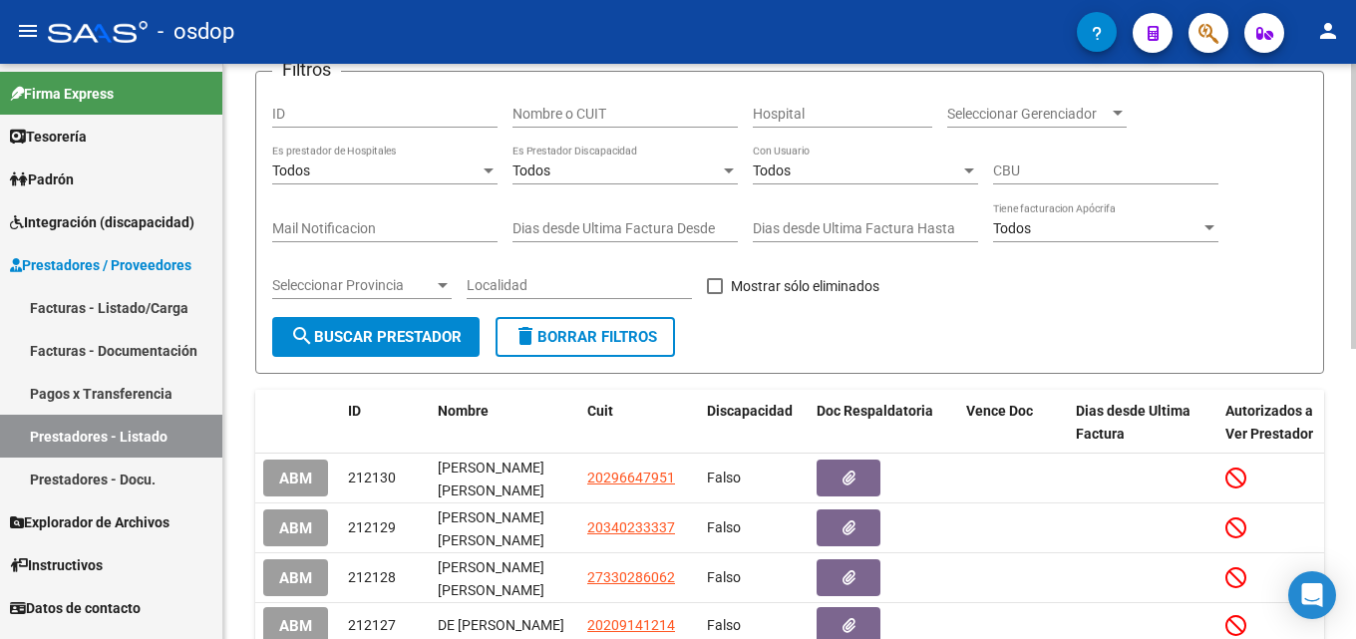
click at [609, 110] on input "Nombre o CUIT" at bounding box center [625, 114] width 225 height 17
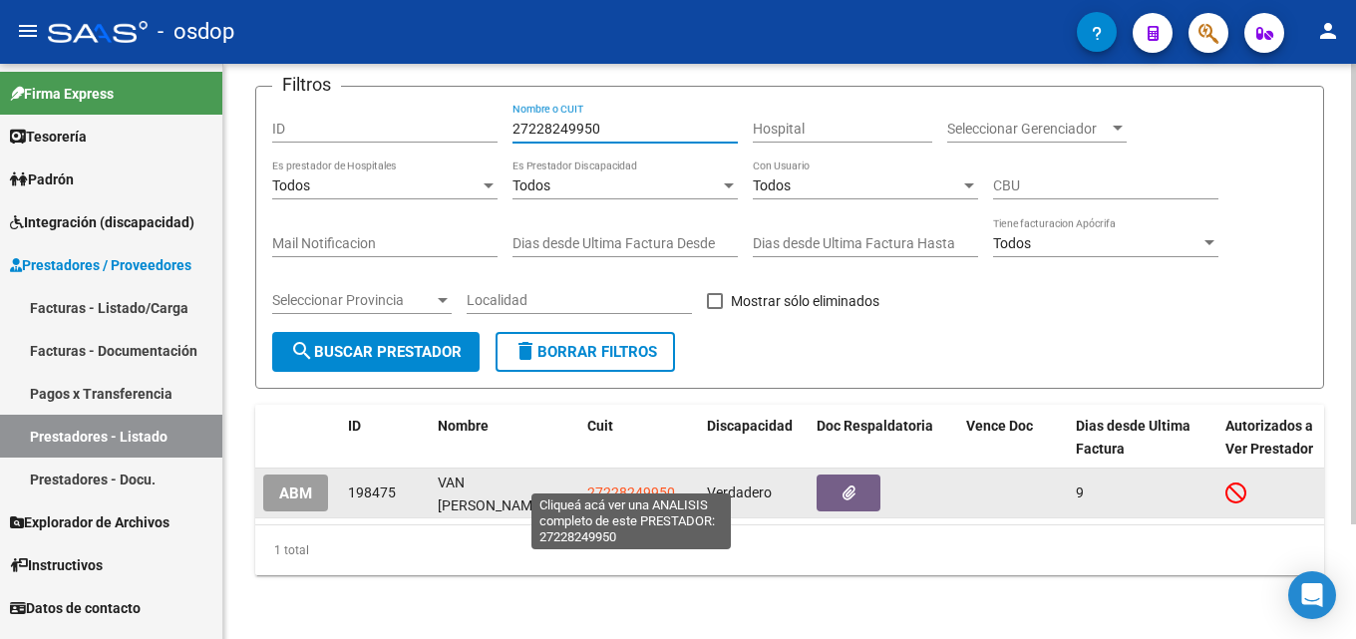
type input "27228249950"
click at [627, 485] on span "27228249950" at bounding box center [631, 493] width 88 height 16
type textarea "27228249950"
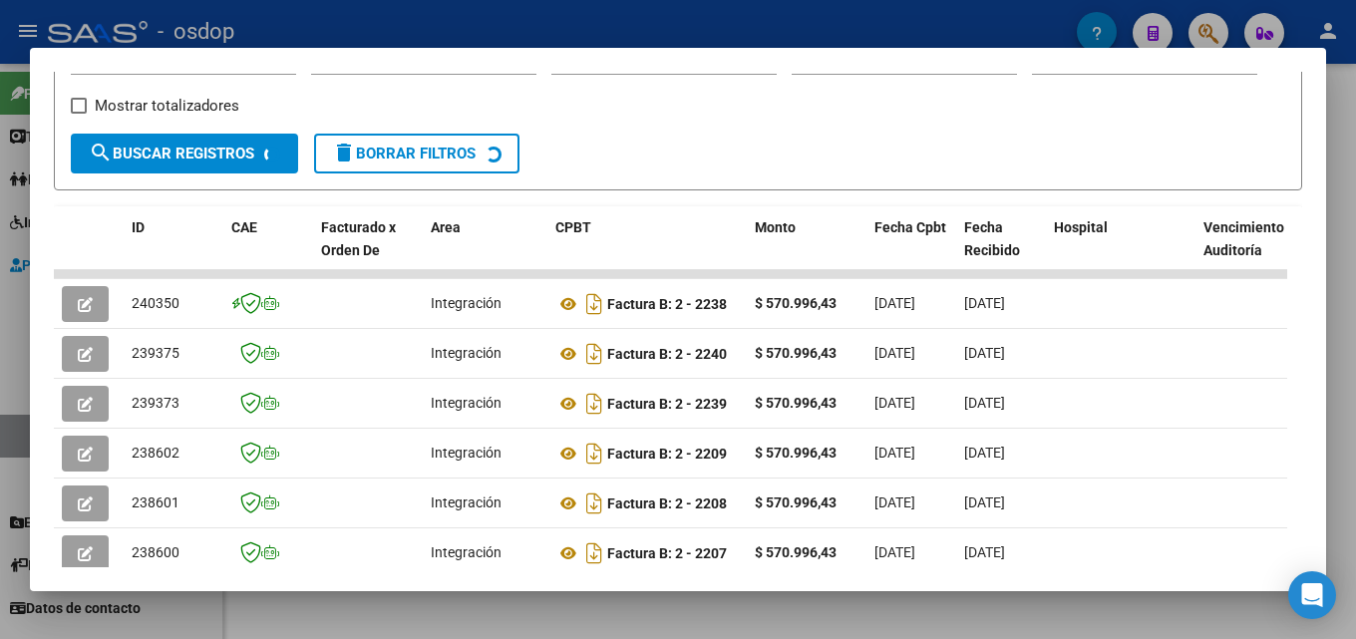
scroll to position [350, 0]
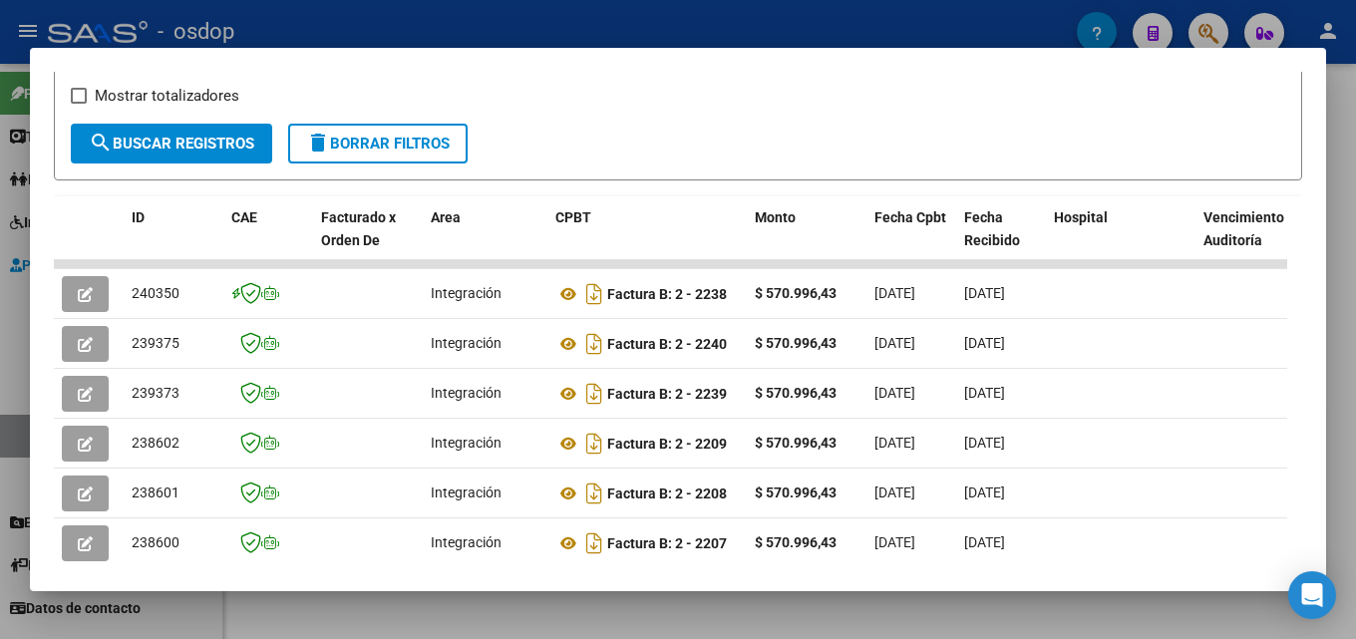
click at [1355, 322] on div at bounding box center [678, 319] width 1356 height 639
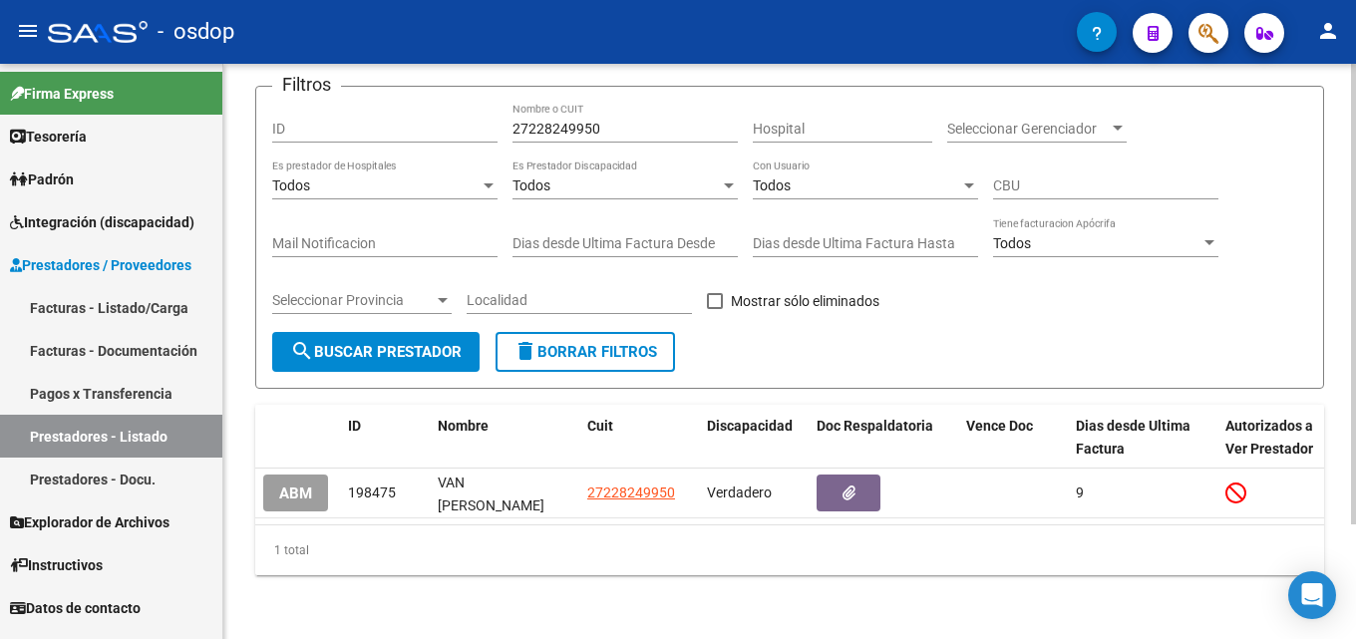
click at [543, 343] on span "delete Borrar Filtros" at bounding box center [586, 352] width 144 height 18
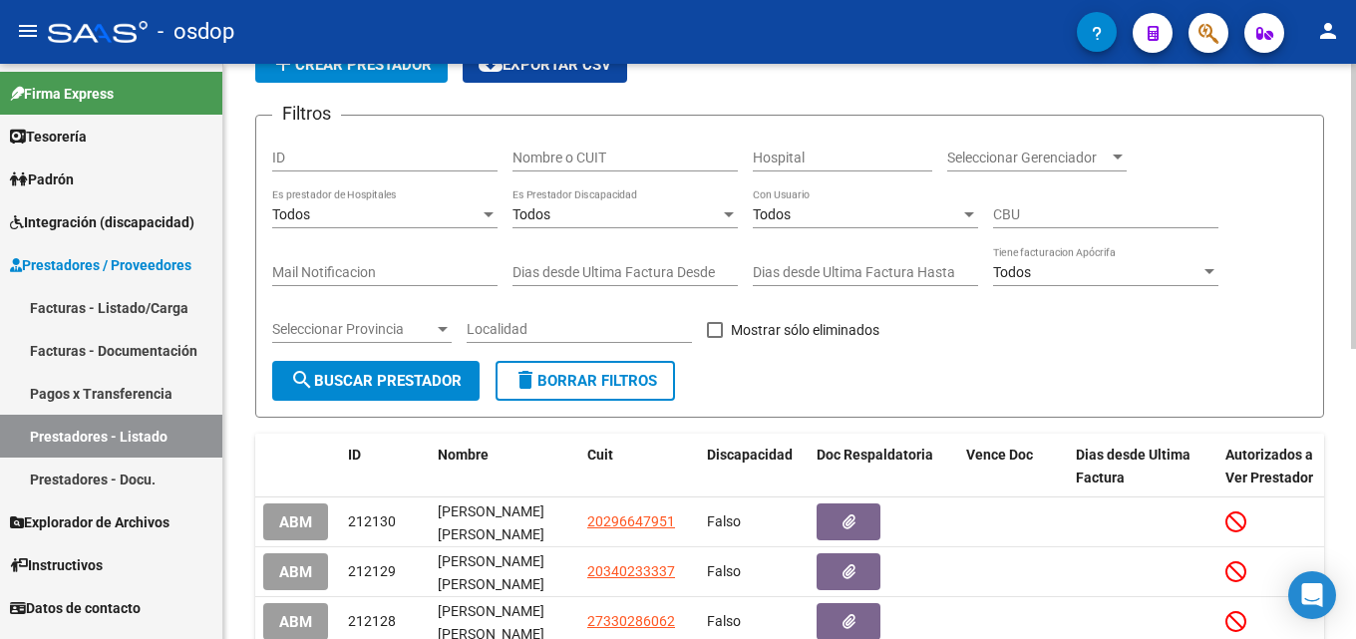
scroll to position [144, 0]
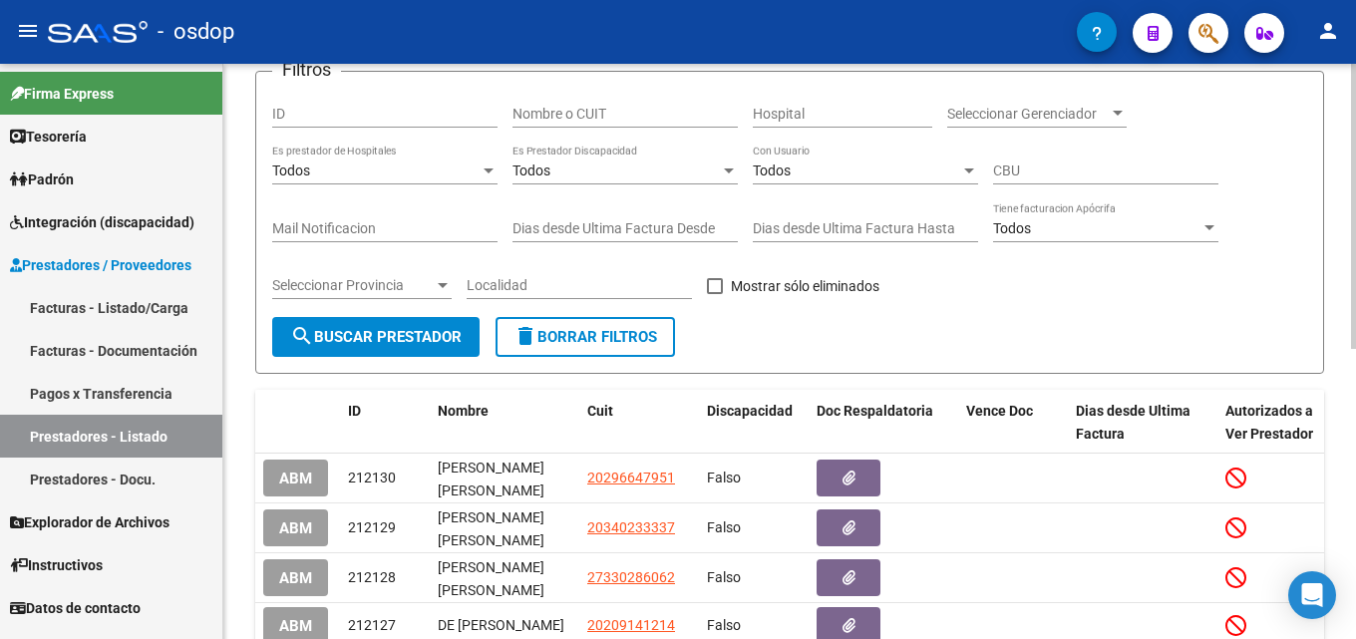
click at [615, 158] on div "Todos Es Prestador Discapacidad" at bounding box center [625, 165] width 225 height 40
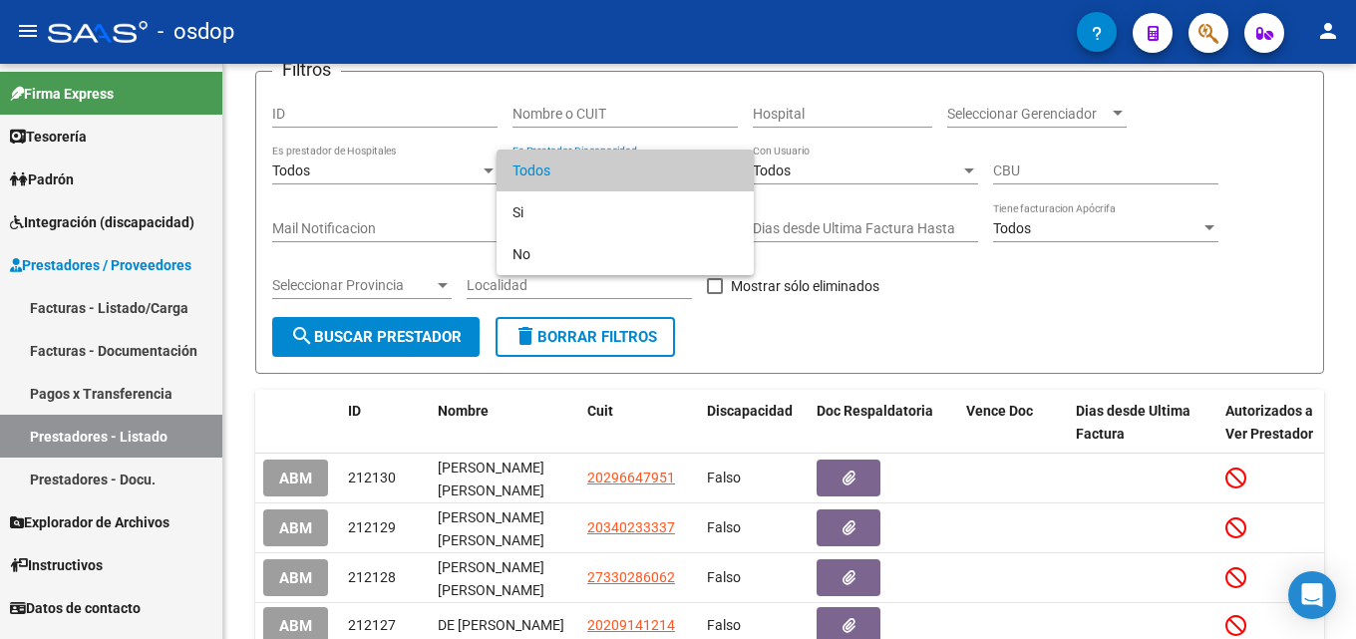
click at [642, 115] on div at bounding box center [678, 319] width 1356 height 639
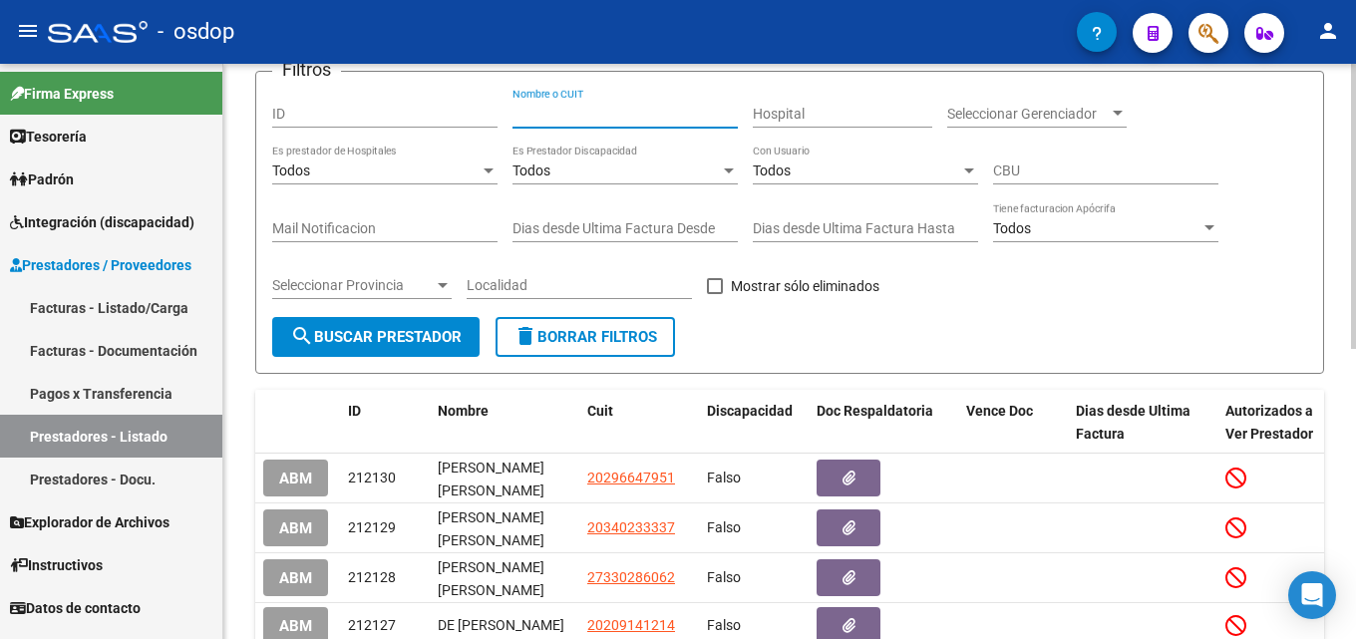
click at [642, 115] on input "Nombre o CUIT" at bounding box center [625, 114] width 225 height 17
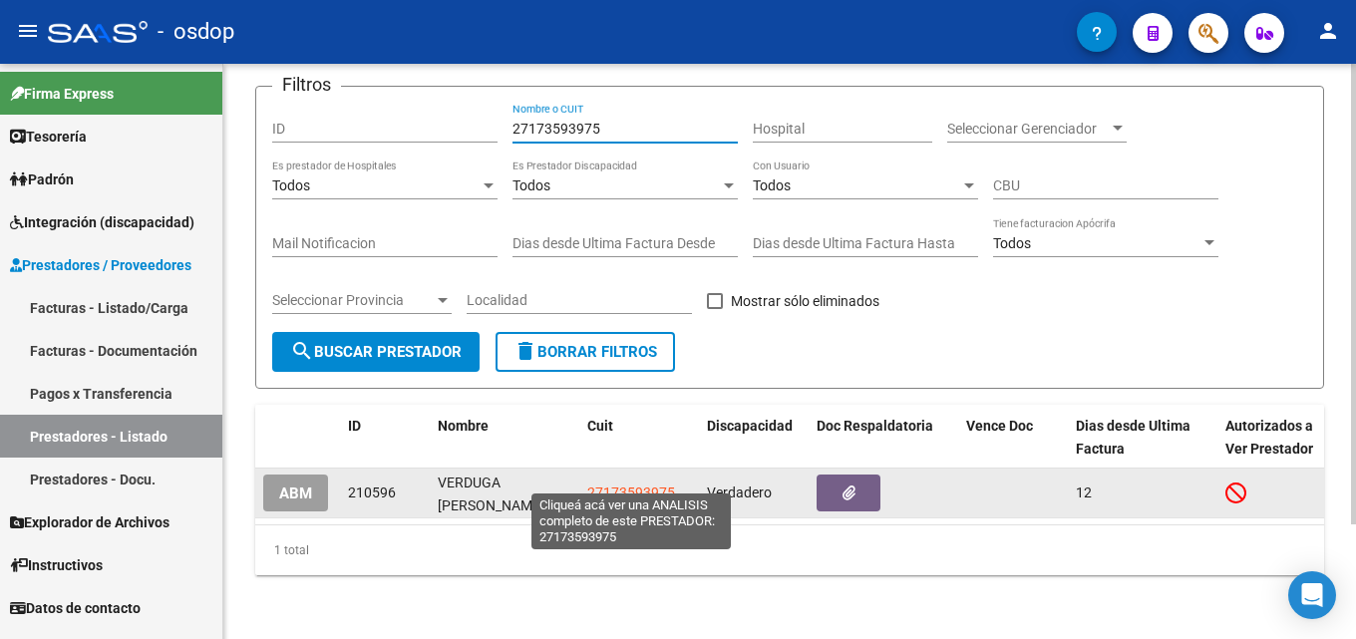
type input "27173593975"
click at [638, 485] on span "27173593975" at bounding box center [631, 493] width 88 height 16
type textarea "27173593975"
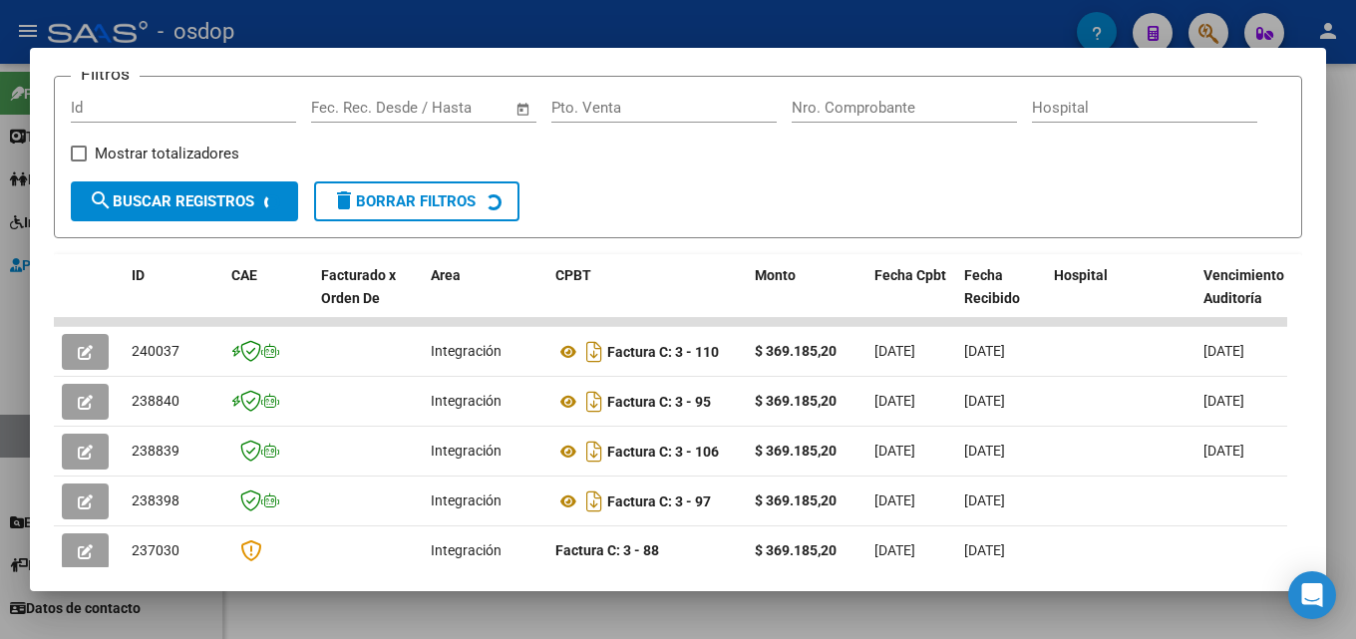
scroll to position [319, 0]
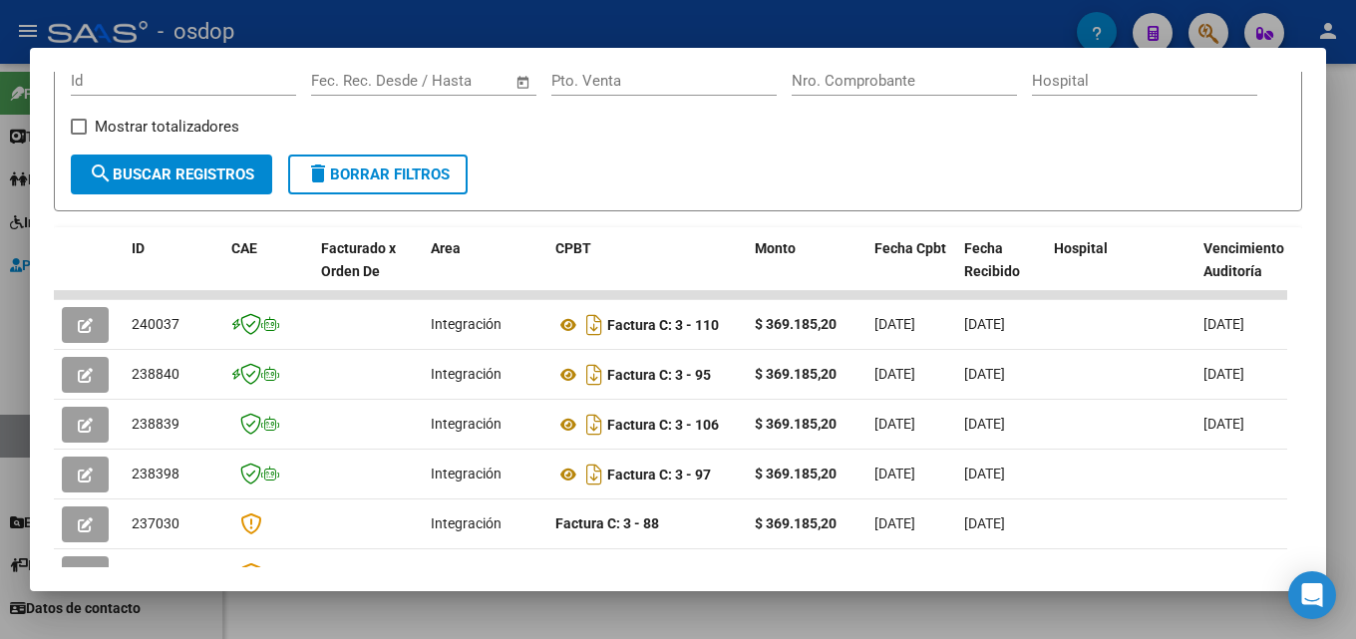
click at [1310, 188] on mat-dialog-content "Análisis Prestador - CUIT: 27173593975 cloud_download Exportar CSV ABM ARCA Imp…" at bounding box center [678, 320] width 1296 height 496
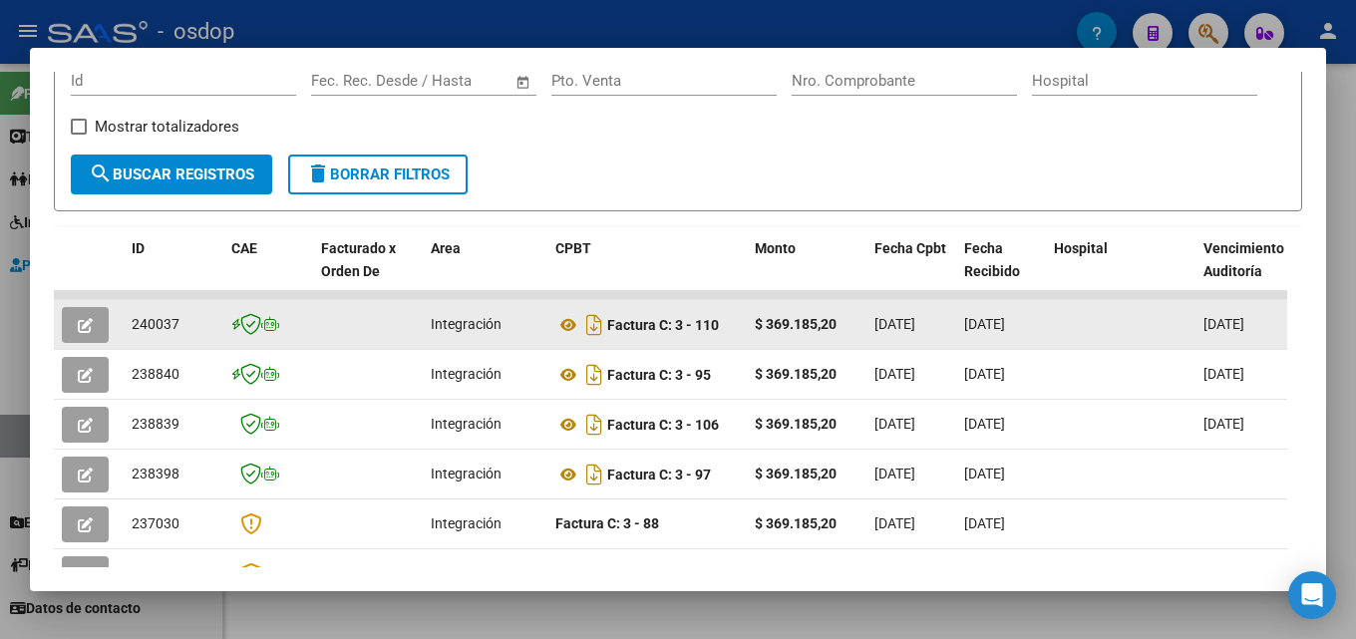
click at [68, 335] on button "button" at bounding box center [85, 325] width 47 height 36
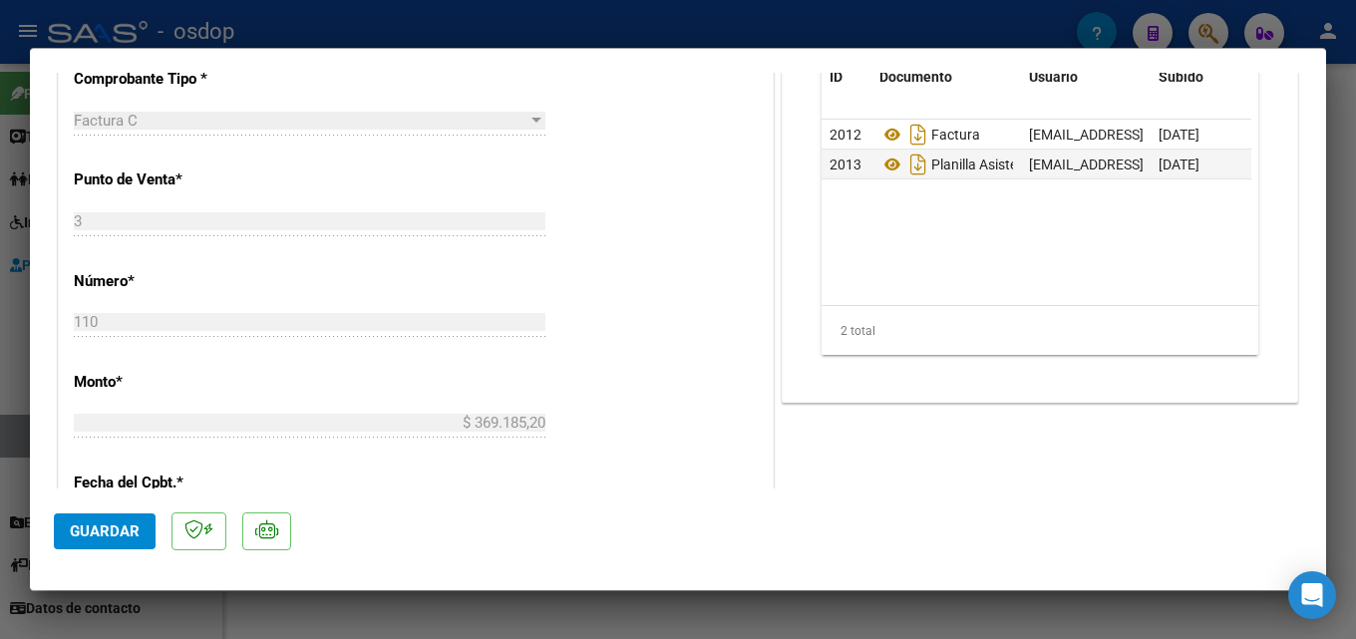
scroll to position [709, 0]
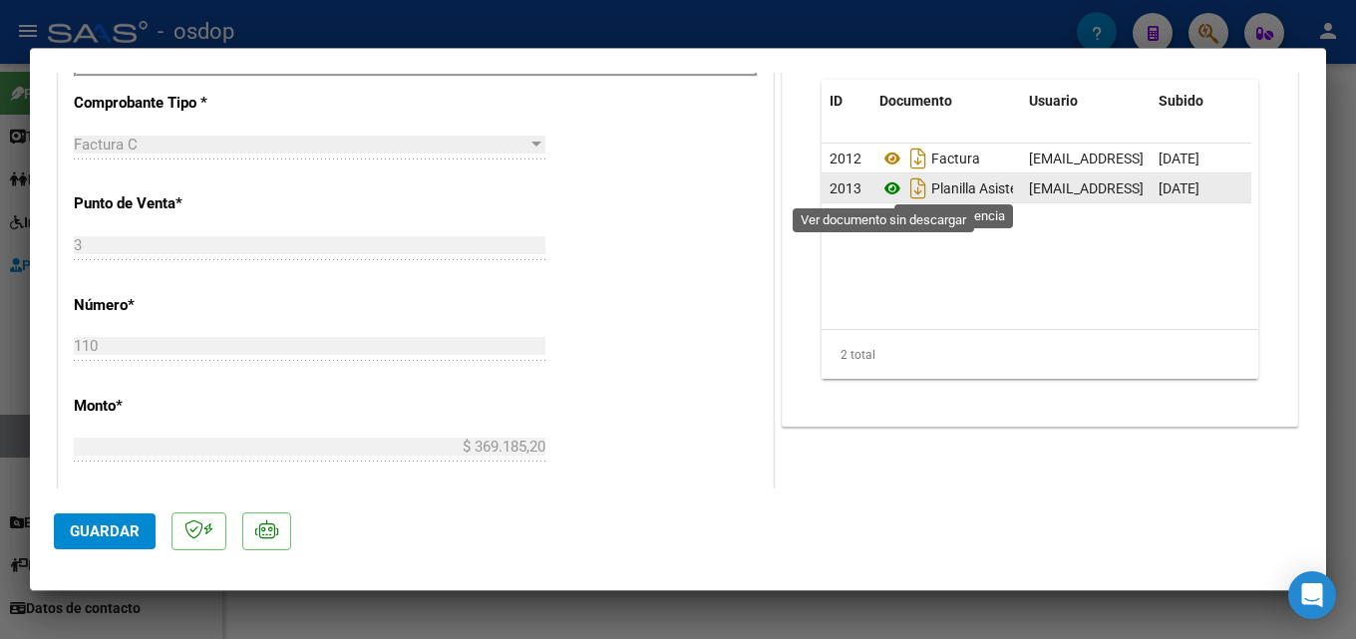
click at [885, 191] on icon at bounding box center [892, 188] width 26 height 24
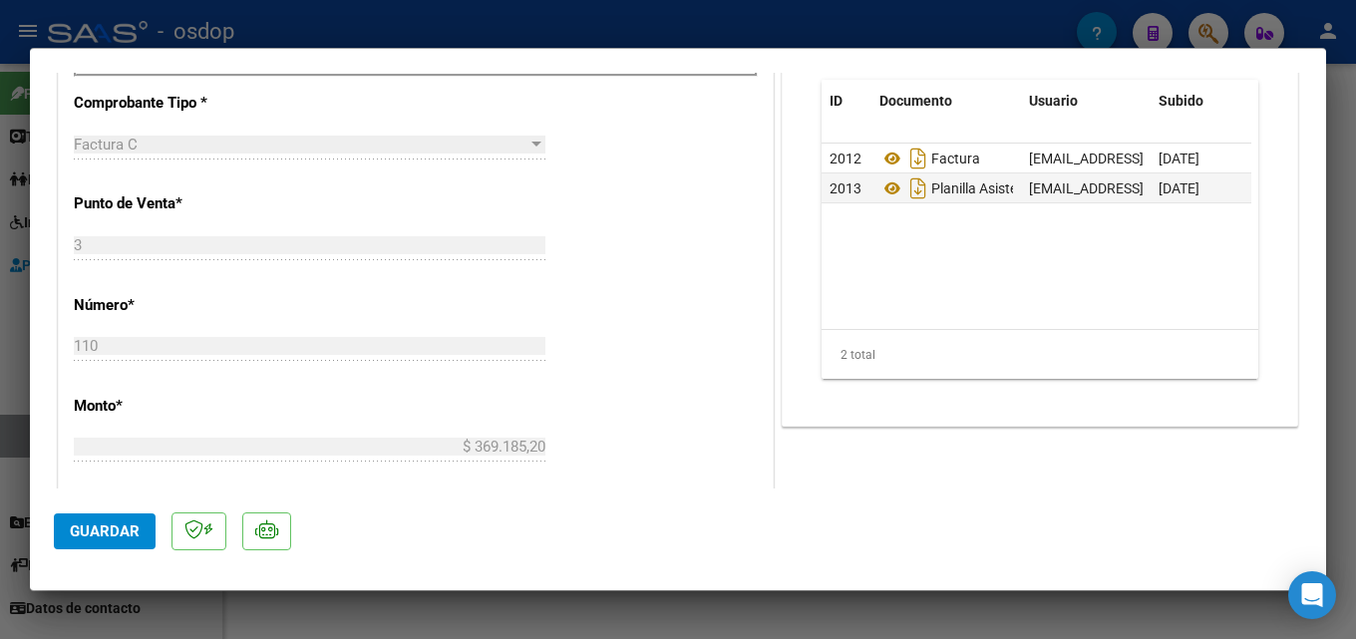
click at [1355, 290] on div at bounding box center [678, 319] width 1356 height 639
type input "$ 0,00"
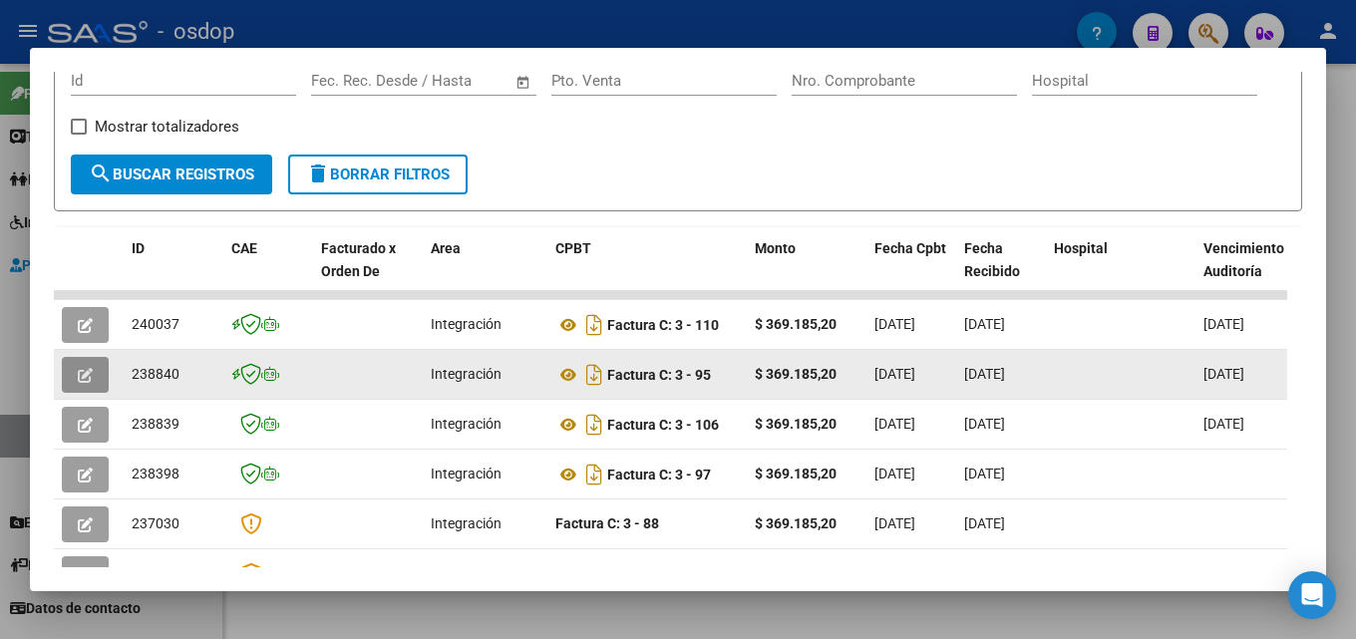
click at [86, 383] on icon "button" at bounding box center [85, 375] width 15 height 15
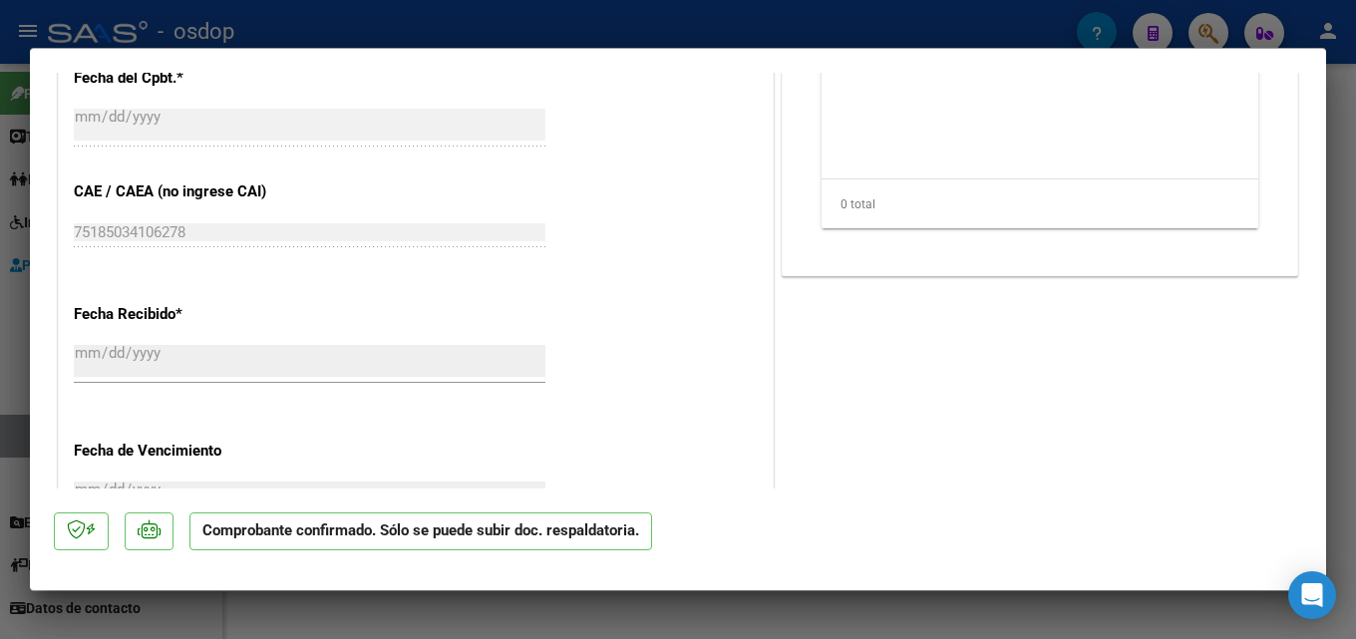
scroll to position [865, 0]
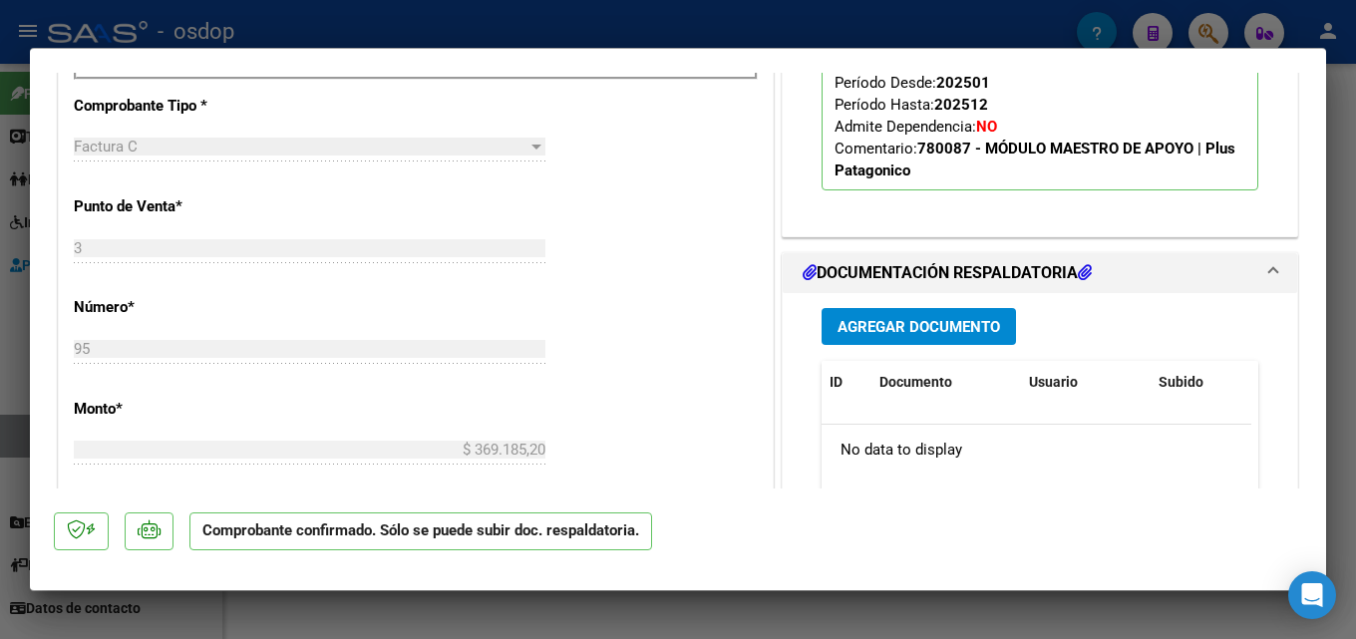
click at [1355, 317] on div at bounding box center [678, 319] width 1356 height 639
type input "$ 0,00"
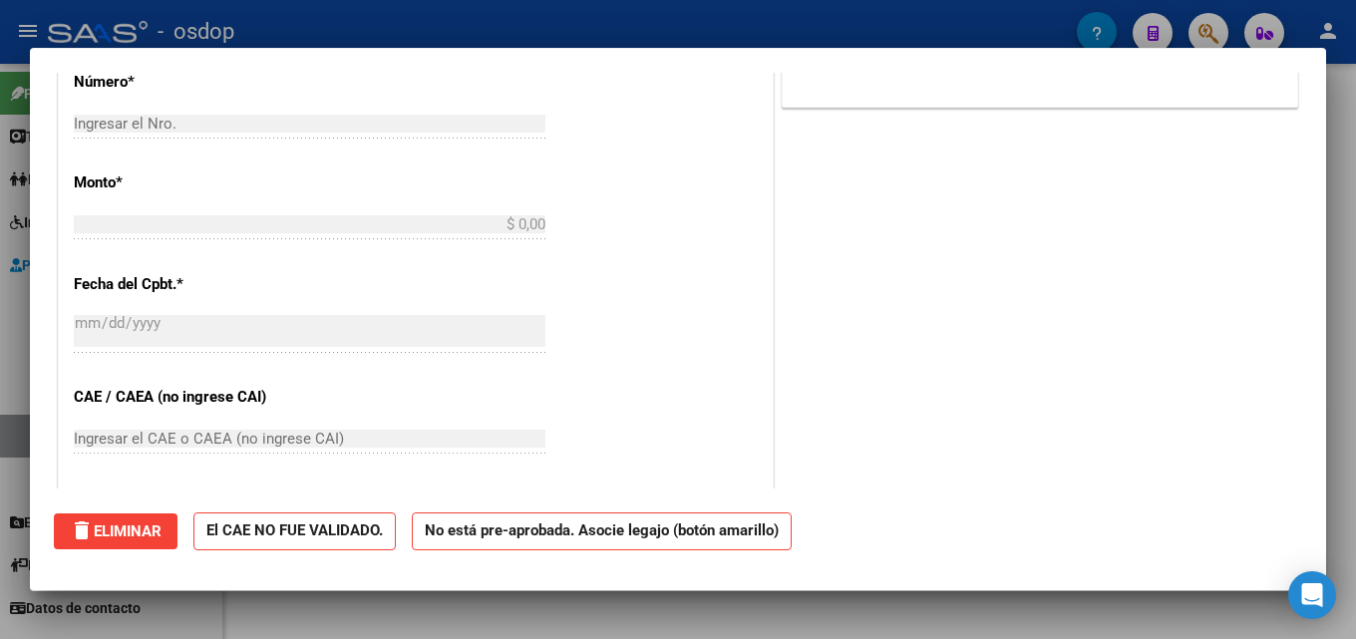
scroll to position [0, 0]
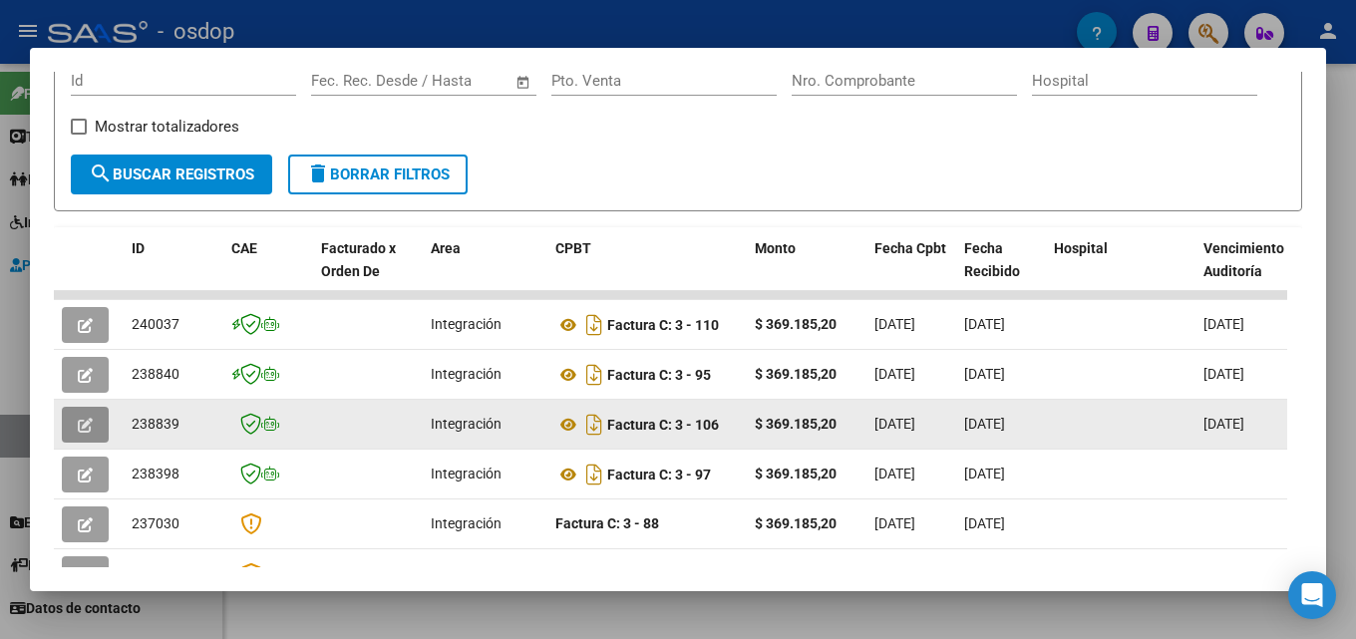
click at [93, 432] on button "button" at bounding box center [85, 425] width 47 height 36
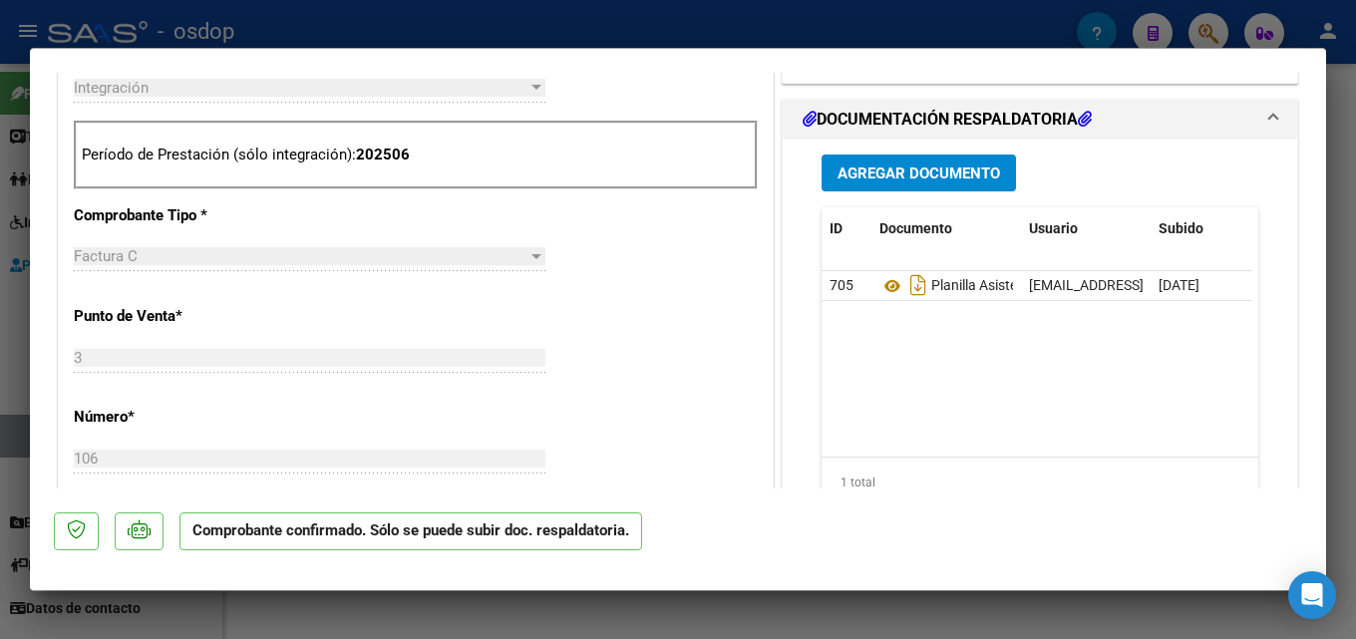
scroll to position [781, 0]
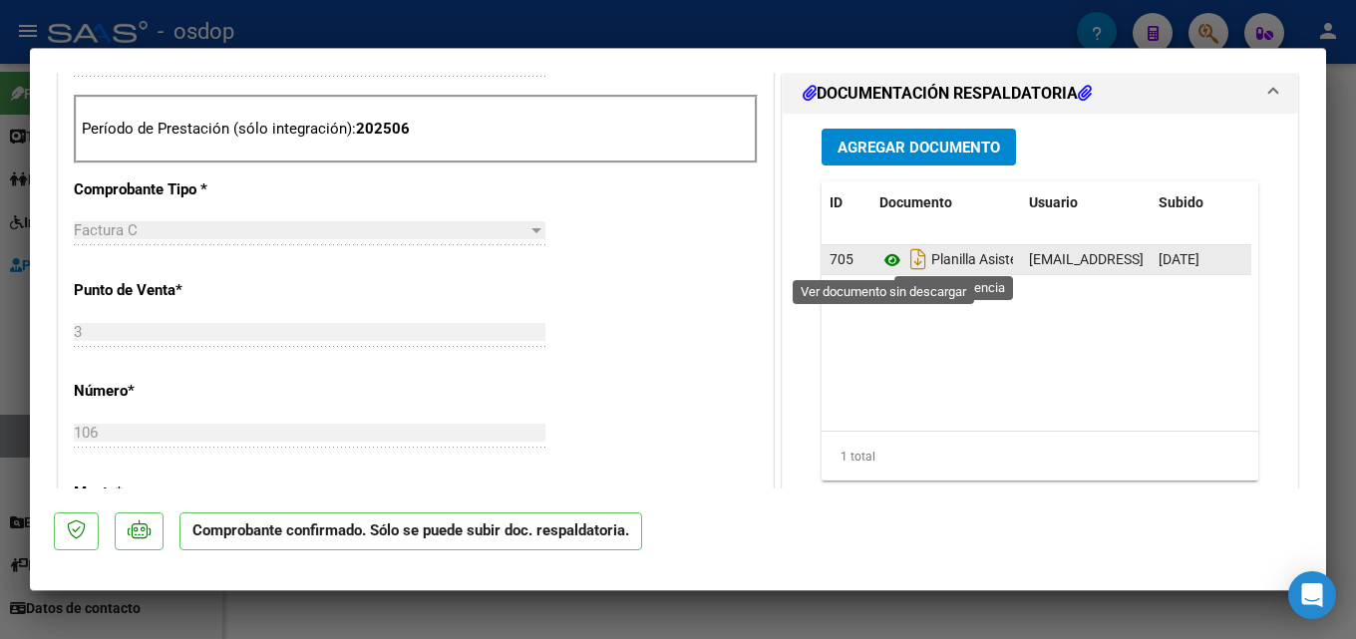
click at [879, 263] on icon at bounding box center [892, 260] width 26 height 24
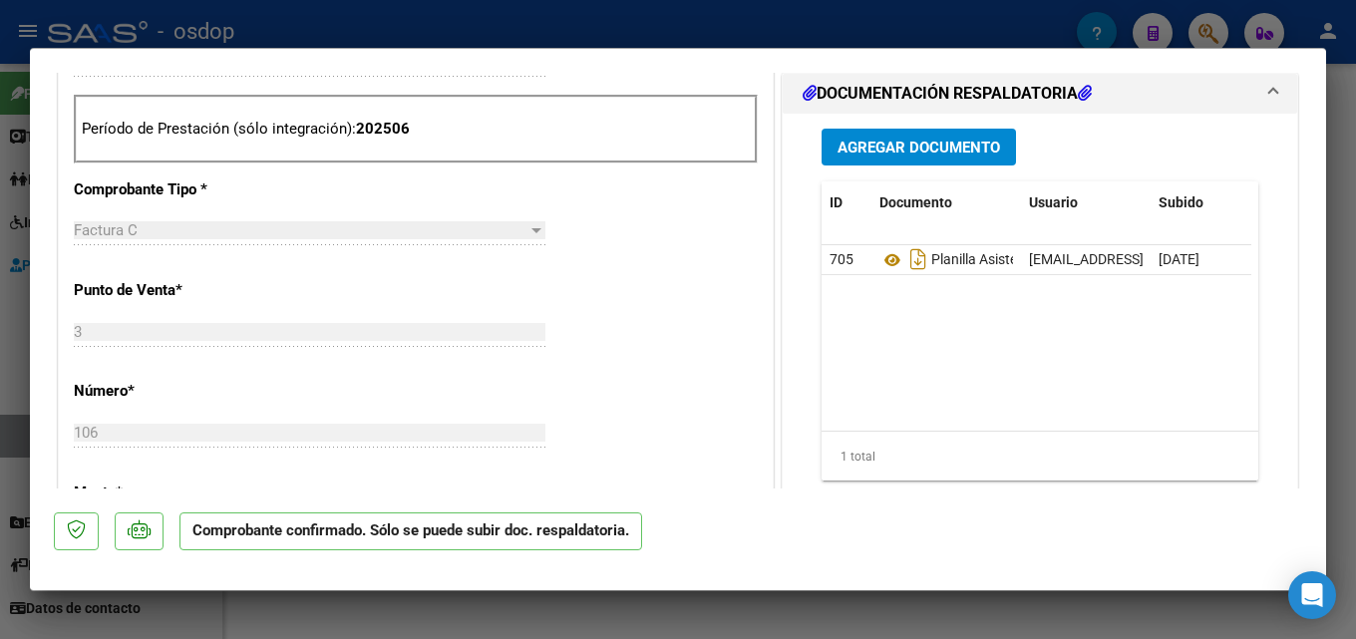
click at [1355, 337] on div at bounding box center [678, 319] width 1356 height 639
type input "$ 0,00"
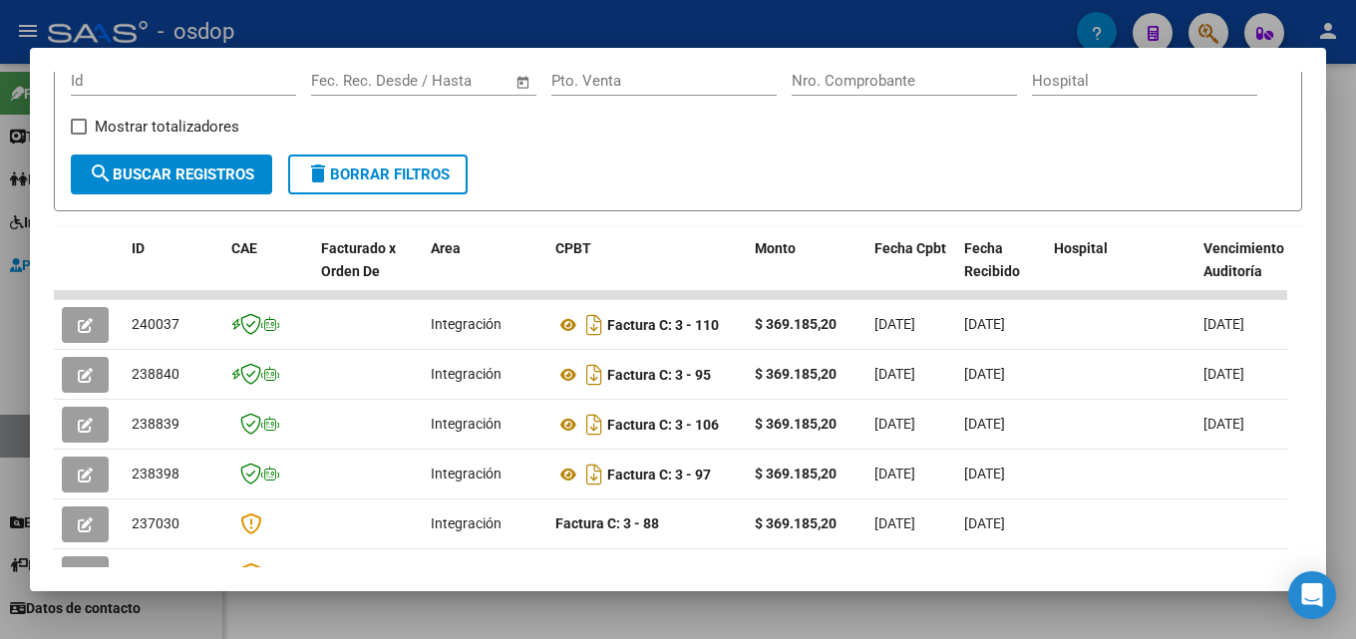
click at [1355, 372] on div at bounding box center [678, 319] width 1356 height 639
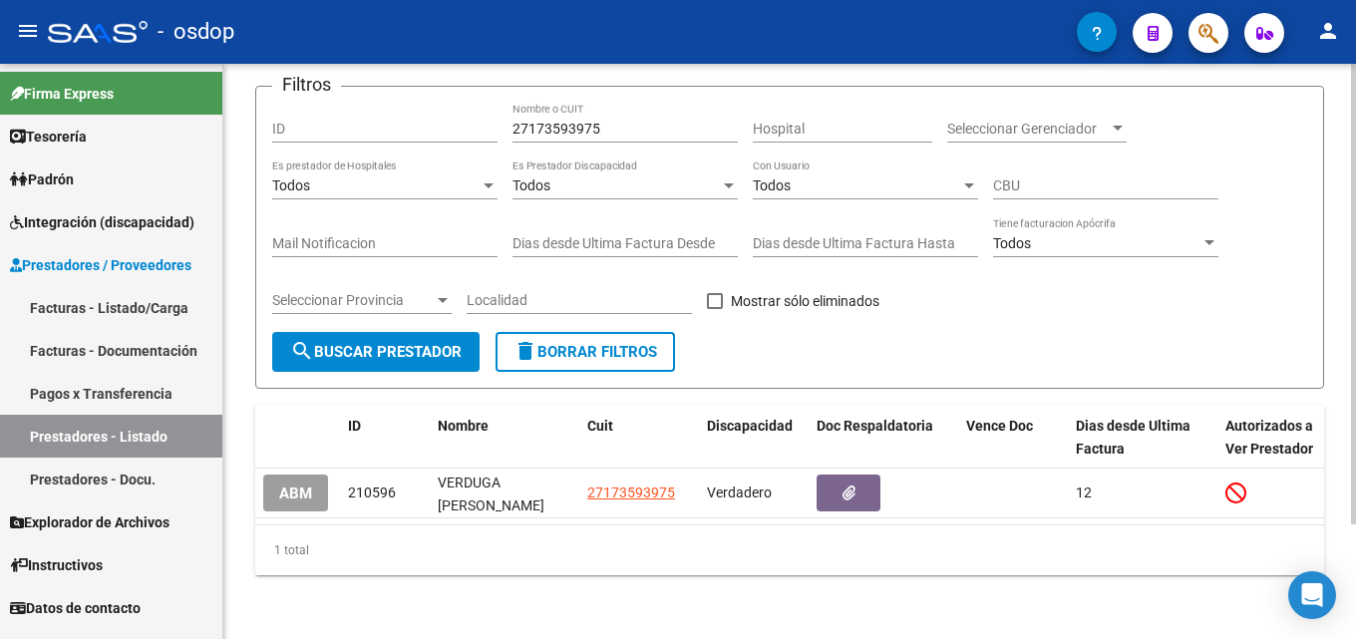
click at [616, 121] on input "27173593975" at bounding box center [625, 129] width 225 height 17
click at [581, 343] on span "delete Borrar Filtros" at bounding box center [586, 352] width 144 height 18
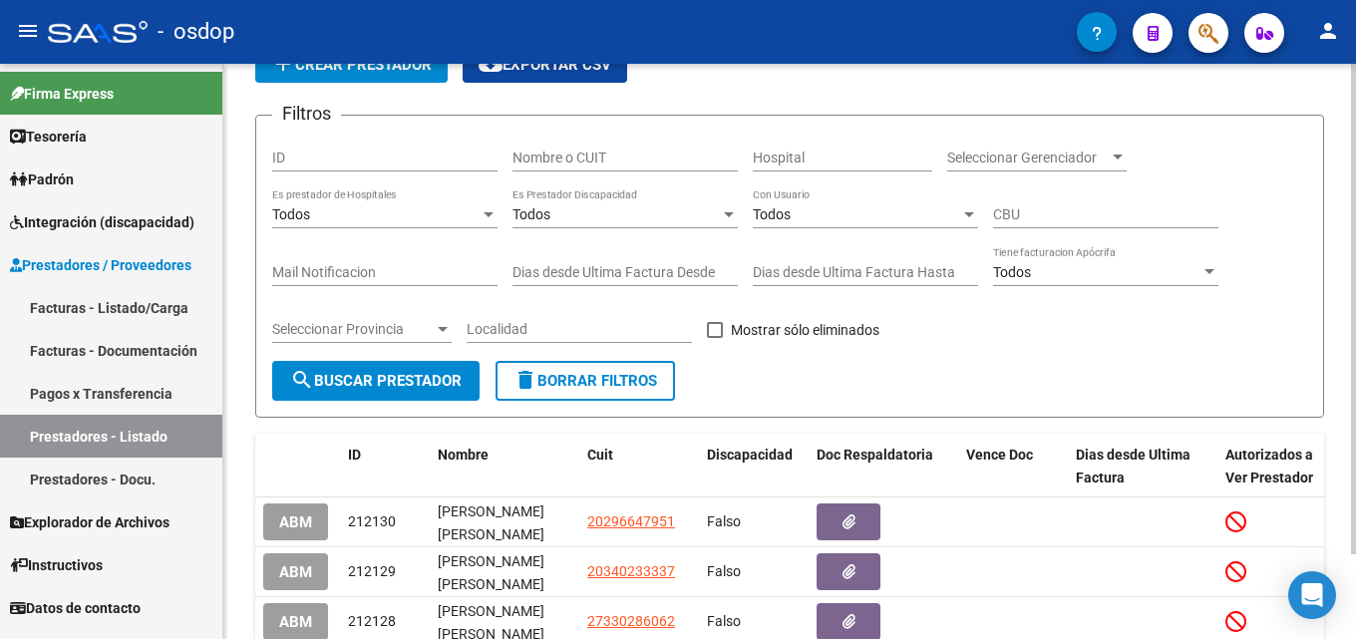
scroll to position [144, 0]
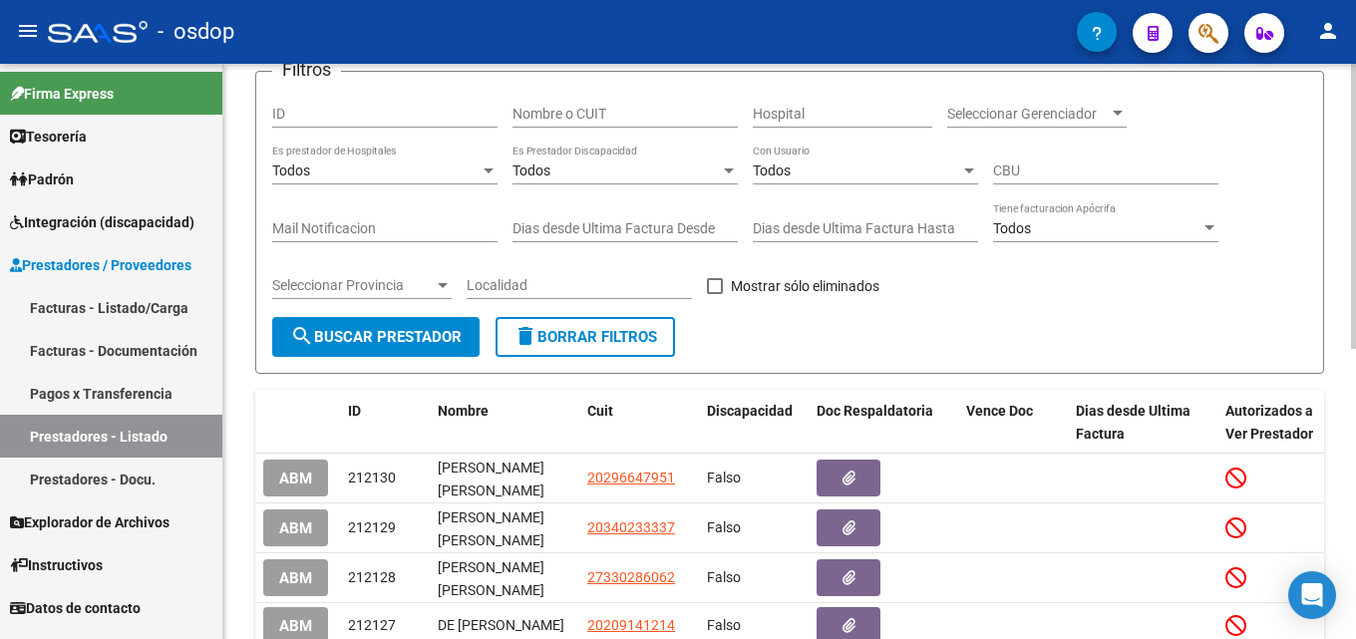
click at [600, 112] on input "Nombre o CUIT" at bounding box center [625, 114] width 225 height 17
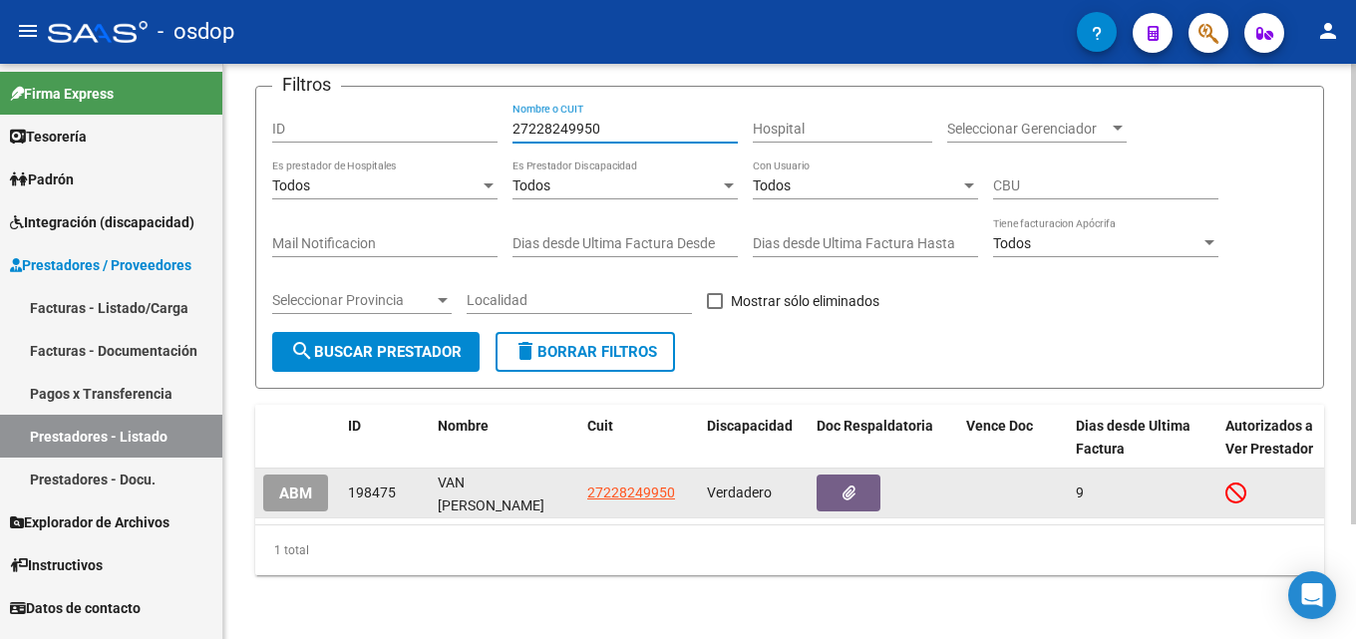
type input "27228249950"
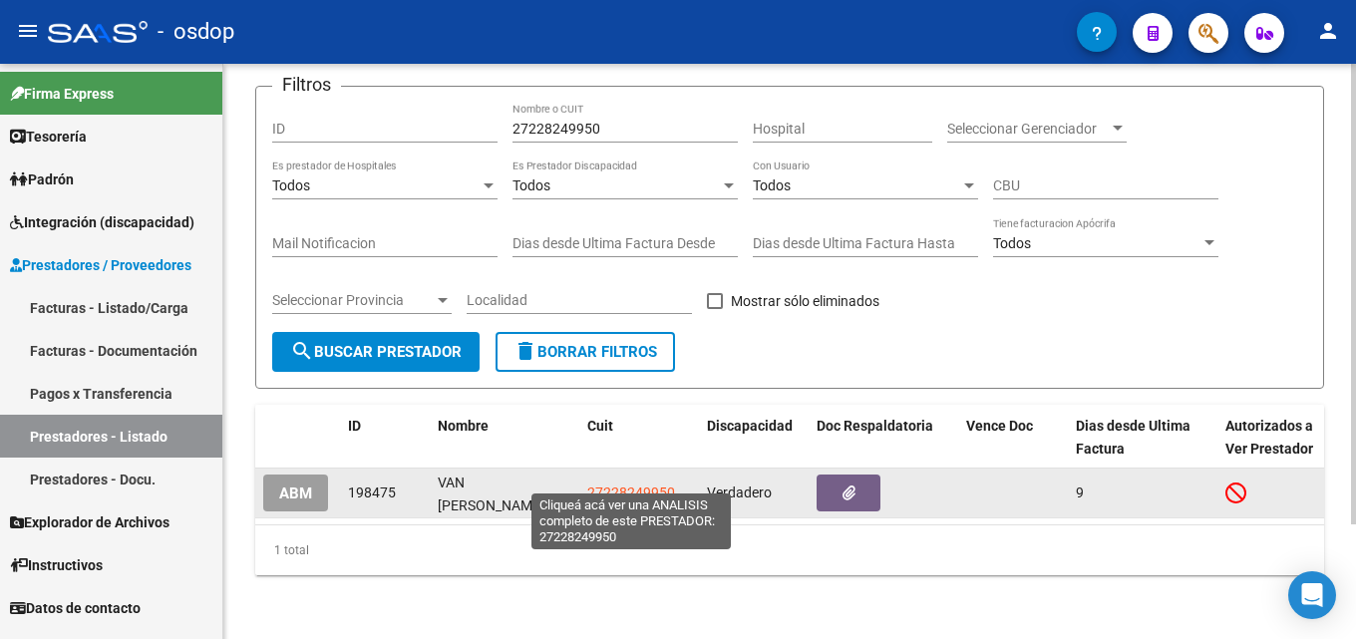
click at [653, 485] on span "27228249950" at bounding box center [631, 493] width 88 height 16
type textarea "27228249950"
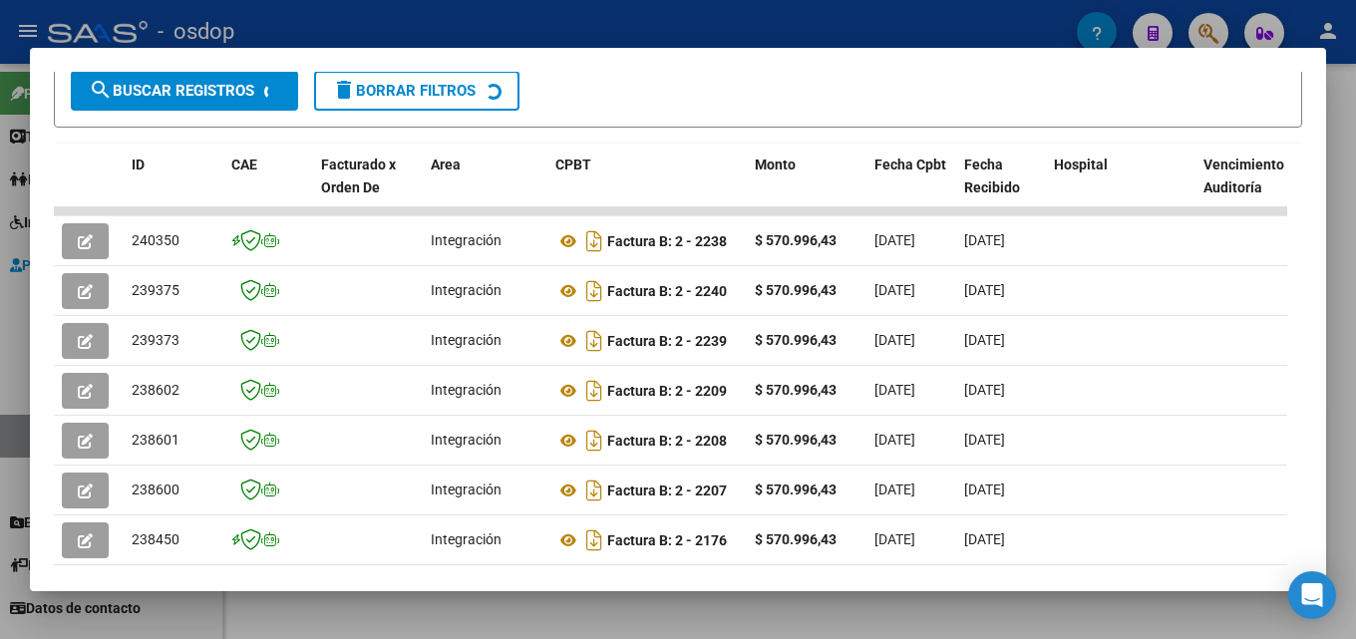
scroll to position [441, 0]
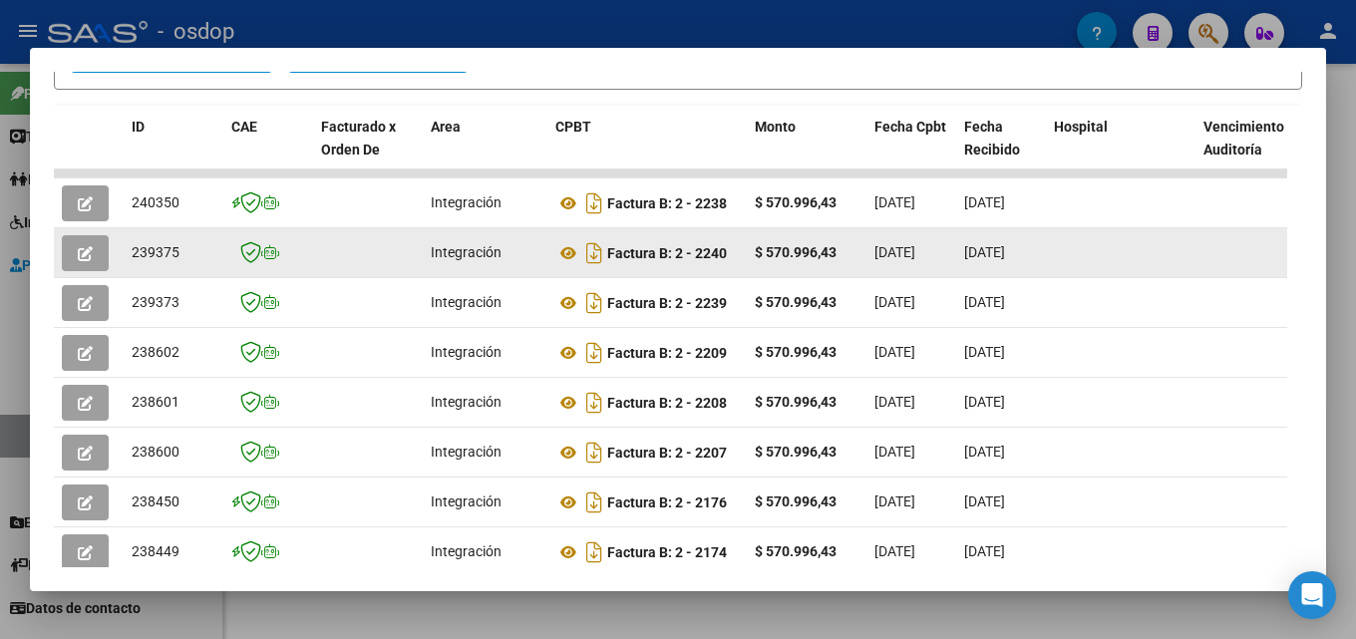
click at [86, 271] on button "button" at bounding box center [85, 253] width 47 height 36
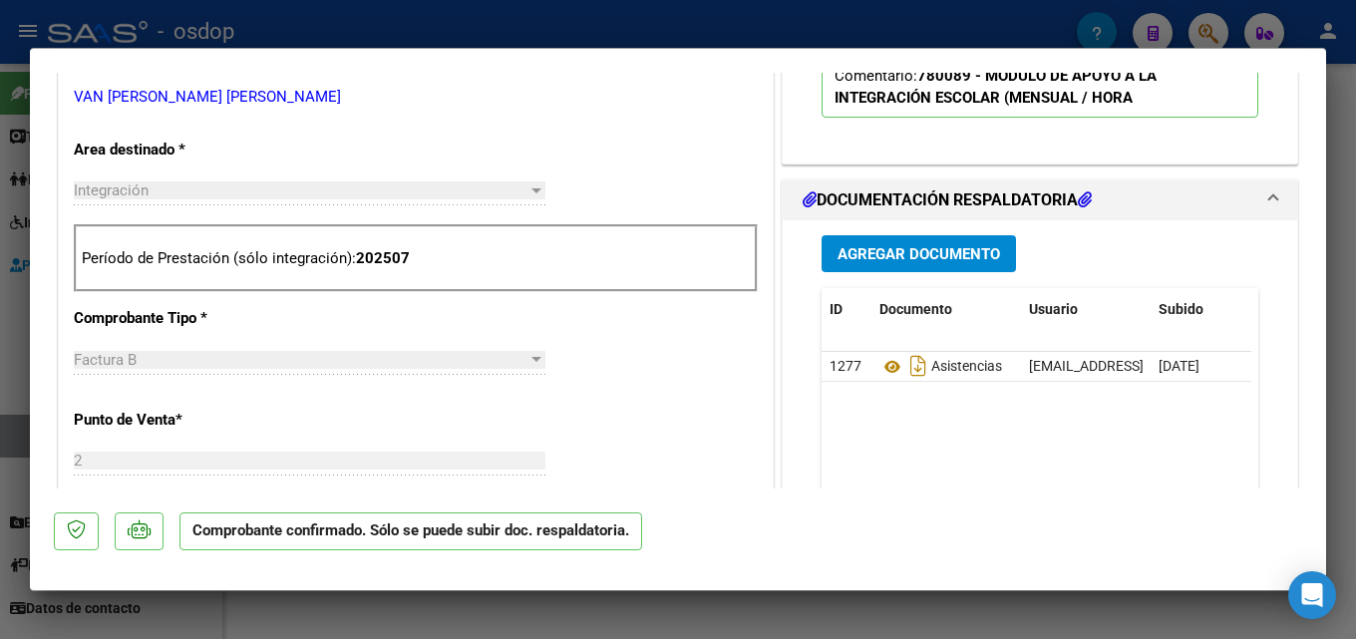
scroll to position [811, 0]
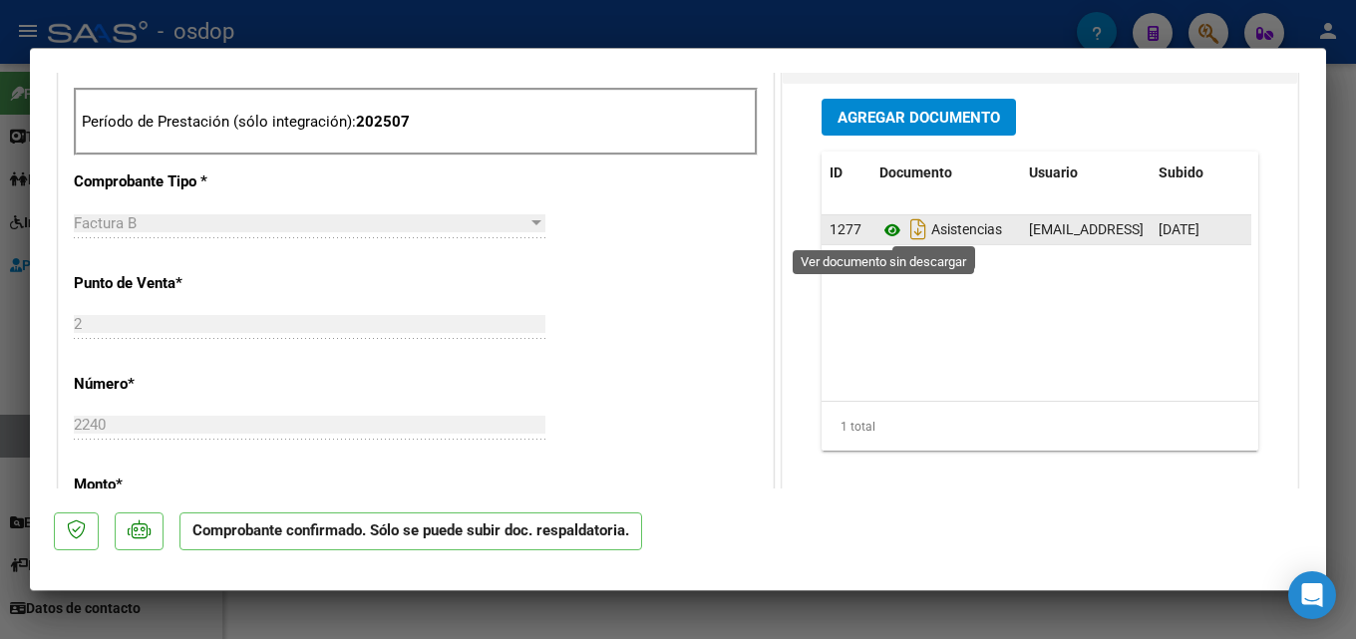
click at [890, 230] on icon at bounding box center [892, 230] width 26 height 24
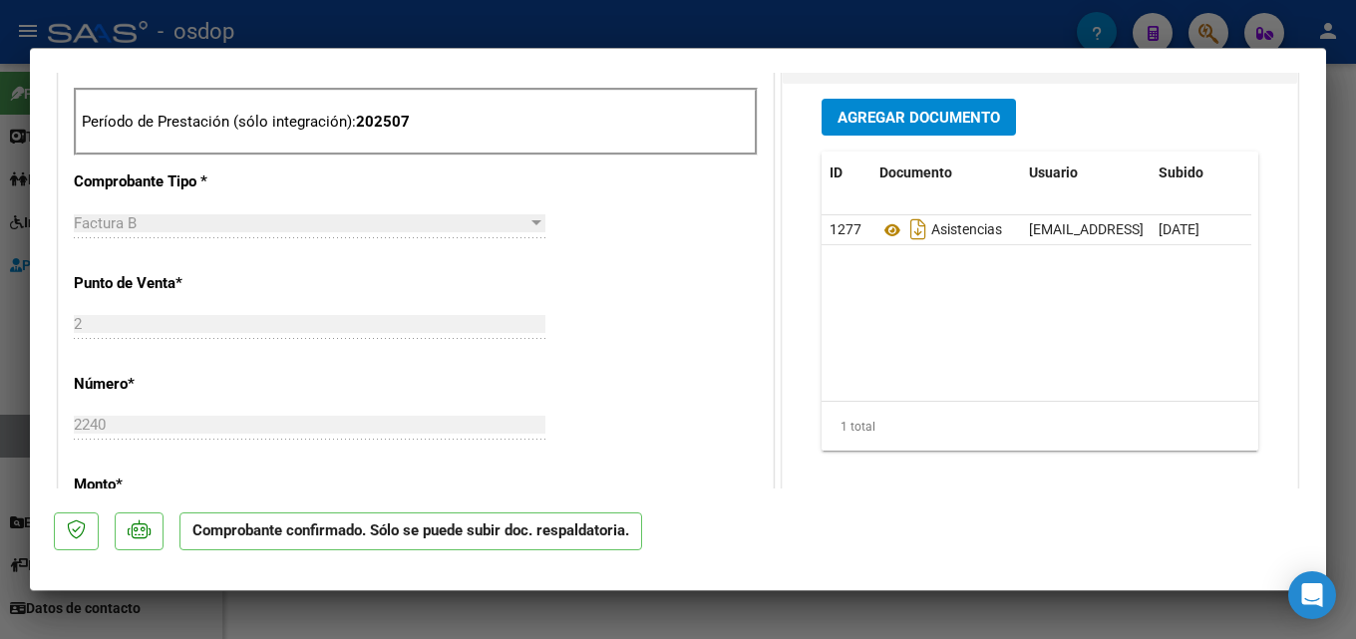
click at [1355, 399] on div at bounding box center [678, 319] width 1356 height 639
type input "$ 0,00"
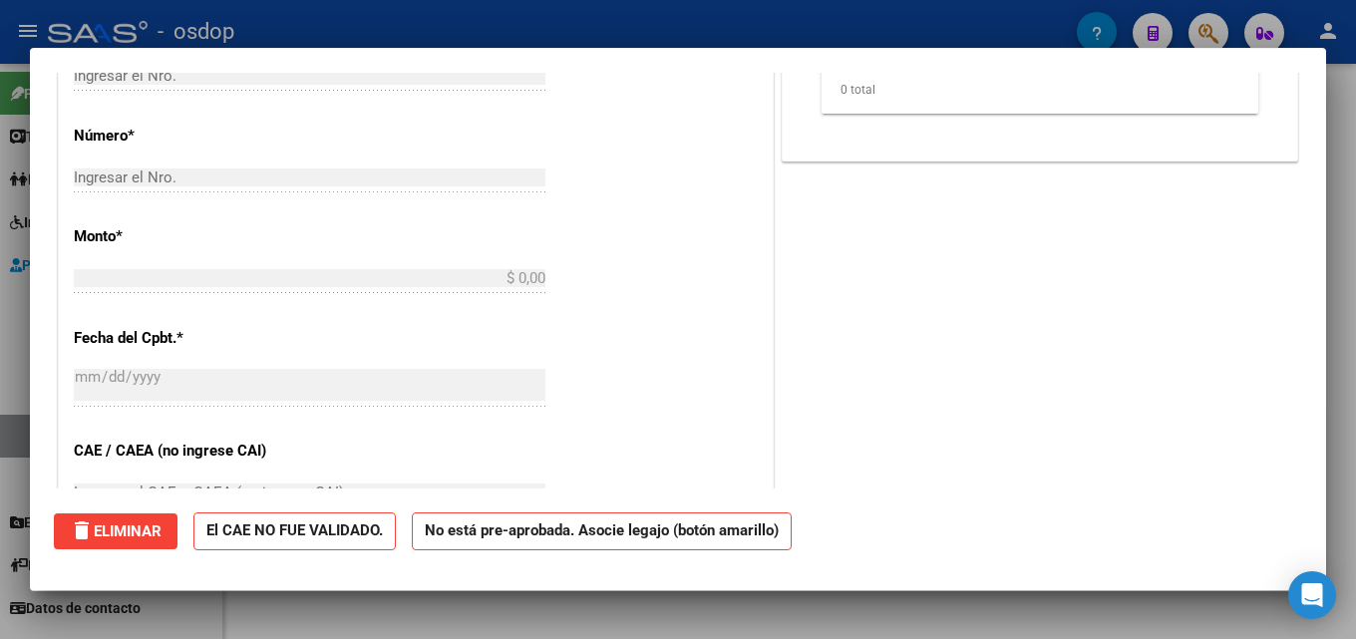
scroll to position [0, 0]
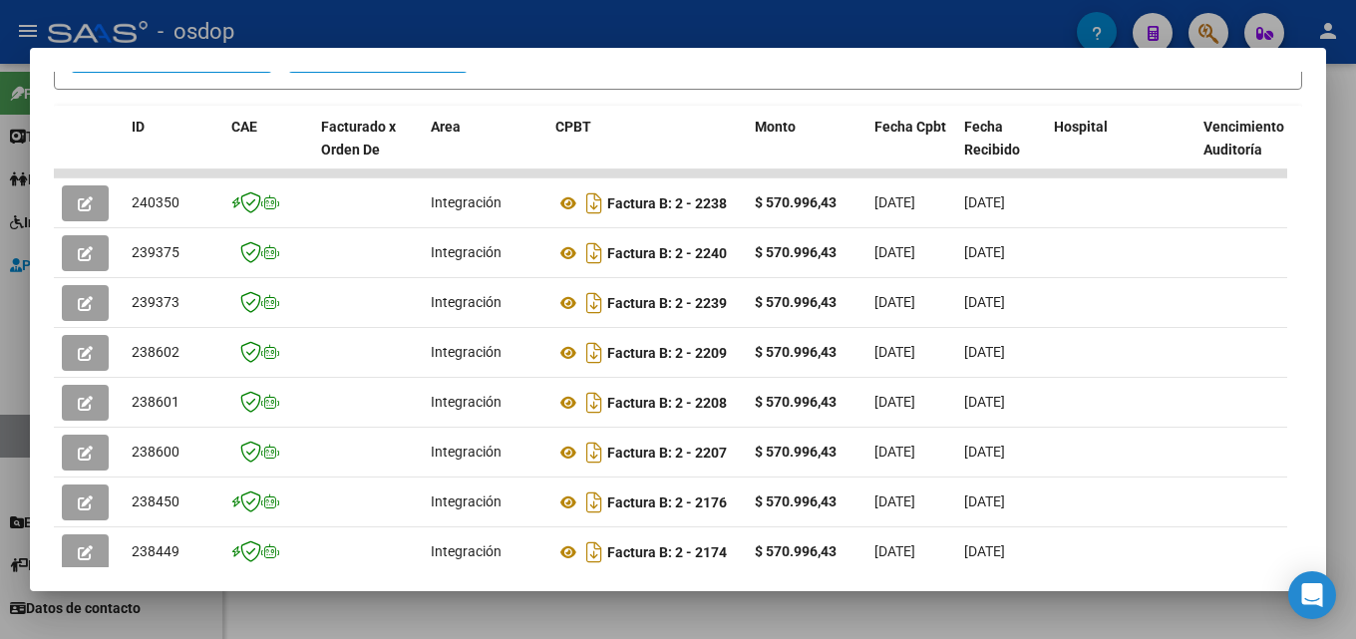
click at [1343, 291] on div at bounding box center [678, 319] width 1356 height 639
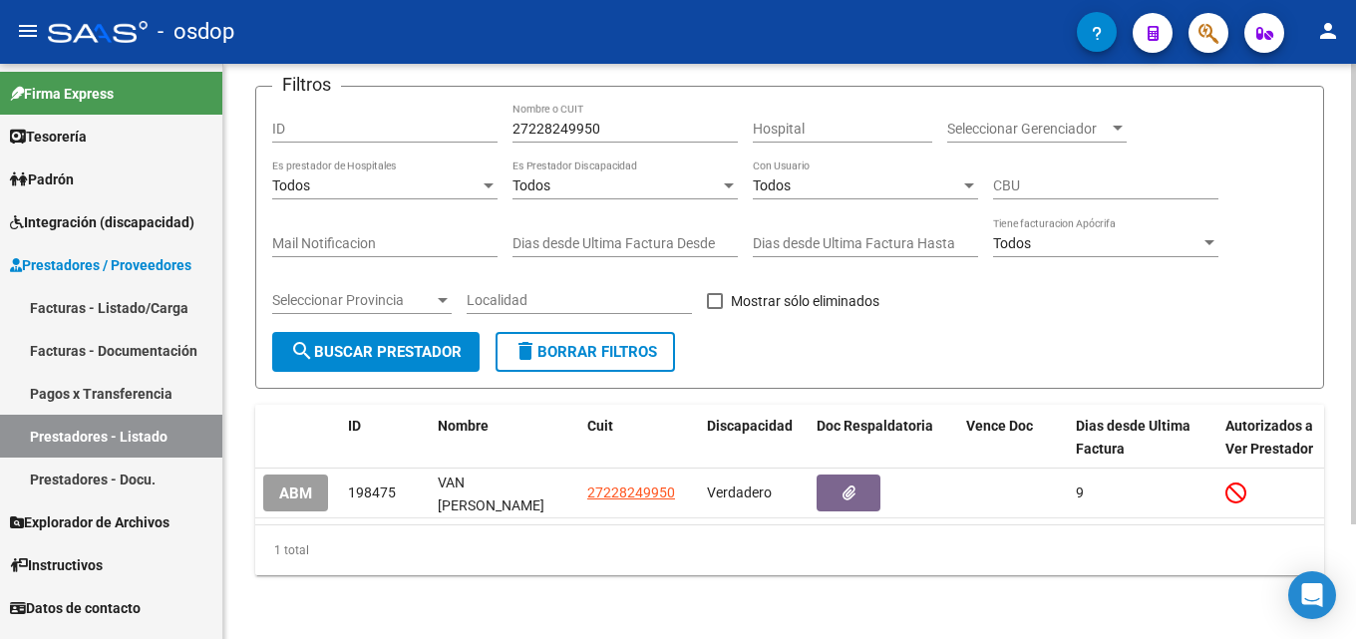
click at [612, 343] on span "delete Borrar Filtros" at bounding box center [586, 352] width 144 height 18
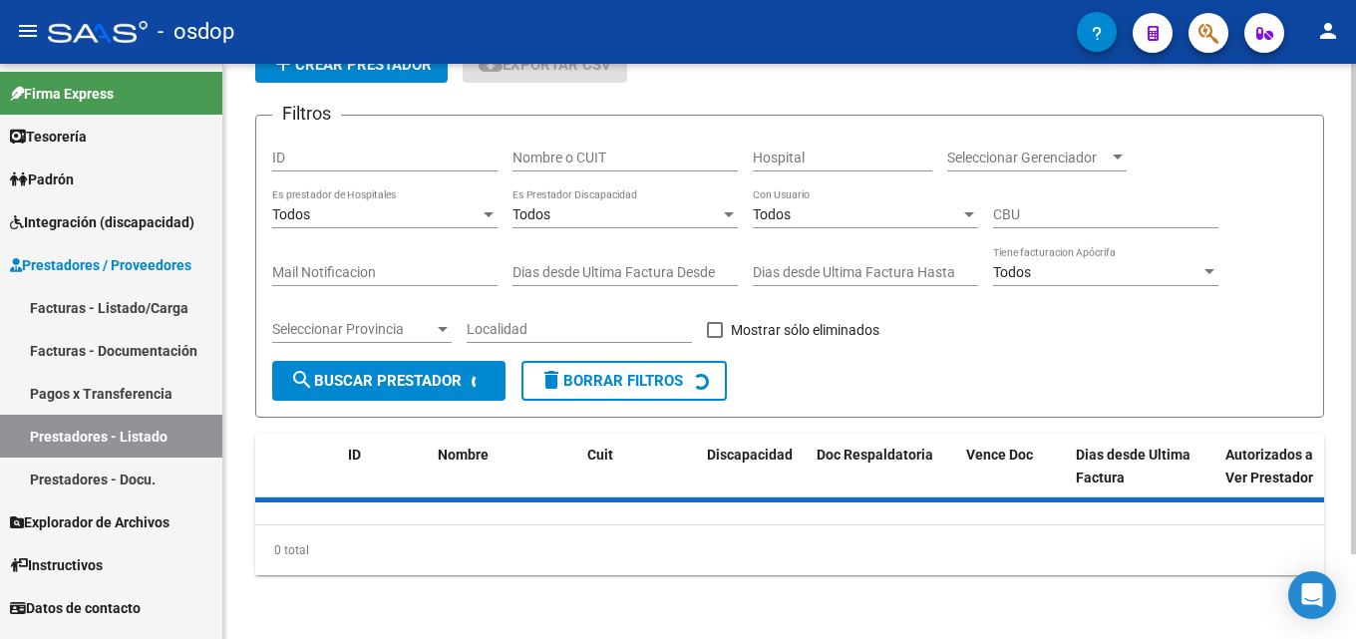
scroll to position [144, 0]
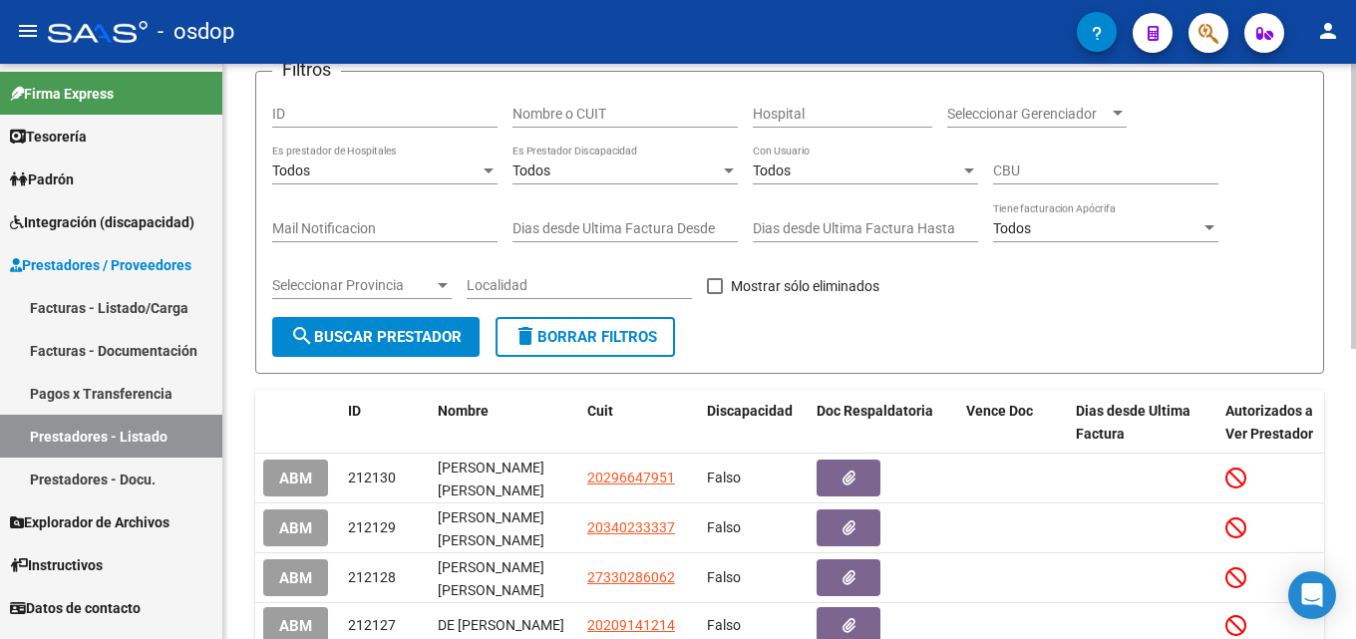
click at [604, 159] on div "Todos Es Prestador Discapacidad" at bounding box center [625, 165] width 225 height 40
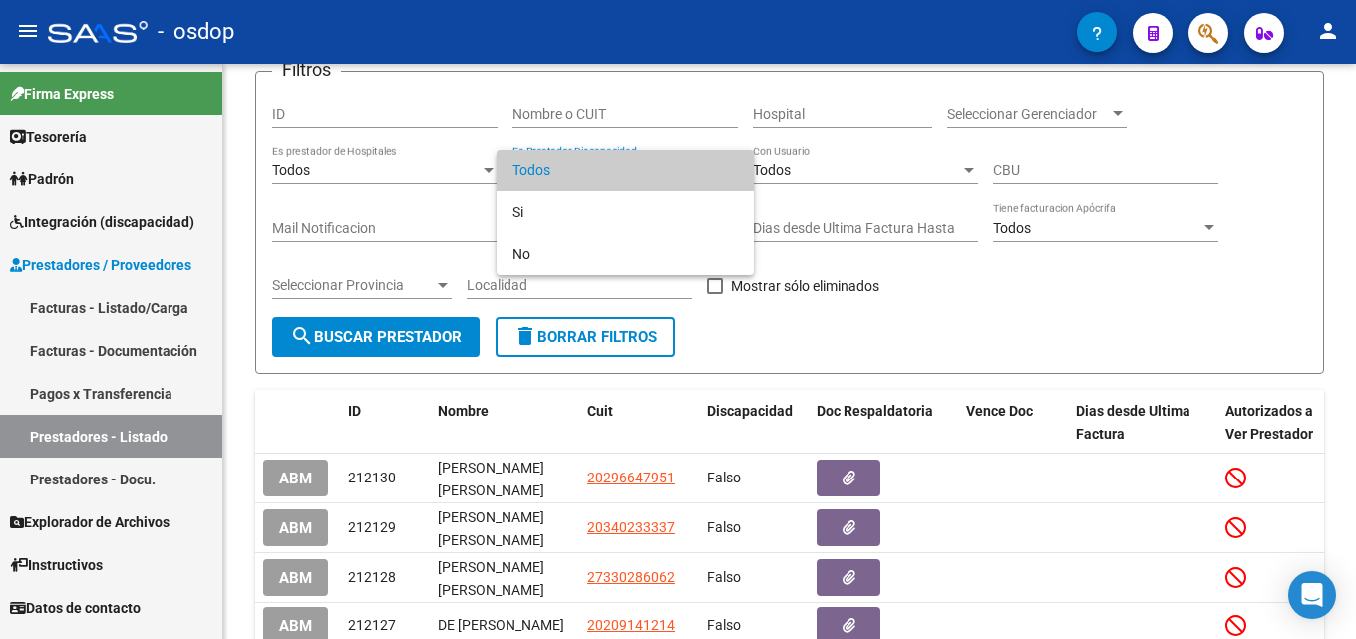
click at [610, 112] on div at bounding box center [678, 319] width 1356 height 639
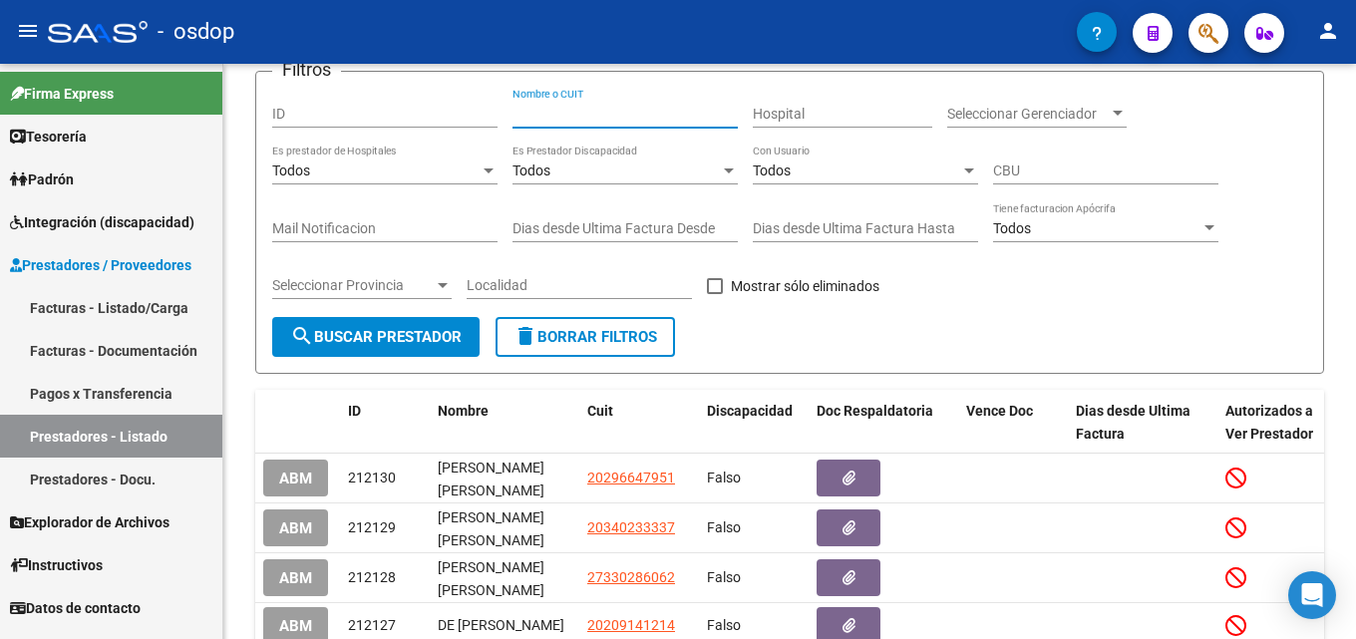
click at [610, 112] on input "Nombre o CUIT" at bounding box center [625, 114] width 225 height 17
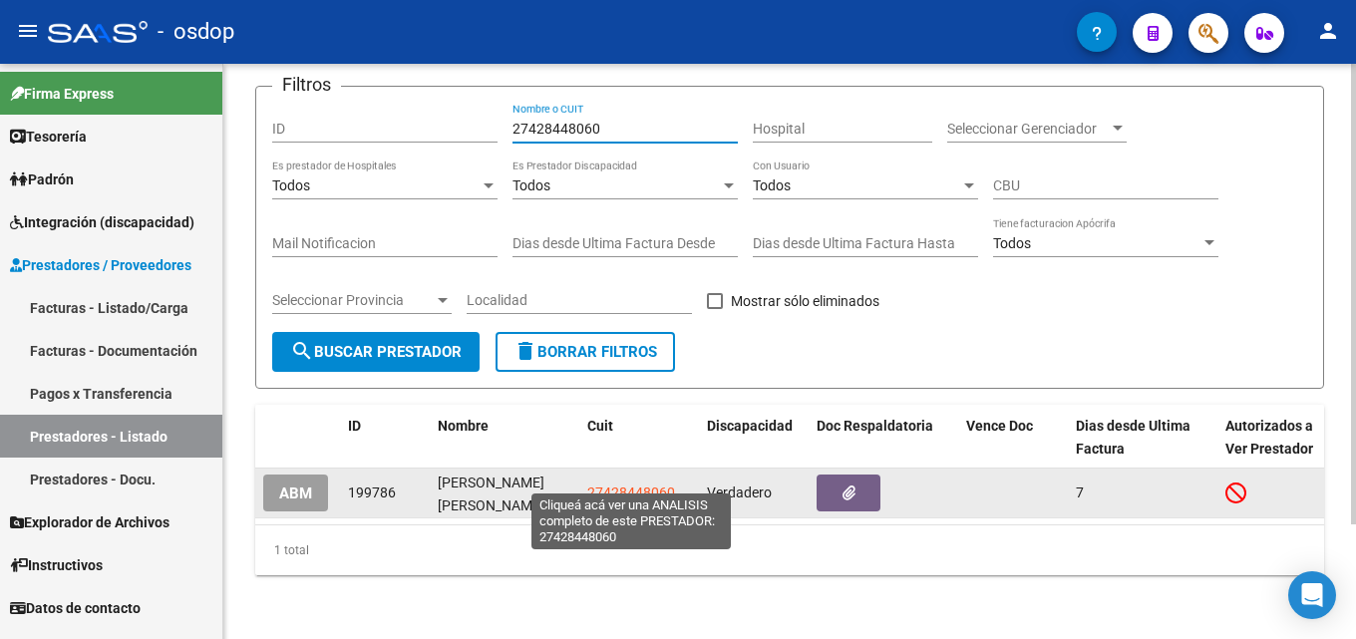
type input "27428448060"
click at [621, 485] on span "27428448060" at bounding box center [631, 493] width 88 height 16
type textarea "27428448060"
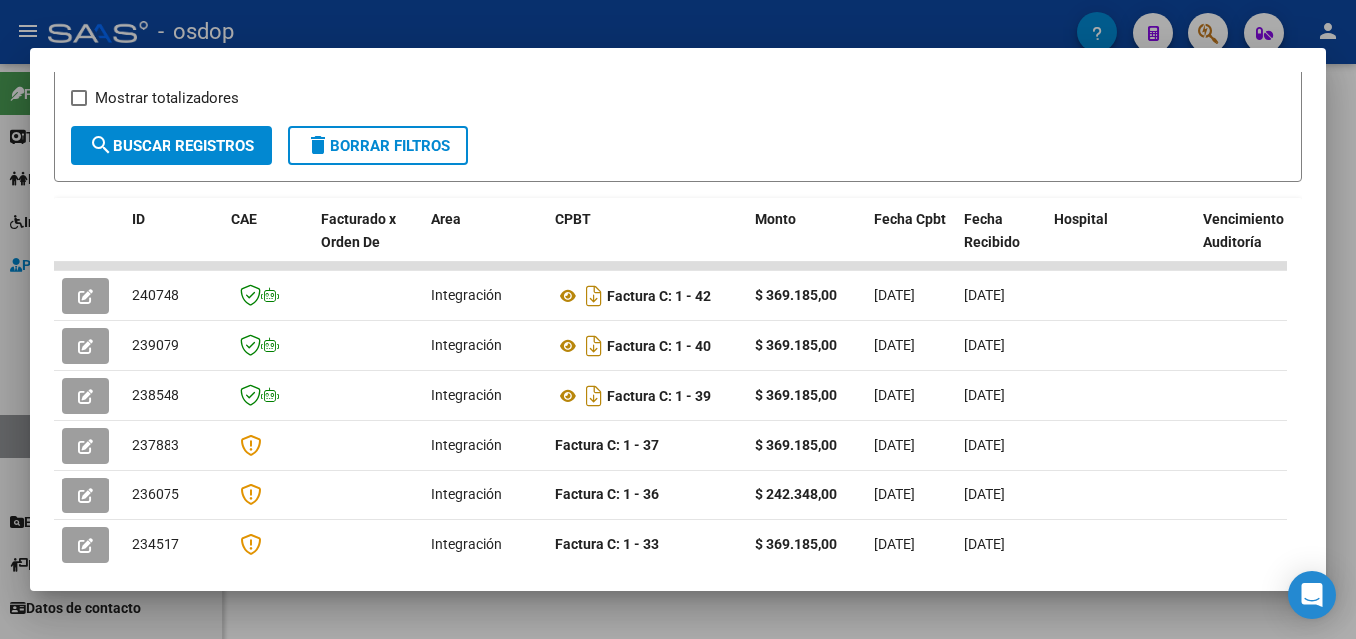
scroll to position [365, 0]
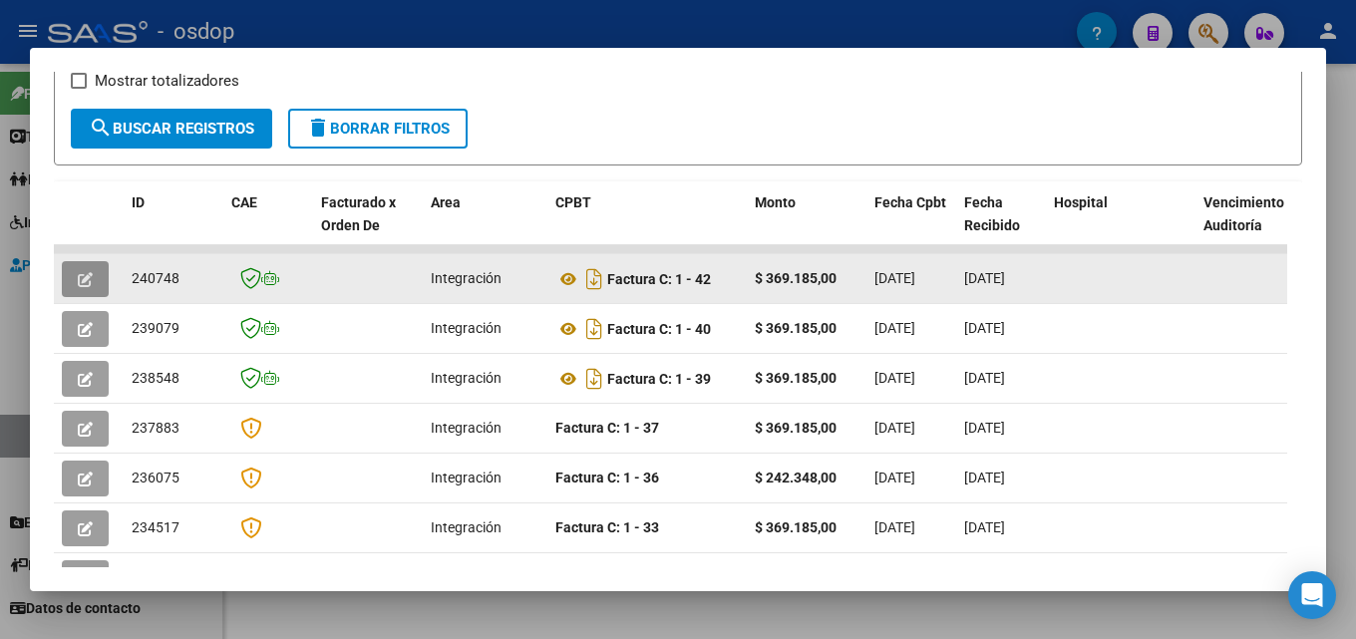
click at [81, 283] on icon "button" at bounding box center [85, 279] width 15 height 15
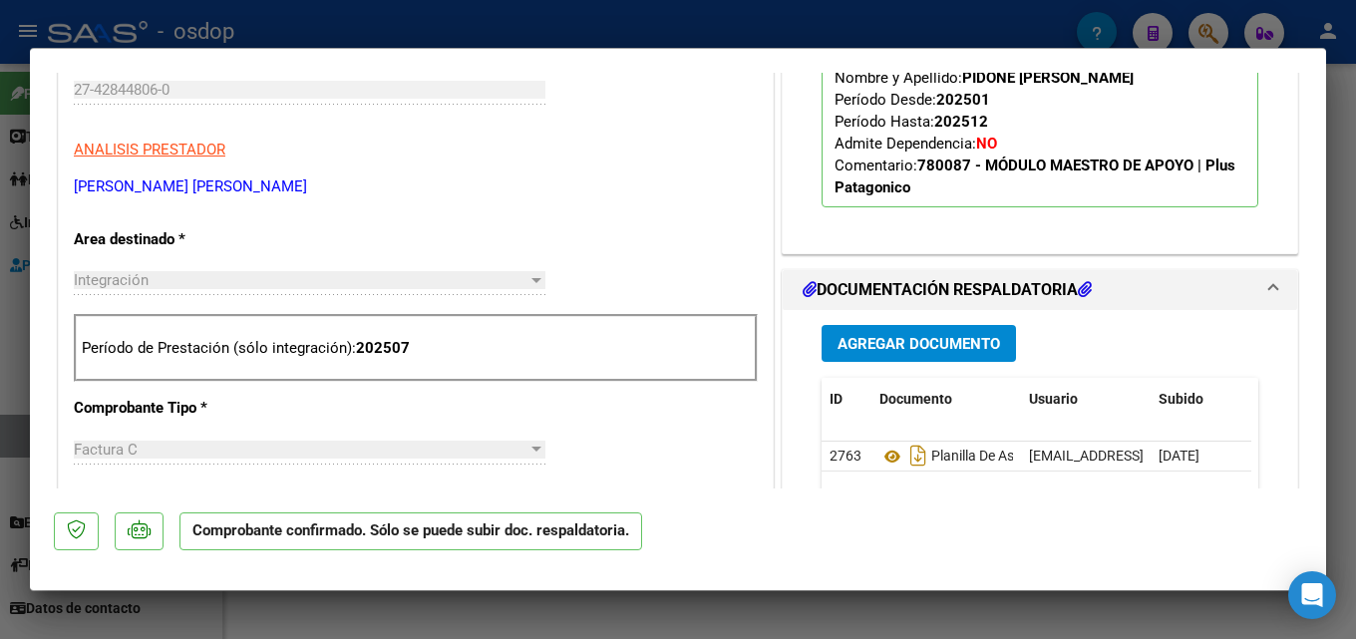
scroll to position [864, 0]
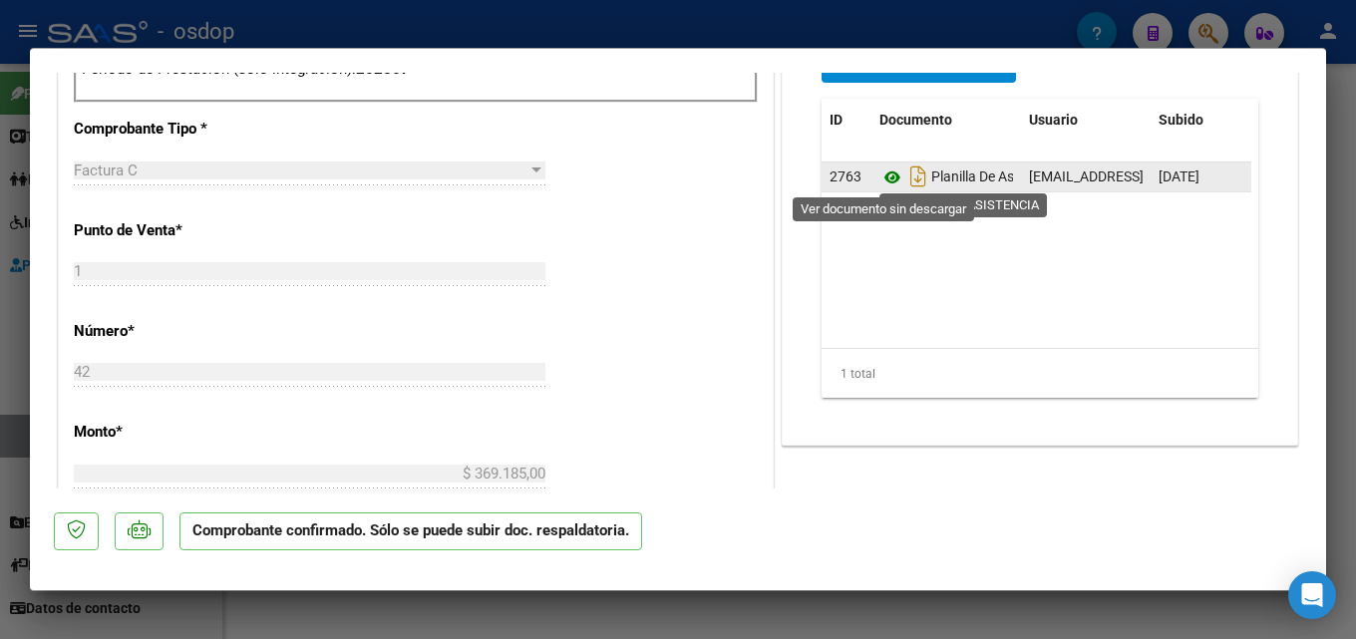
click at [880, 176] on icon at bounding box center [892, 178] width 26 height 24
